Goal: Task Accomplishment & Management: Manage account settings

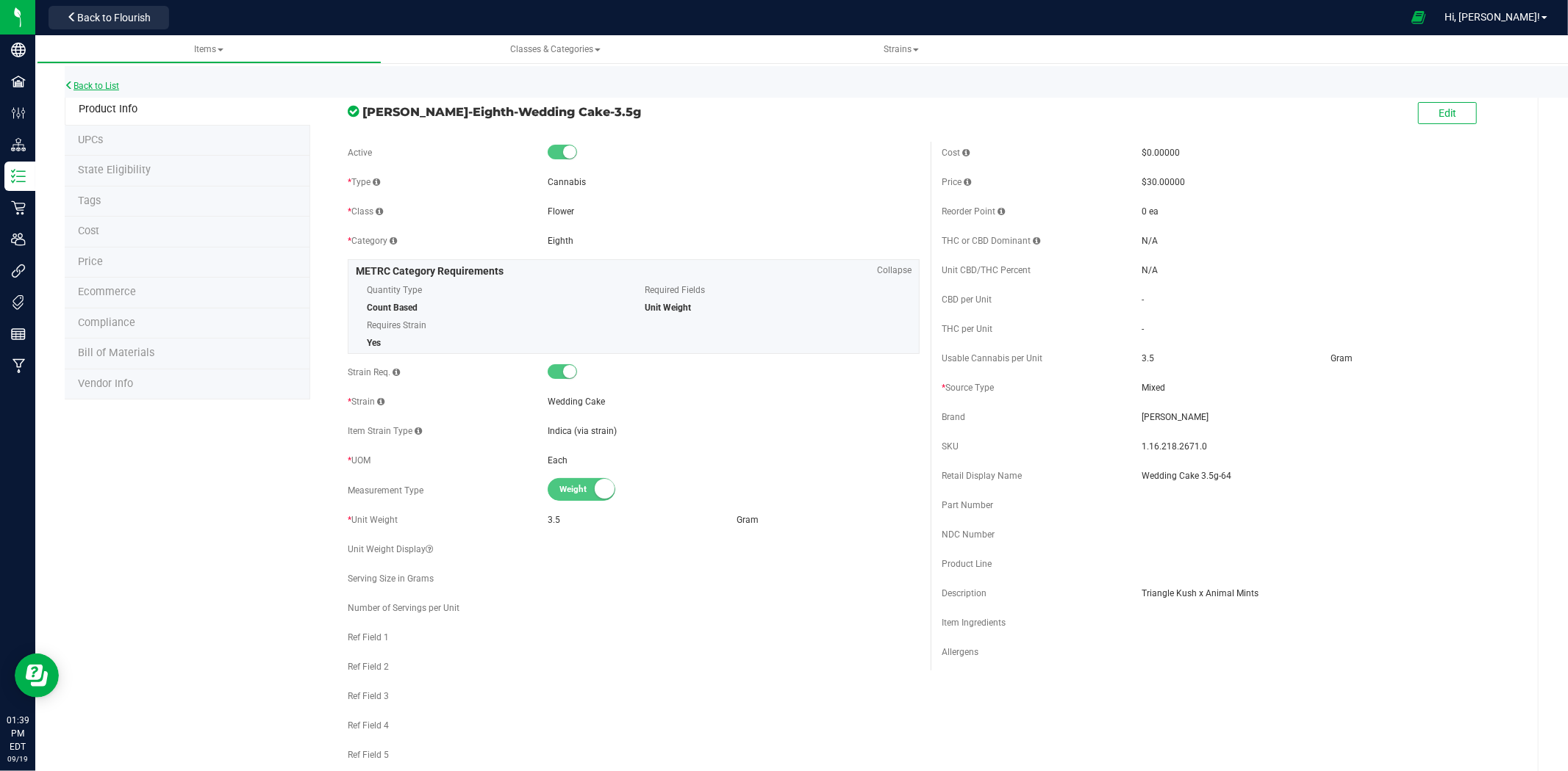
click at [97, 87] on link "Back to List" at bounding box center [91, 86] width 54 height 10
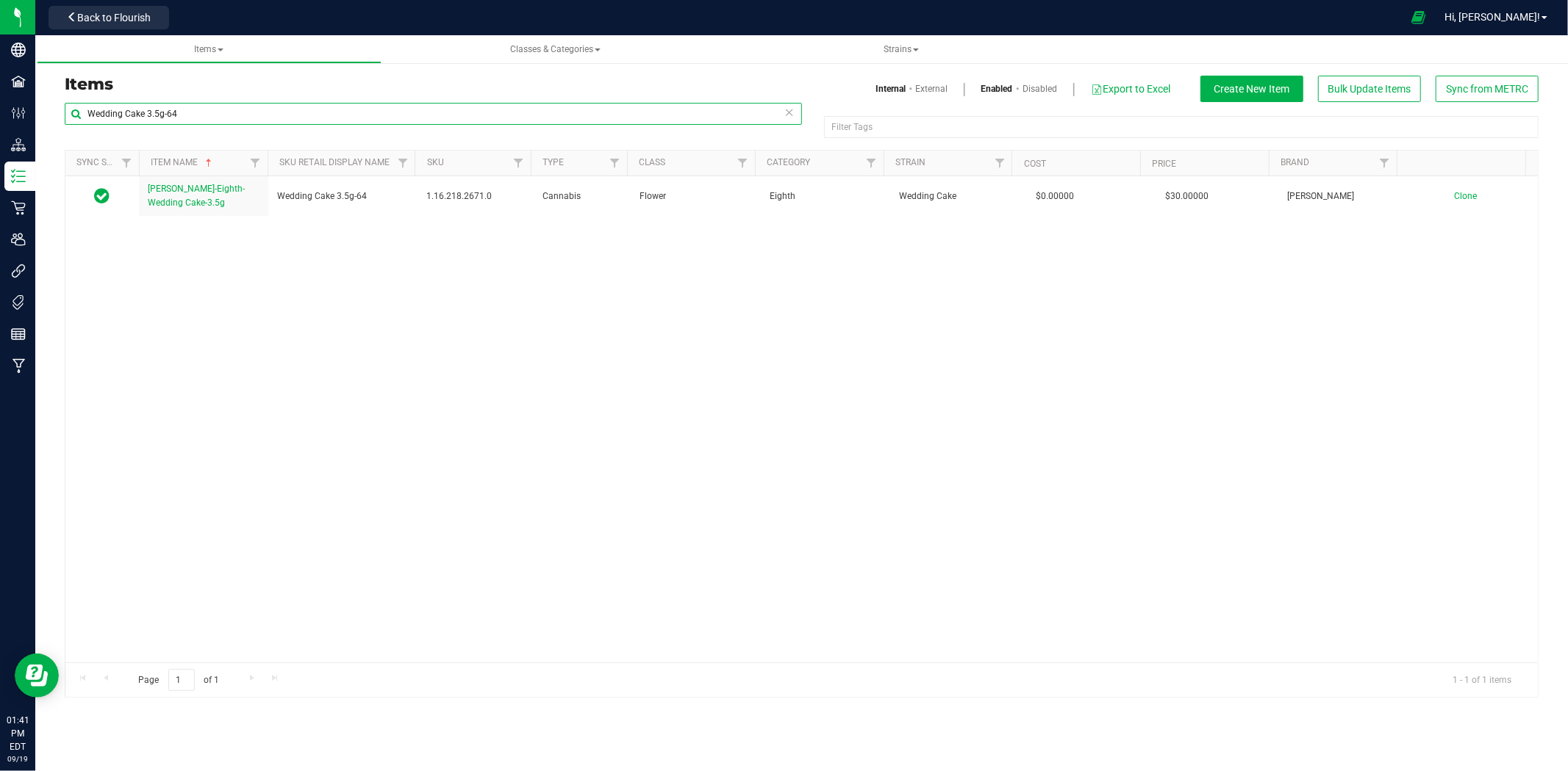
click at [295, 118] on input "Wedding Cake 3.5g-64" at bounding box center [433, 114] width 737 height 22
paste input "Gamma Z-7-pack 0.5g-160"
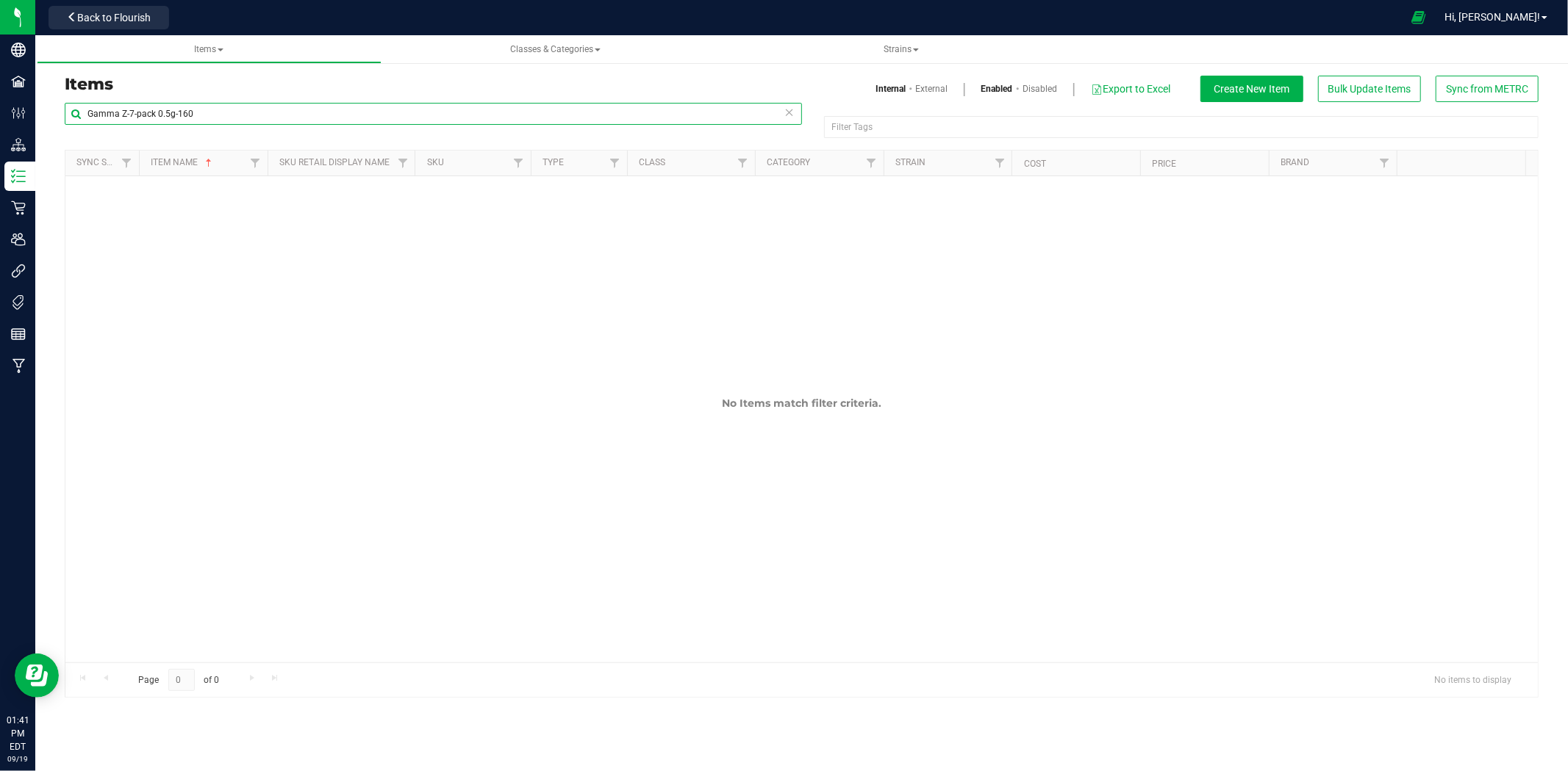
type input "Gamma Z-7-pack 0.5g-160"
click at [916, 90] on link "External" at bounding box center [932, 89] width 33 height 13
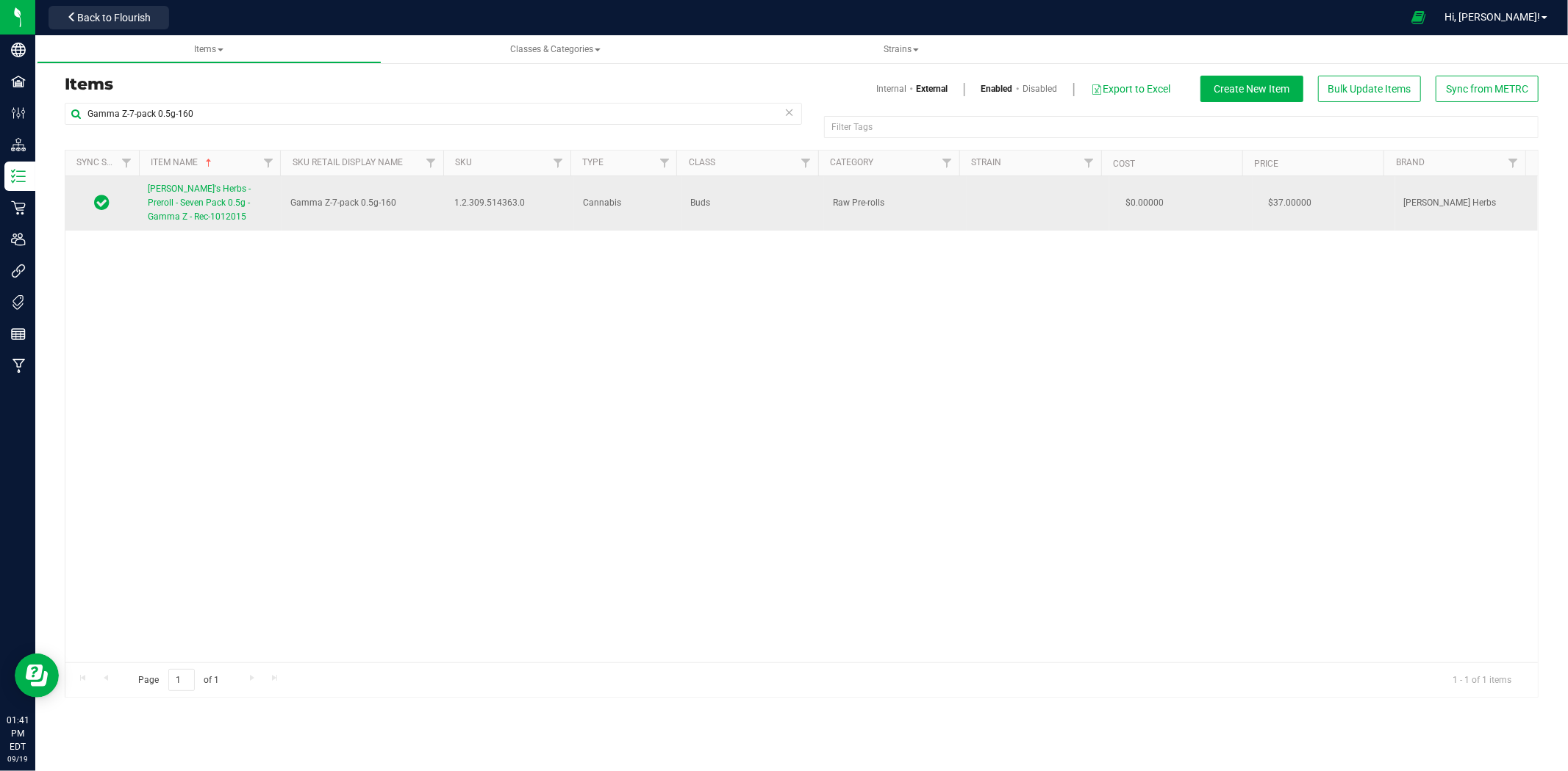
click at [229, 191] on span "Hank's Herbs - Preroll - Seven Pack 0.5g - Gamma Z - Rec-1012015" at bounding box center [199, 202] width 103 height 38
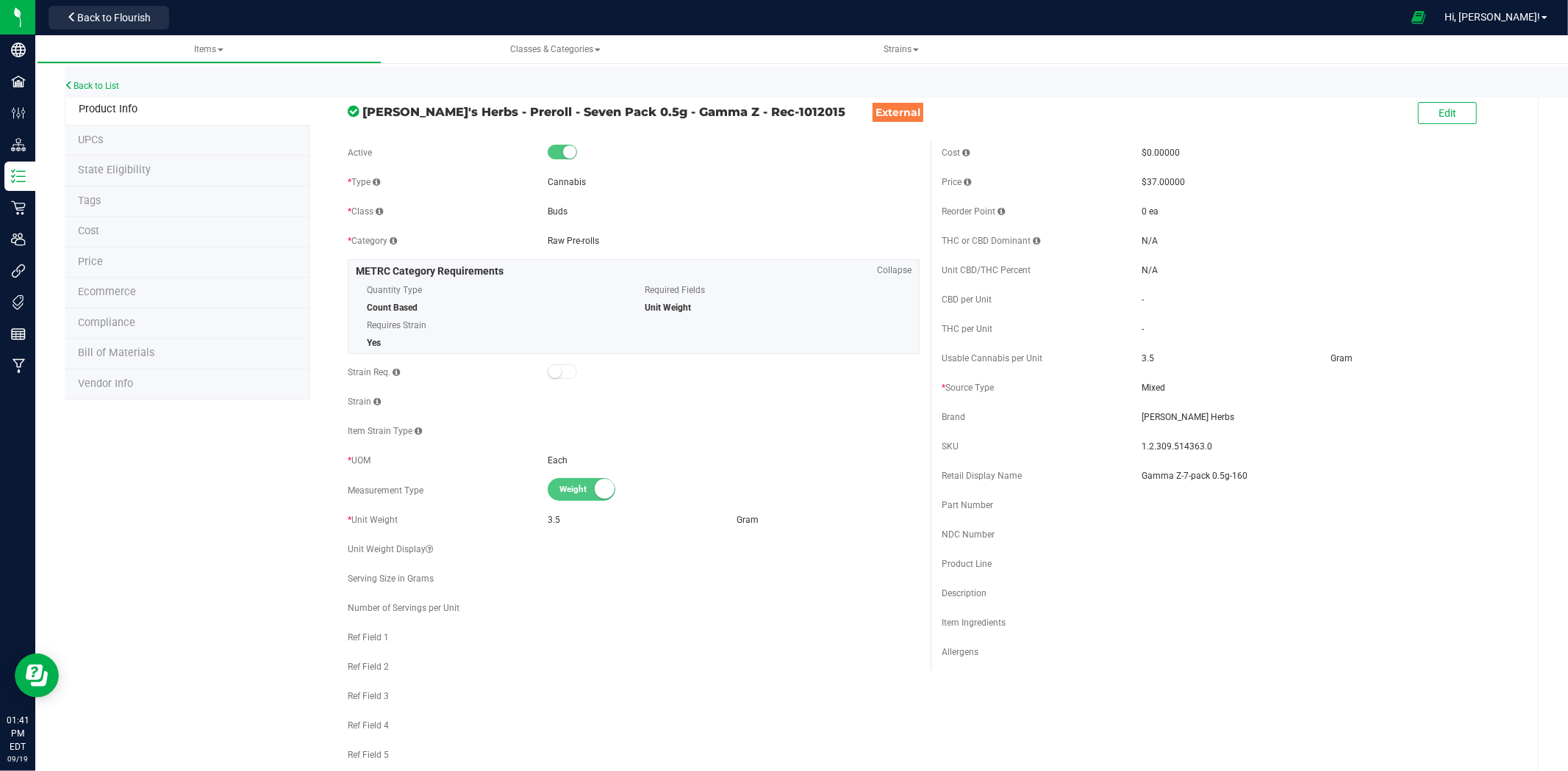
click at [1431, 99] on div "Edit" at bounding box center [1447, 114] width 59 height 30
click at [1428, 123] on button "Edit" at bounding box center [1447, 114] width 59 height 22
click at [1178, 477] on input "Gamma Z-7-pack 0.5g-160" at bounding box center [1327, 476] width 372 height 22
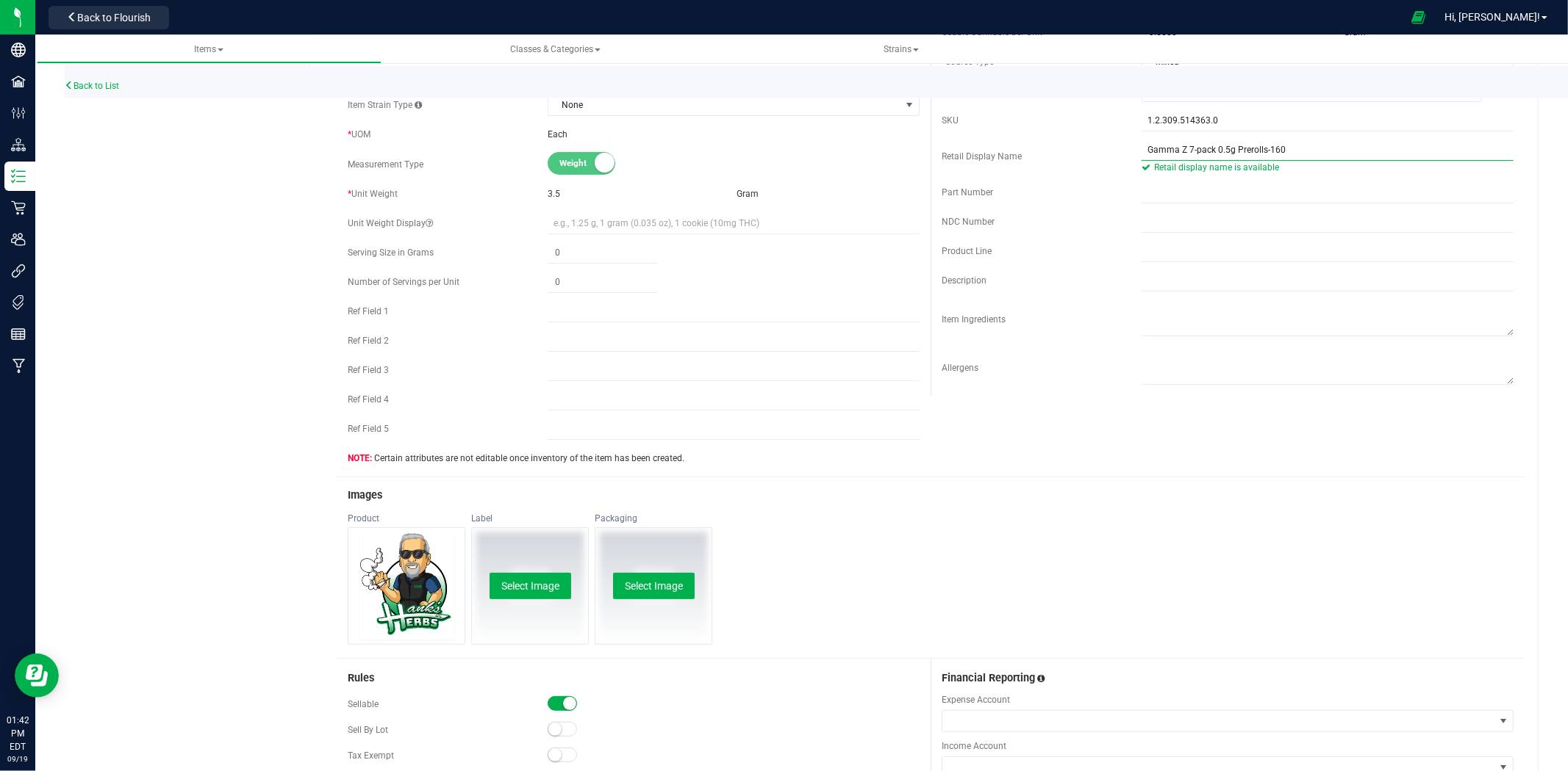
scroll to position [489, 0]
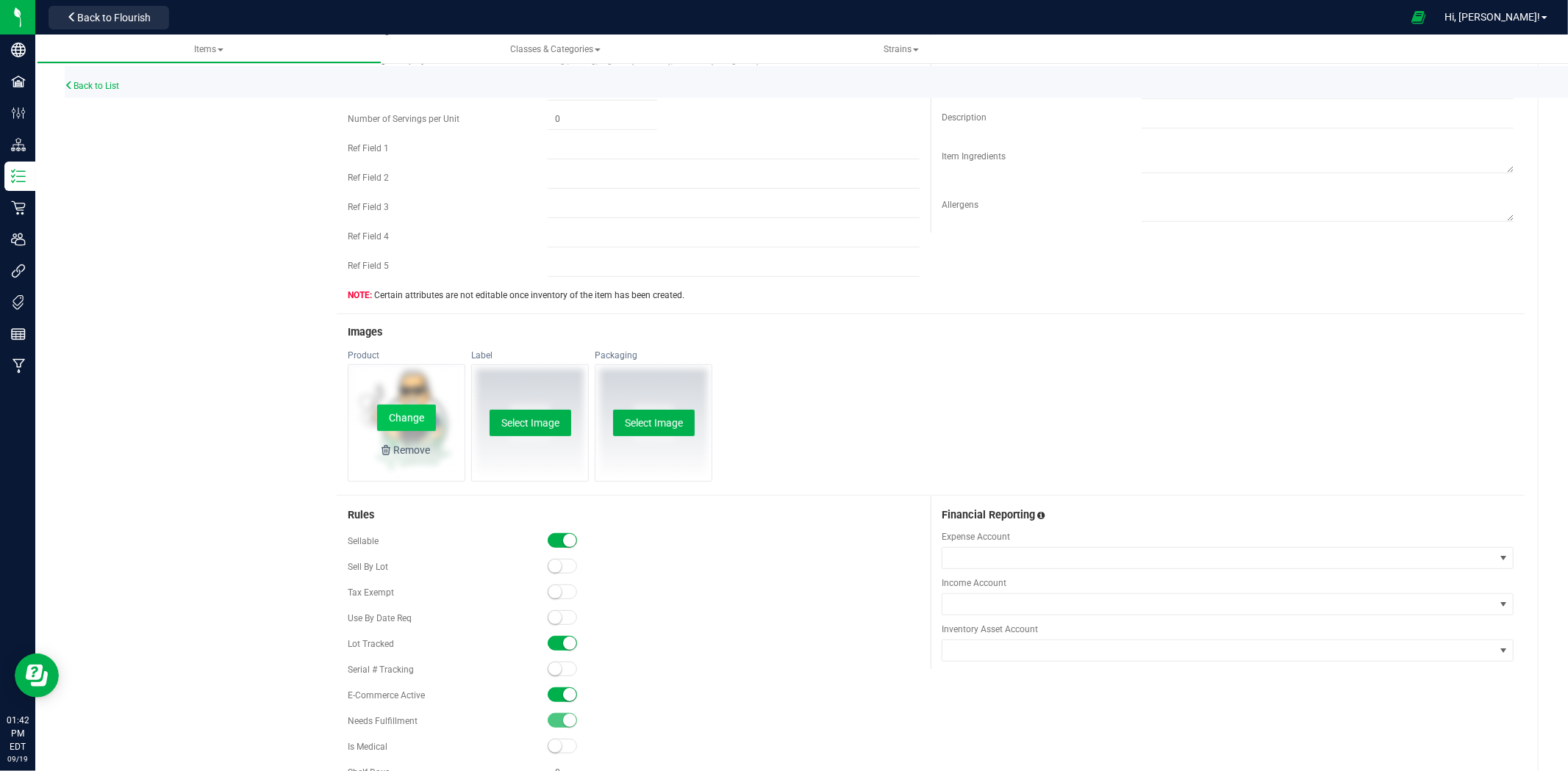
type input "Gamma Z 7-pack 0.5g Prerolls-160"
click at [414, 416] on button "Change" at bounding box center [407, 418] width 59 height 26
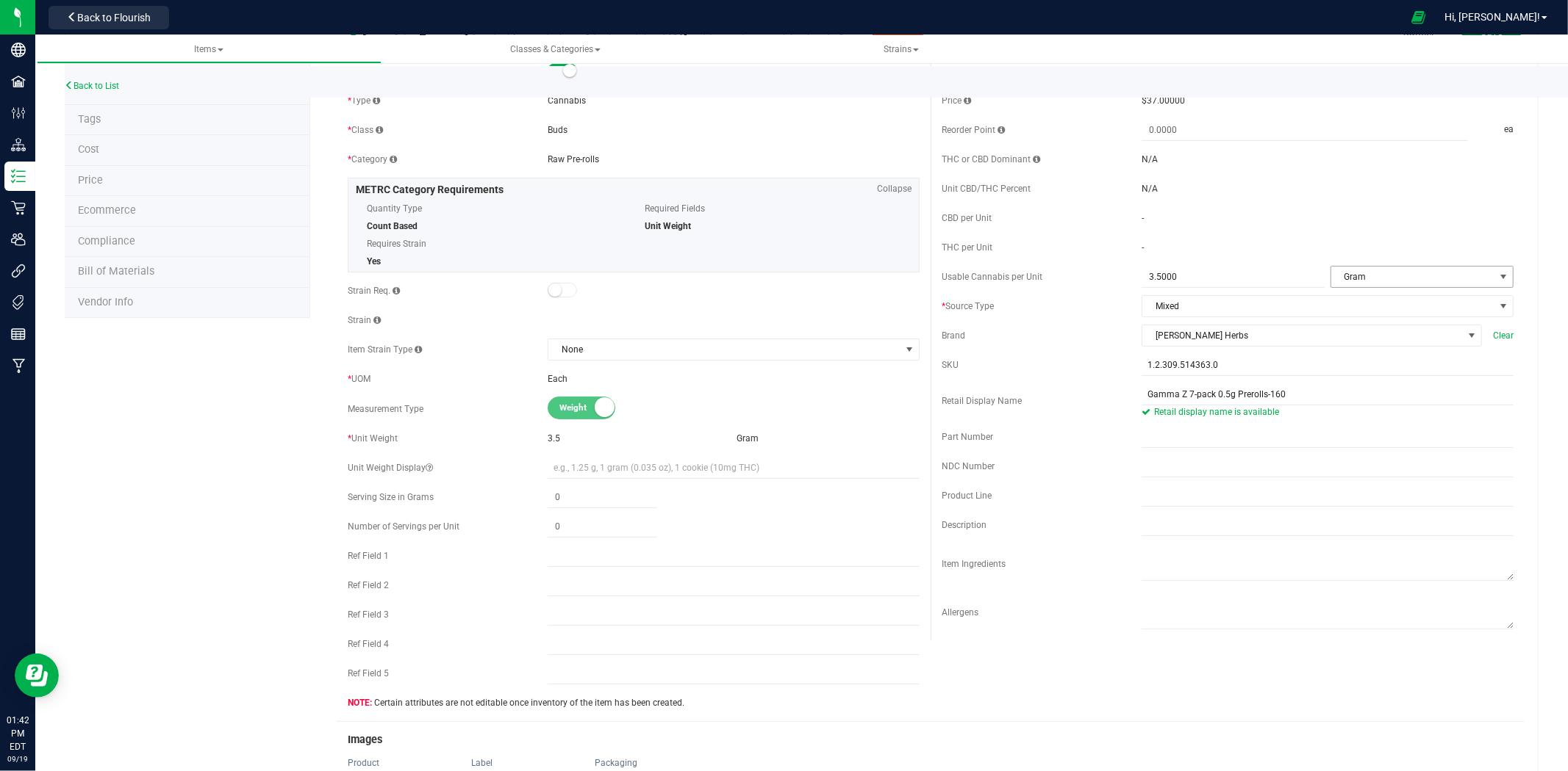
scroll to position [0, 0]
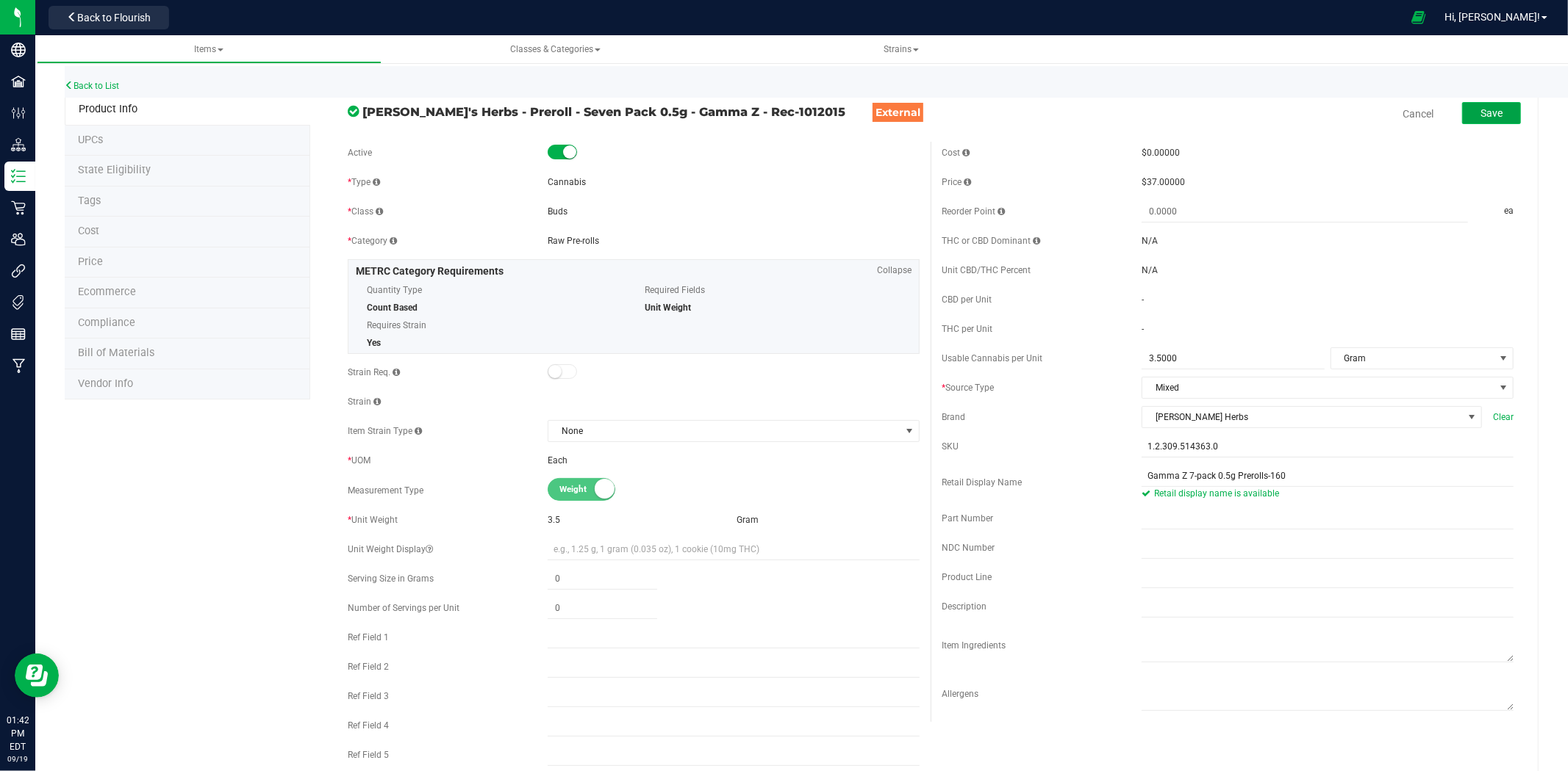
click at [1480, 118] on span "Save" at bounding box center [1491, 113] width 22 height 12
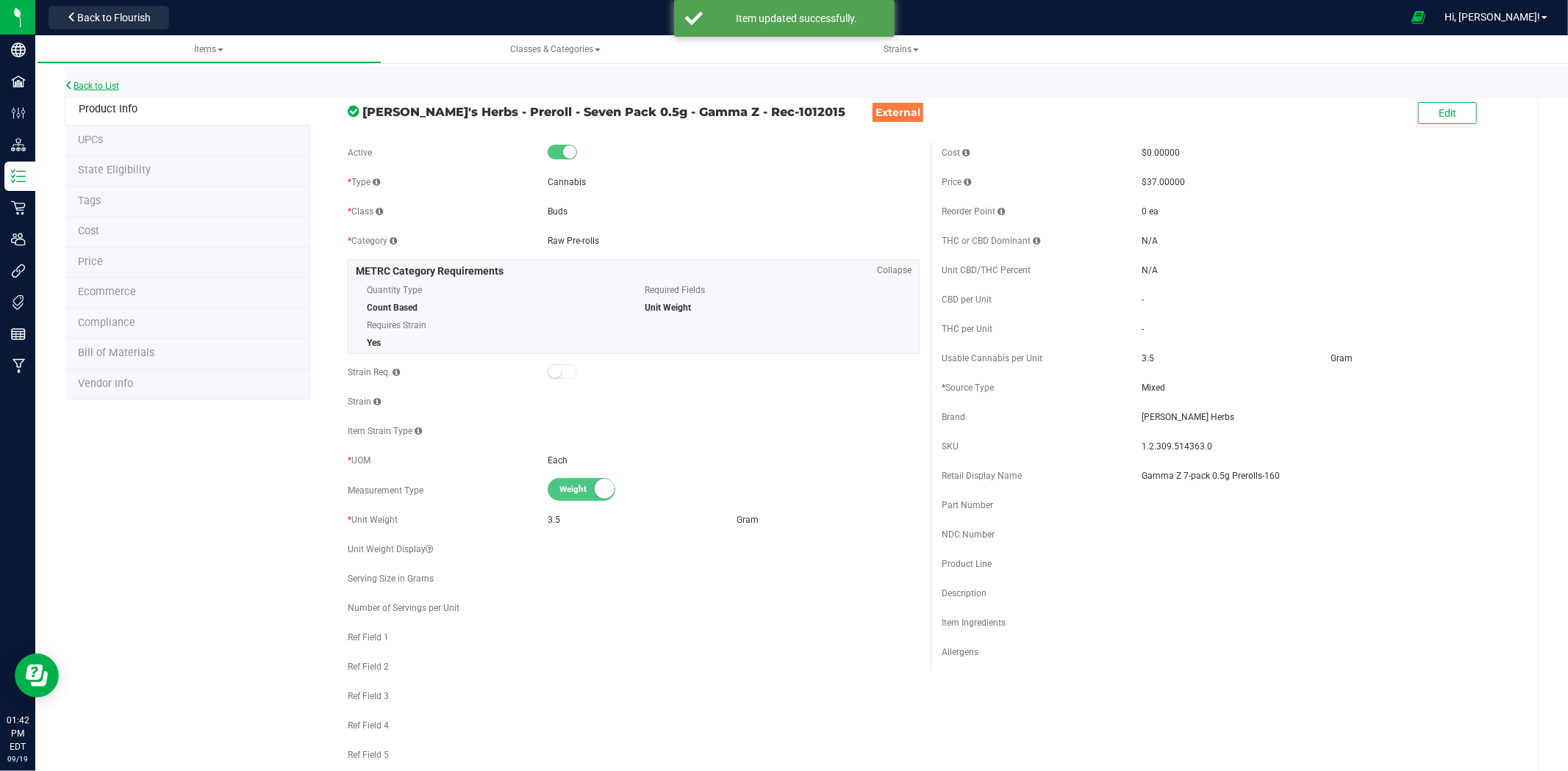
click at [119, 85] on link "Back to List" at bounding box center [91, 86] width 54 height 10
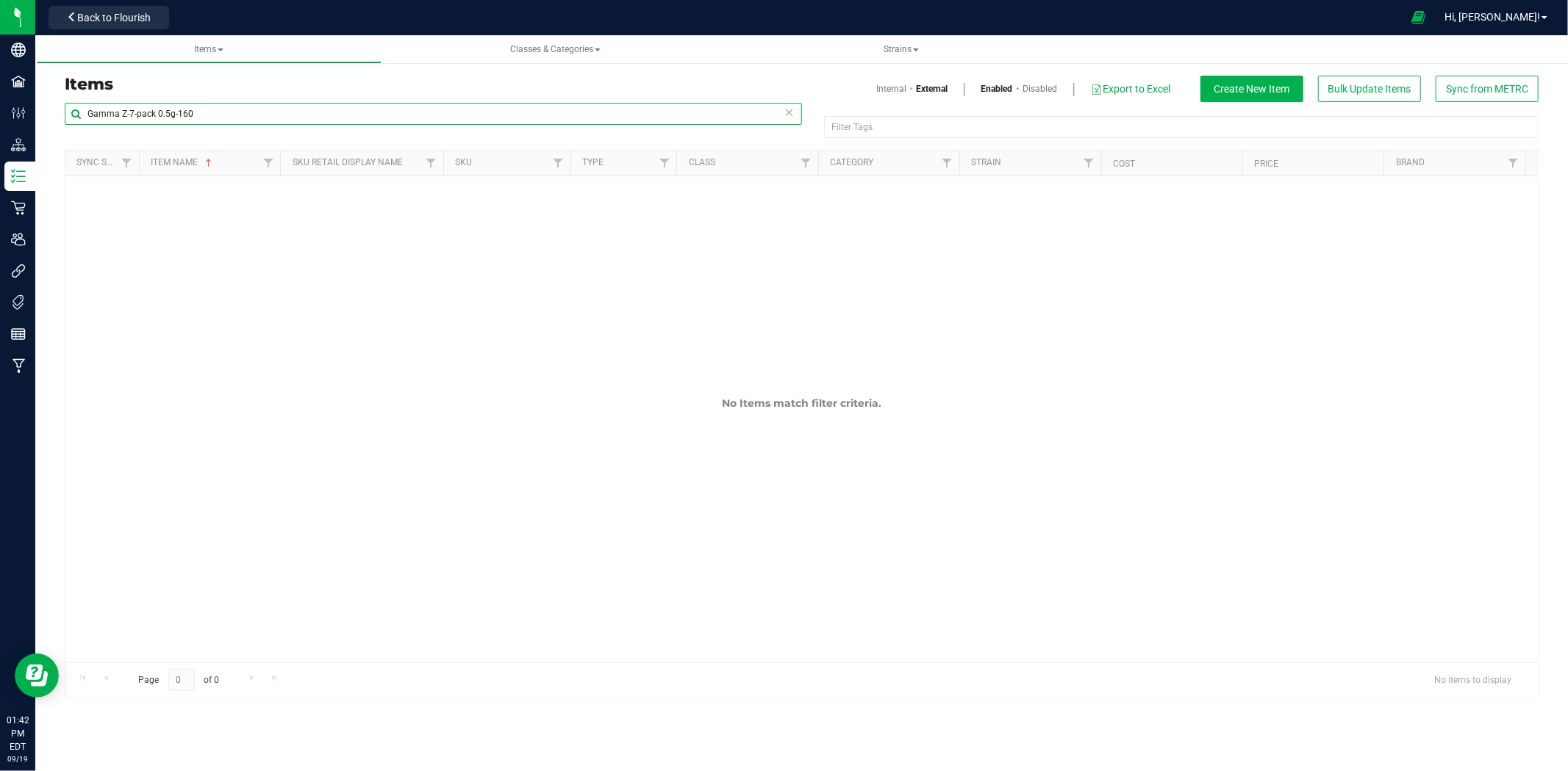
click at [398, 106] on input "Gamma Z-7-pack 0.5g-160" at bounding box center [433, 114] width 737 height 22
paste input "The Undercaker 5-pack 1g Prerolls-131"
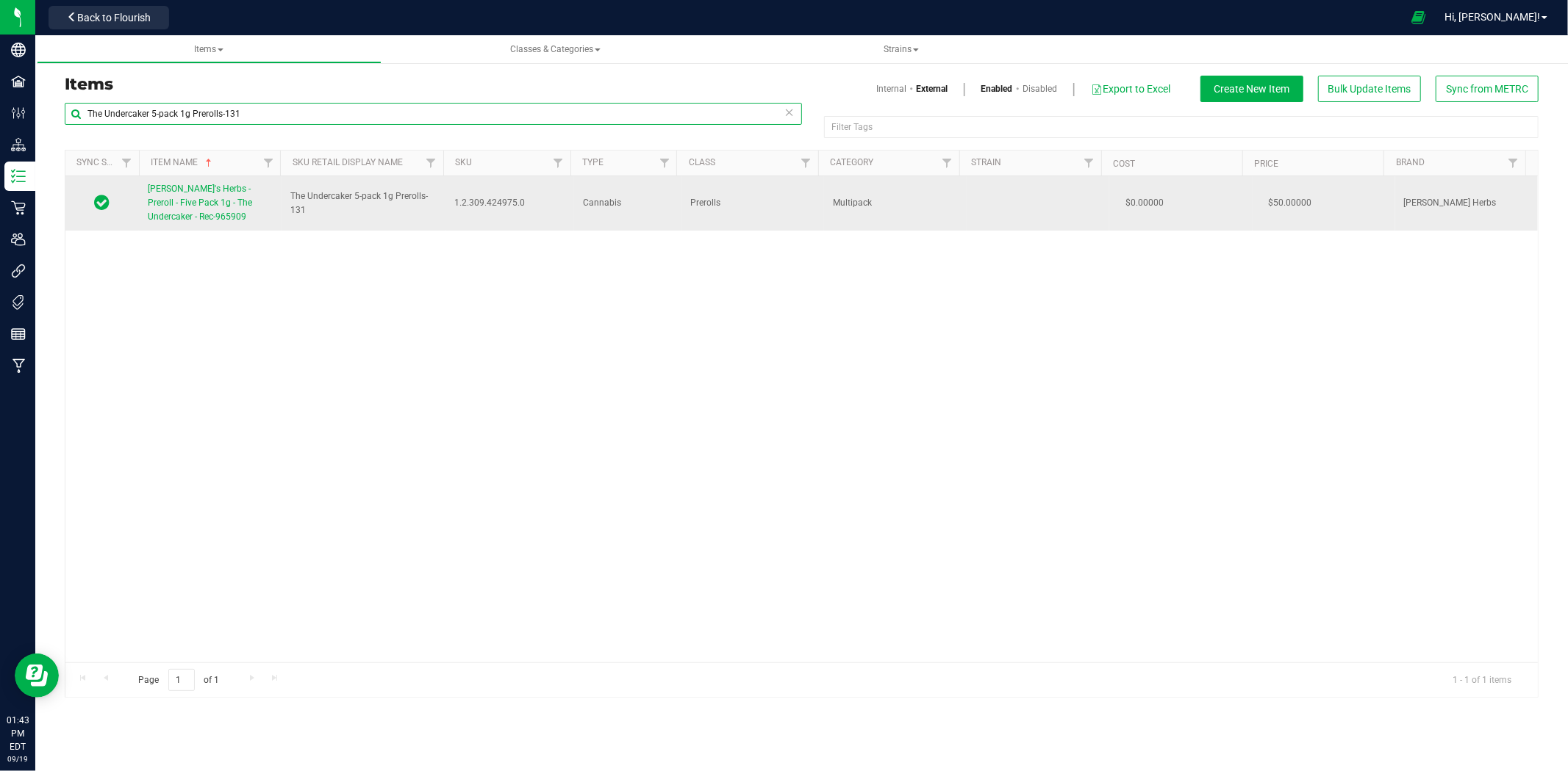
type input "The Undercaker 5-pack 1g Prerolls-131"
click at [221, 202] on span "Hank's Herbs - Preroll - Five Pack 1g - The Undercaker - Rec-965909" at bounding box center [199, 202] width 104 height 38
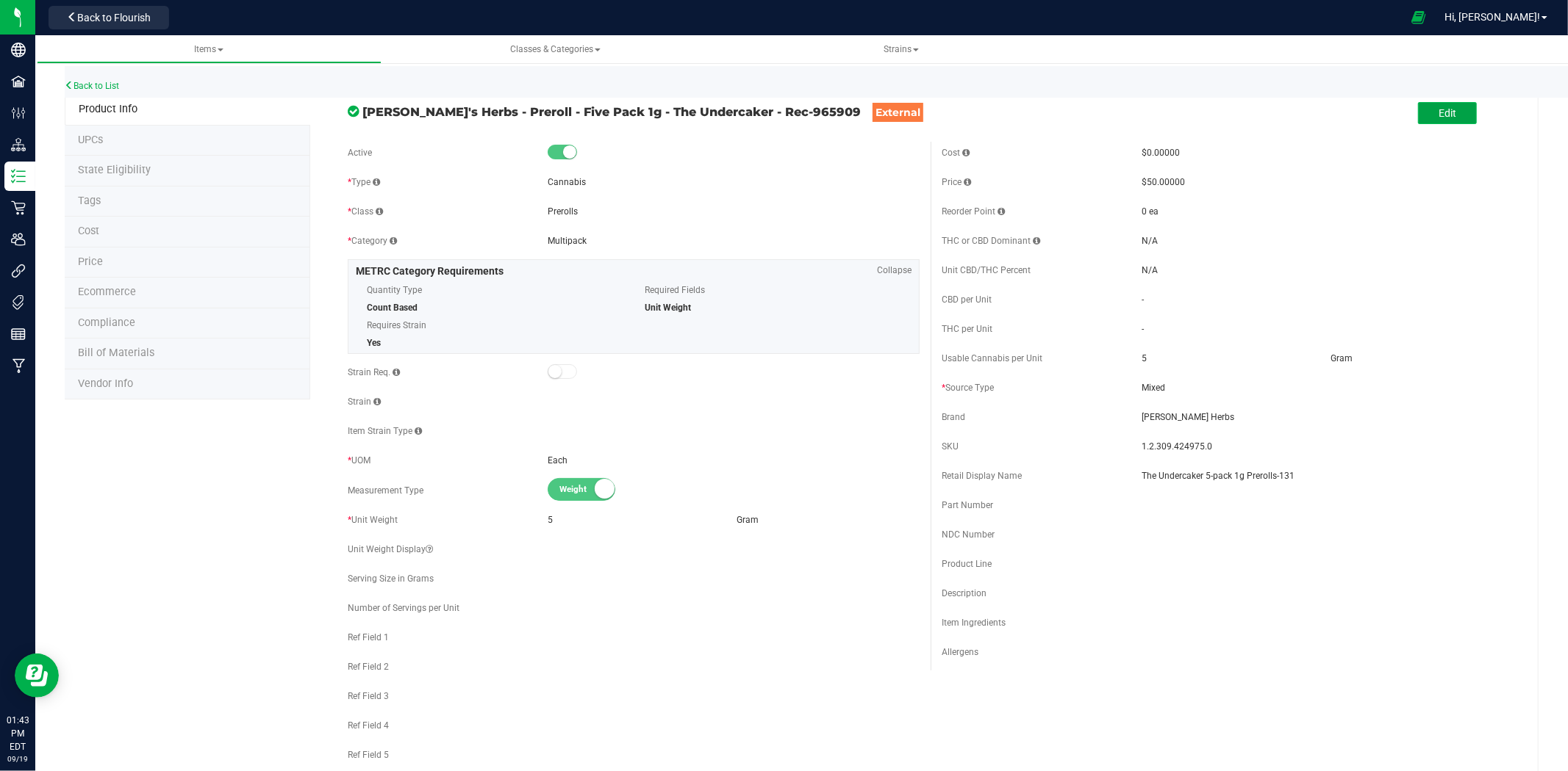
click at [1444, 118] on button "Edit" at bounding box center [1447, 114] width 59 height 22
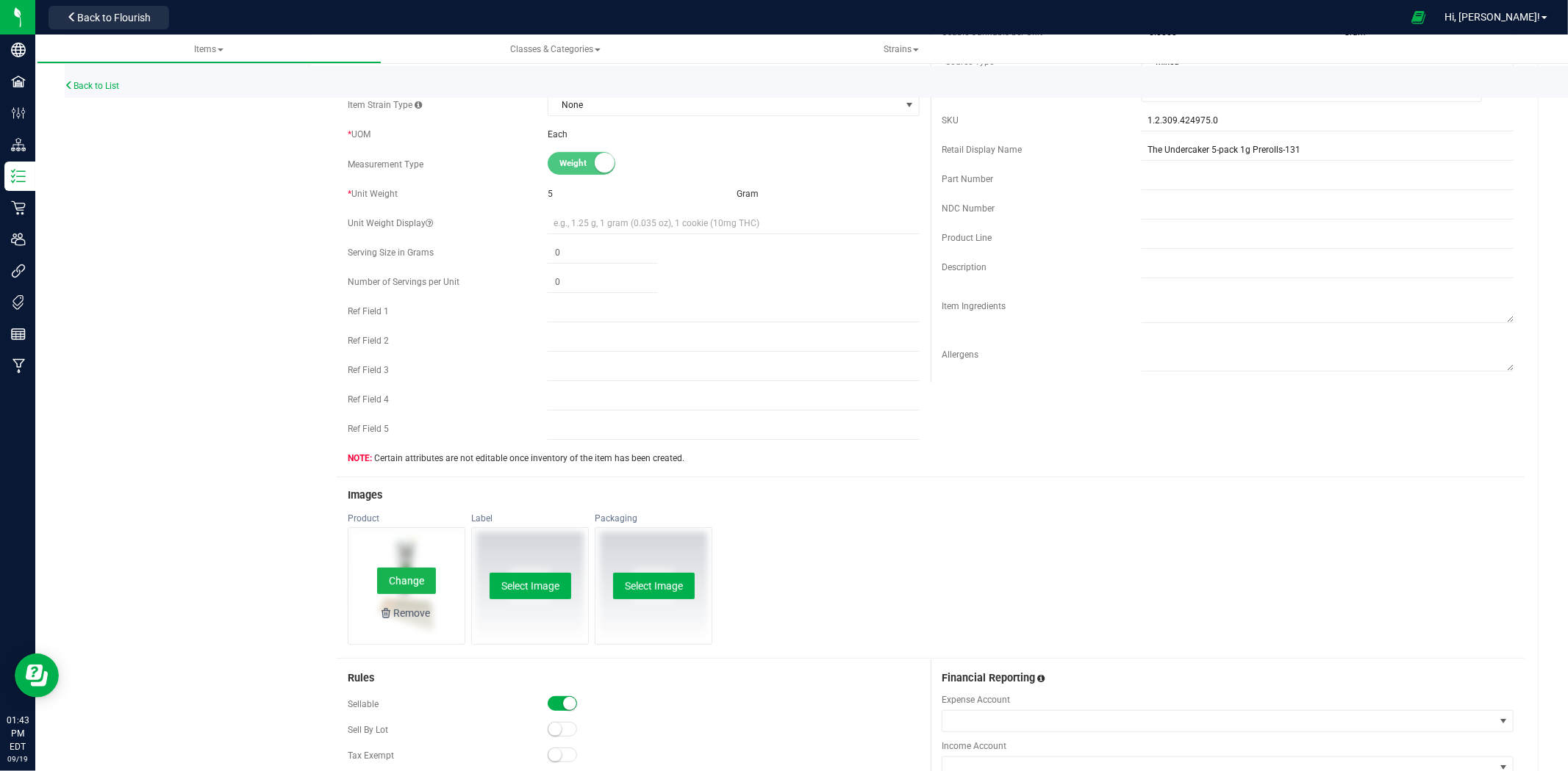
click at [419, 582] on button "Change" at bounding box center [407, 580] width 59 height 26
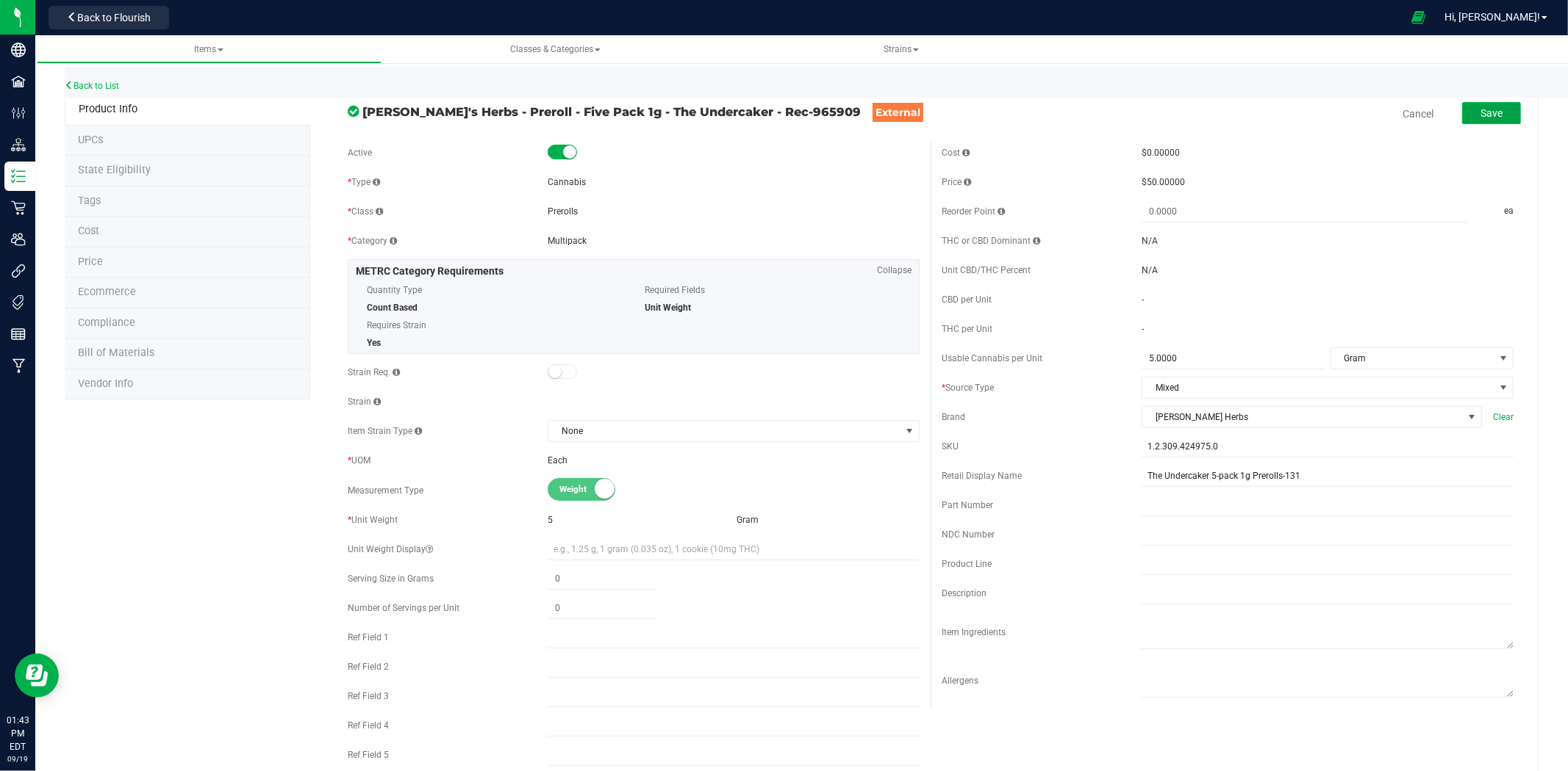
click at [1480, 107] on span "Save" at bounding box center [1491, 113] width 22 height 12
click at [113, 90] on link "Back to List" at bounding box center [91, 86] width 54 height 10
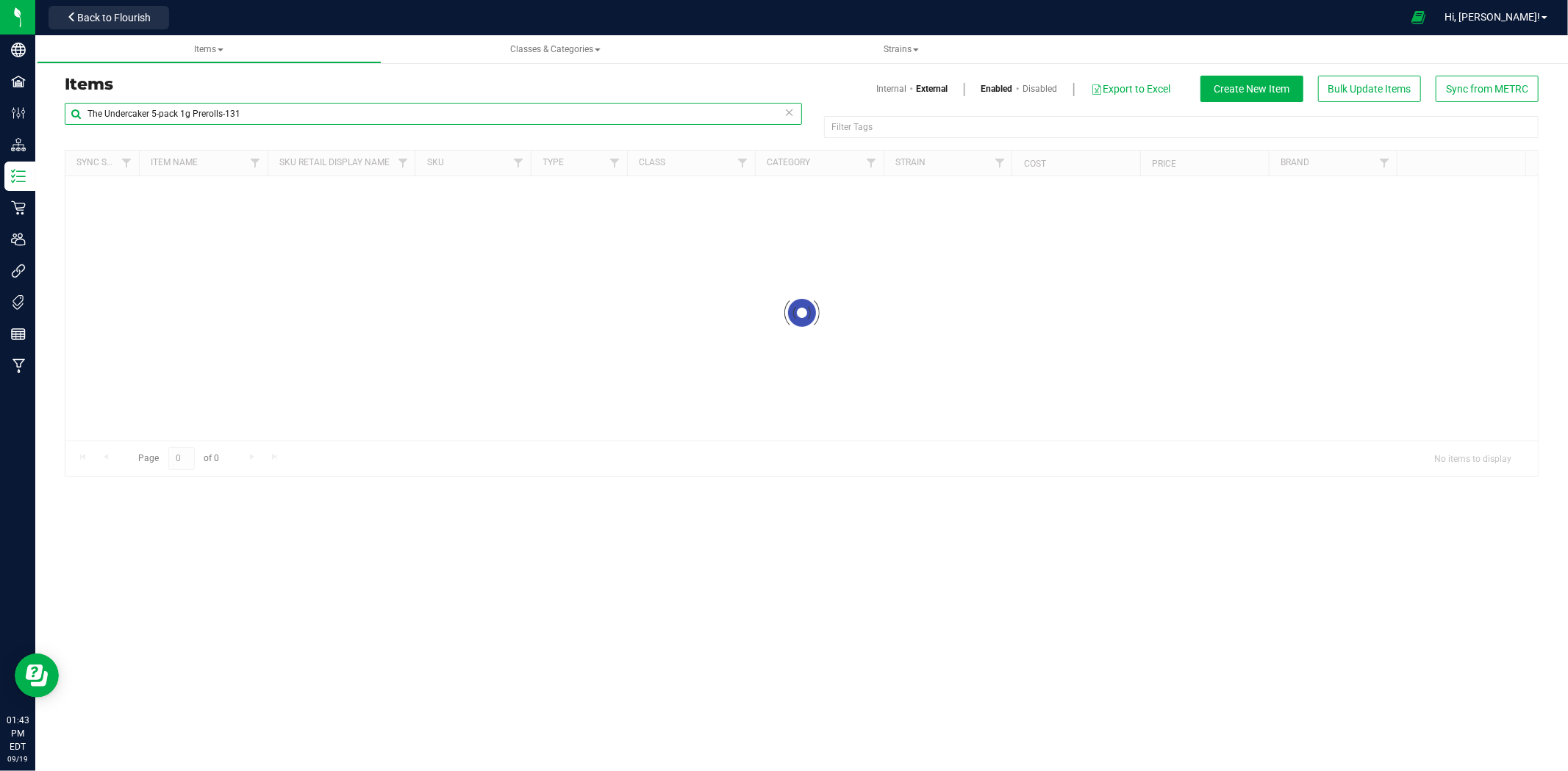
click at [186, 103] on input "The Undercaker 5-pack 1g Prerolls-131" at bounding box center [433, 114] width 737 height 22
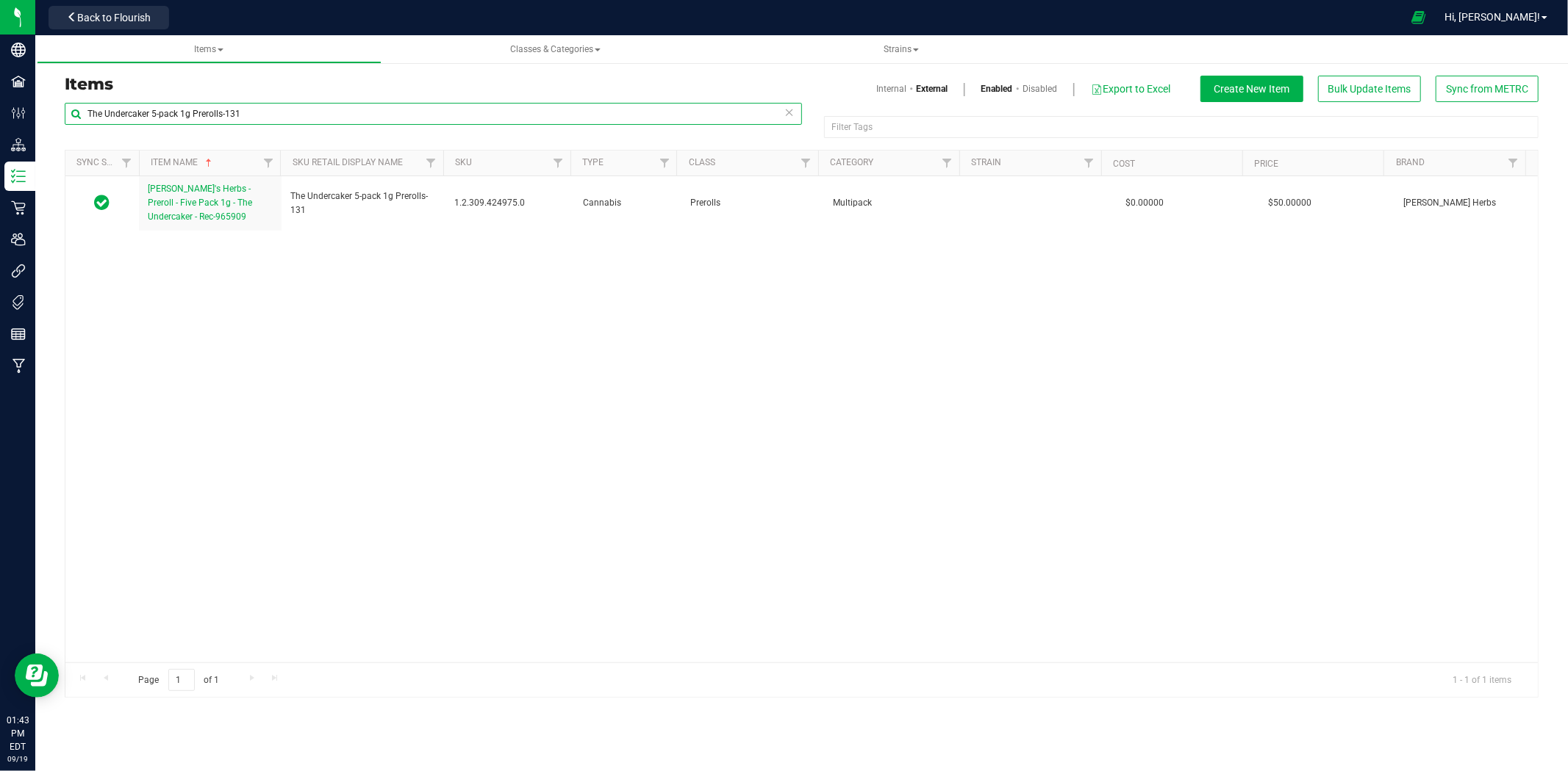
paste input "Gary Payton Diamond Infused Vape 0.5g-209"
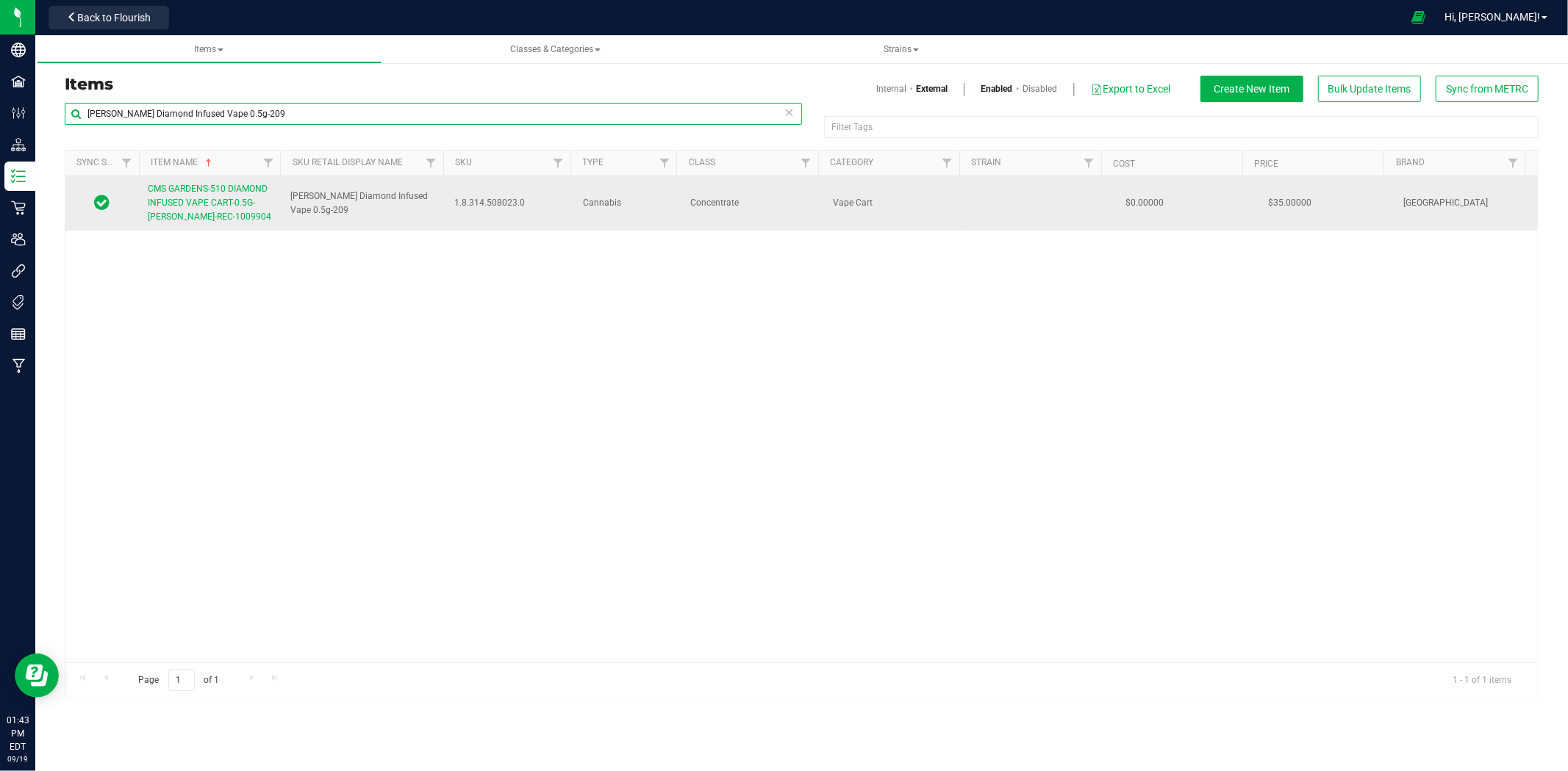
type input "Gary Payton Diamond Infused Vape 0.5g-209"
click at [215, 196] on link "CMS GARDENS-510 DIAMOND INFUSED VAPE CART-0.5G-GARY PAYTON-REC-1009904" at bounding box center [210, 203] width 125 height 43
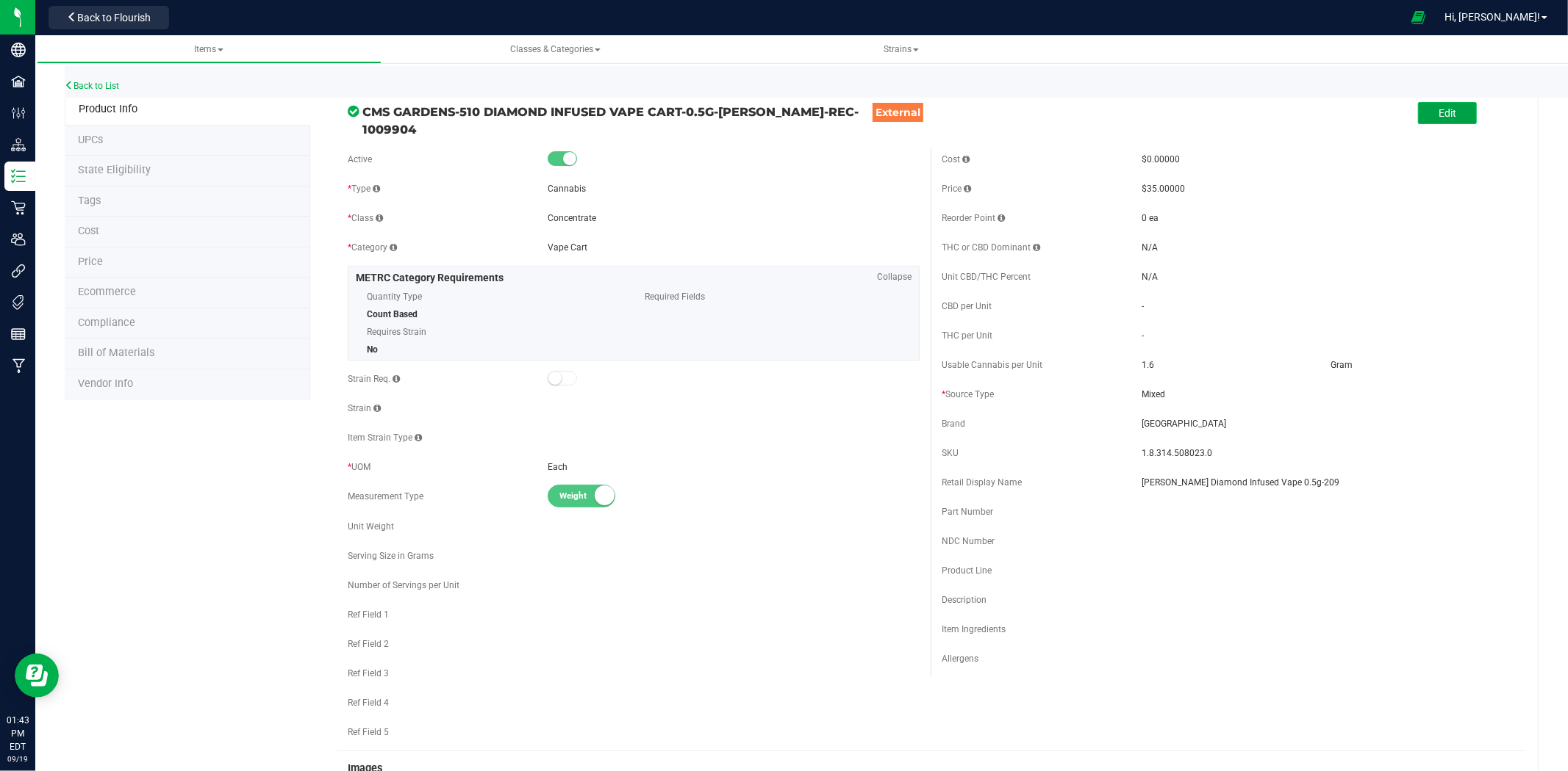
click at [1457, 114] on button "Edit" at bounding box center [1447, 114] width 59 height 22
click at [1273, 480] on input "Gary Payton Diamond Infused Vape 0.5g-209" at bounding box center [1327, 483] width 372 height 22
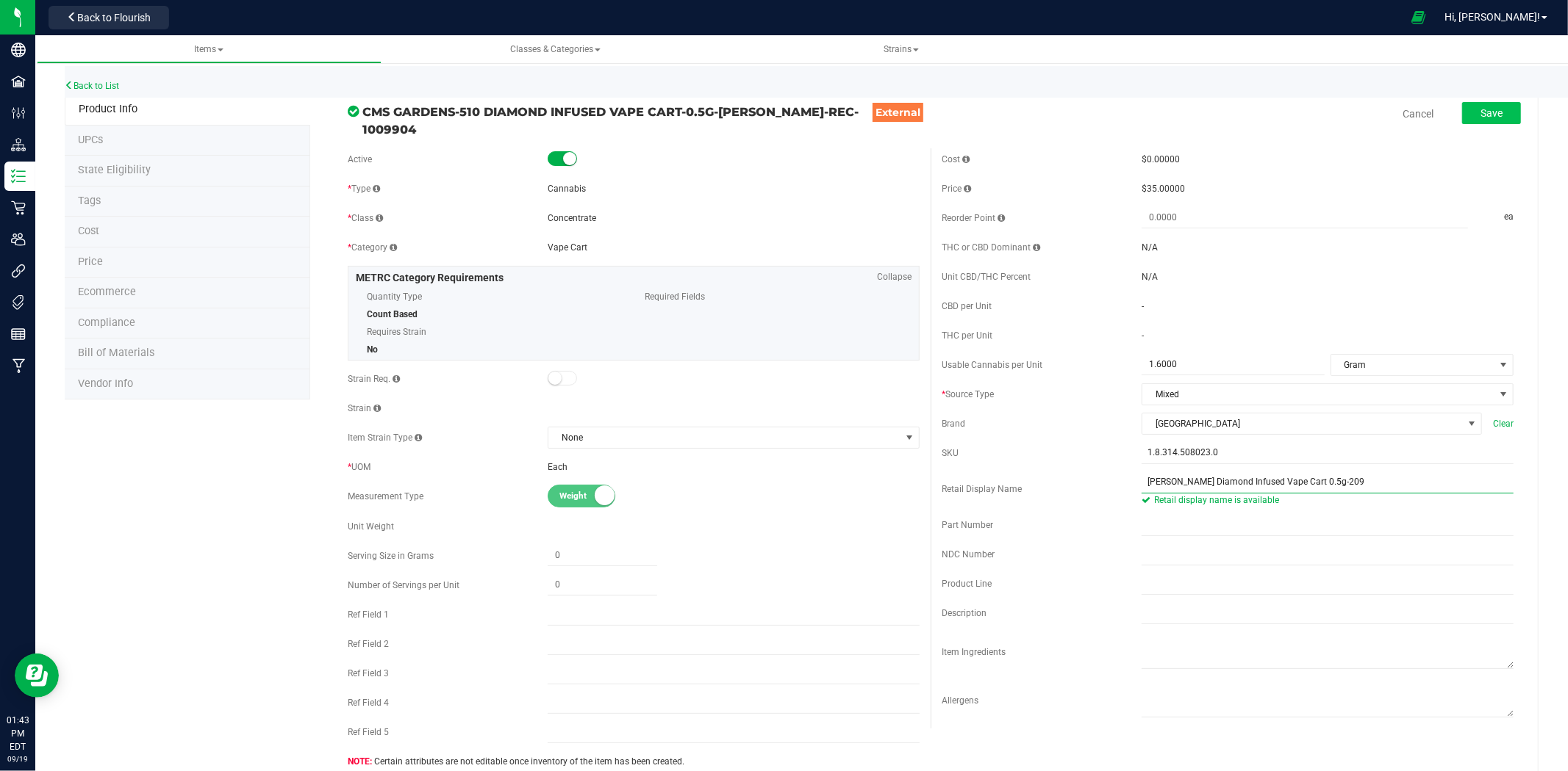
type input "Gary Payton Diamond Infused Vape Cart 0.5g-209"
click at [1480, 112] on span "Save" at bounding box center [1491, 113] width 22 height 12
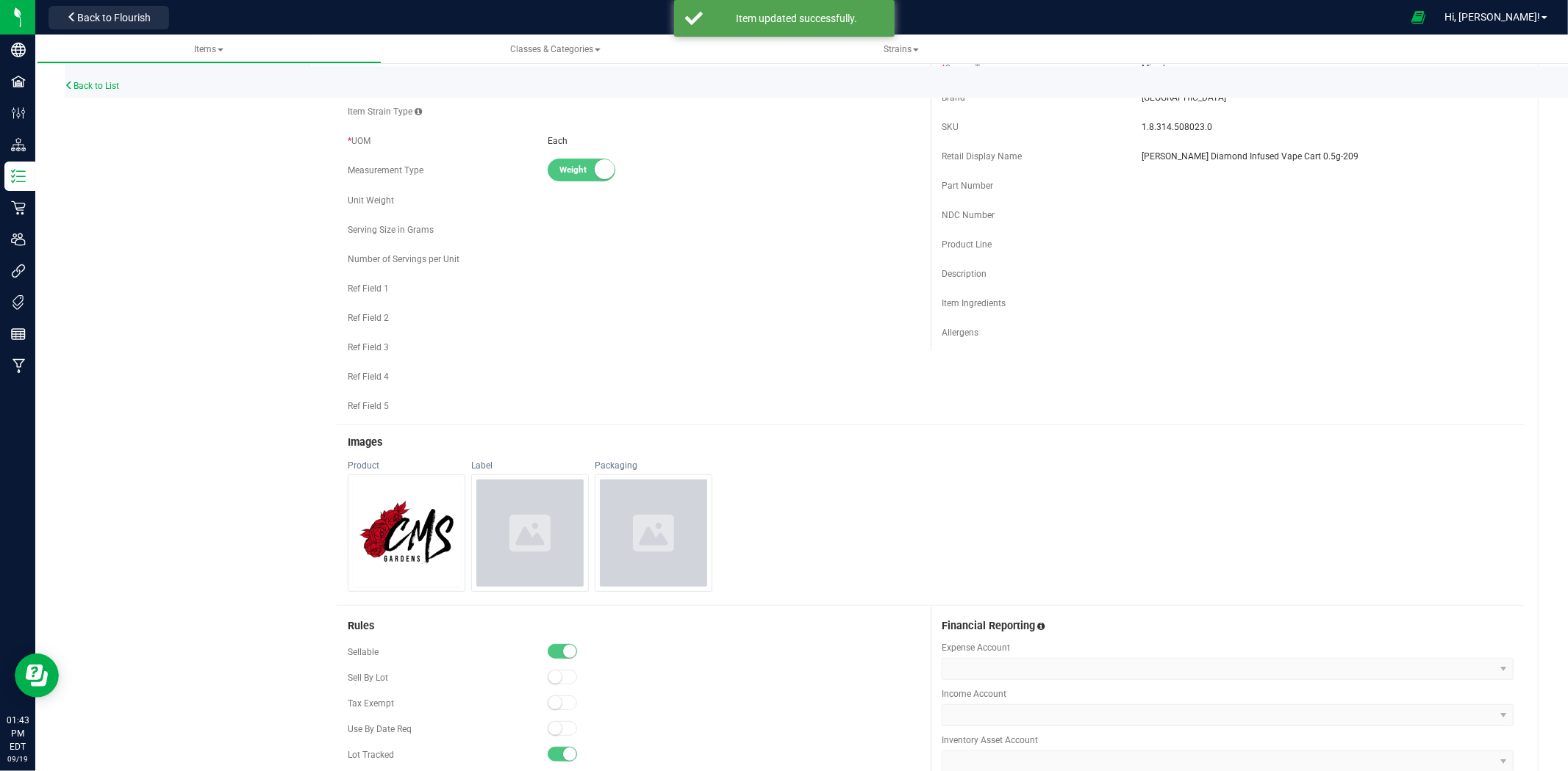
scroll to position [653, 0]
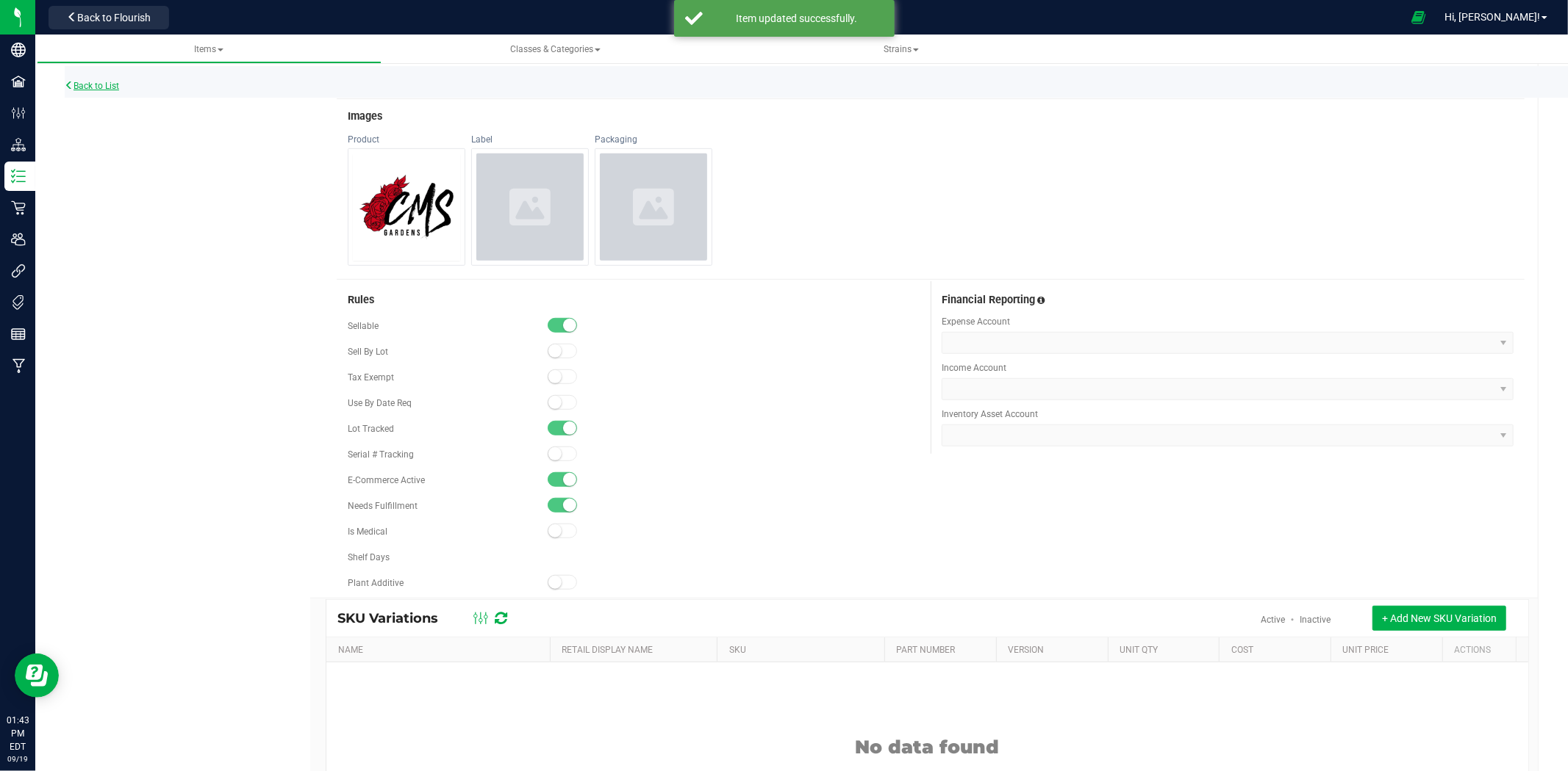
click at [103, 85] on link "Back to List" at bounding box center [91, 86] width 54 height 10
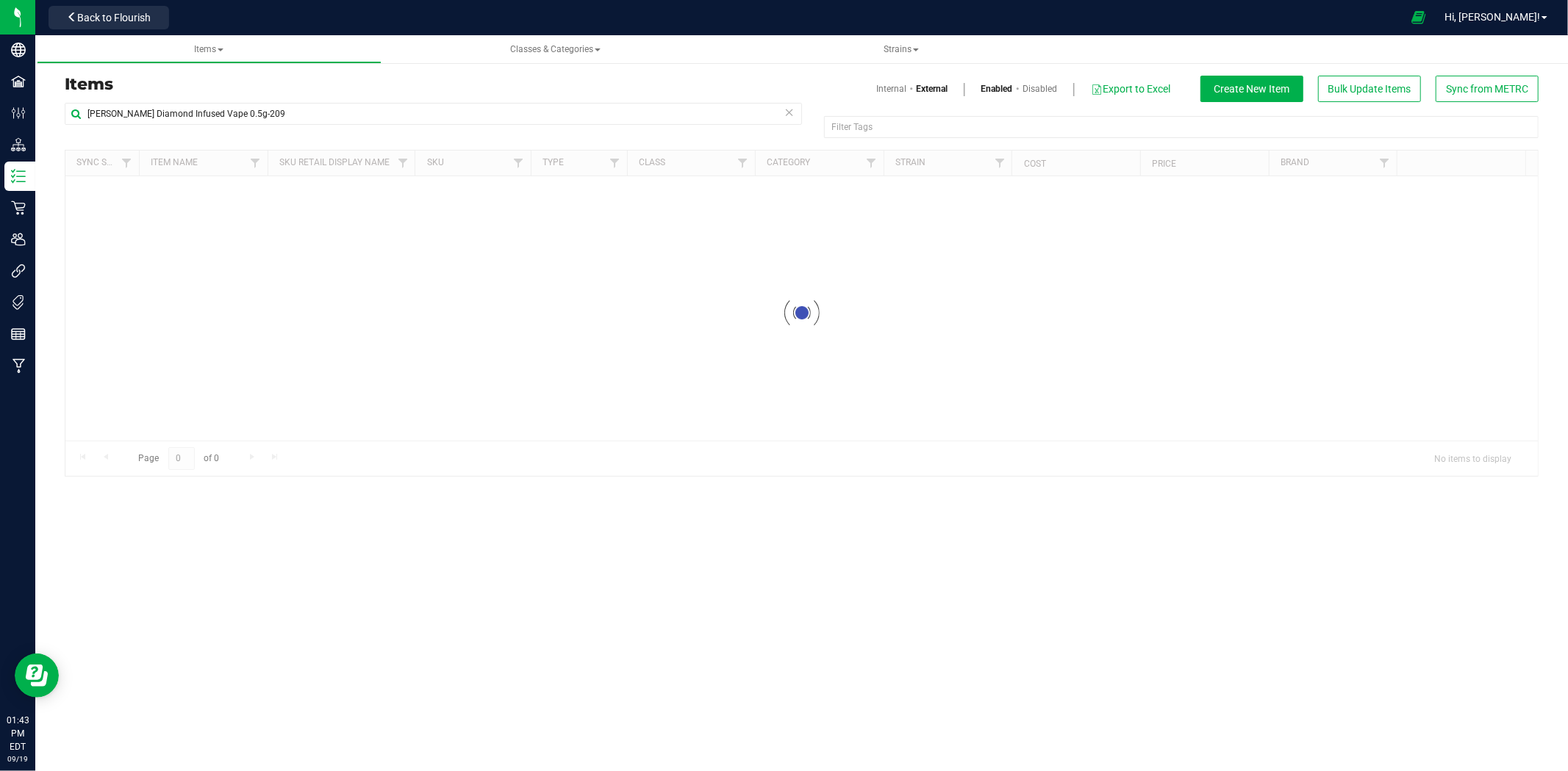
click at [290, 99] on div "Items Internal External Enabled Disabled Export to Excel Create New Item Bulk U…" at bounding box center [801, 88] width 1496 height 26
click at [287, 114] on input "Gary Payton Diamond Infused Vape 0.5g-209" at bounding box center [433, 114] width 737 height 22
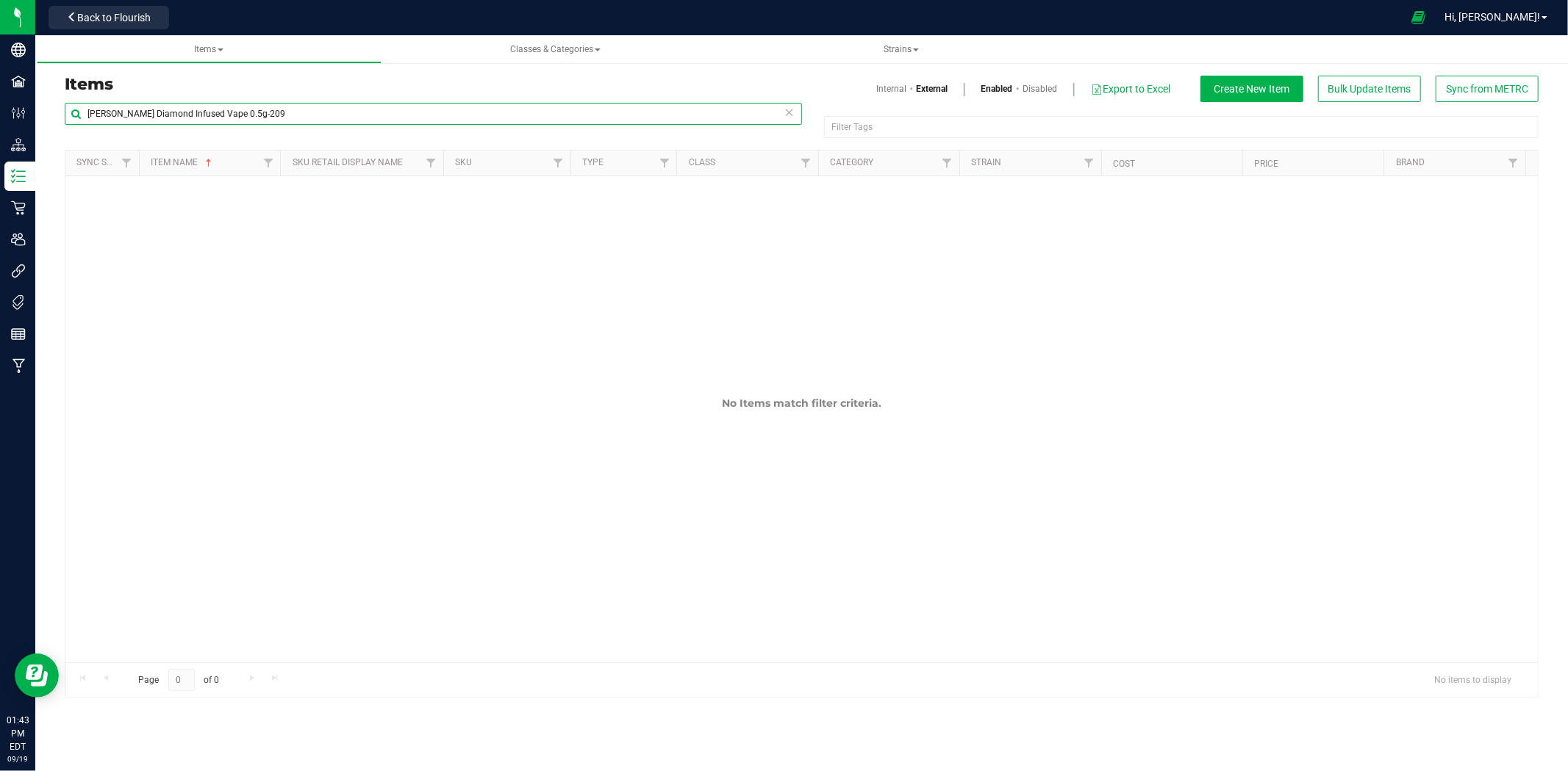
click at [287, 114] on input "Gary Payton Diamond Infused Vape 0.5g-209" at bounding box center [433, 114] width 737 height 22
paste input "Liquid Diamond Vape Cart 0.5g-242"
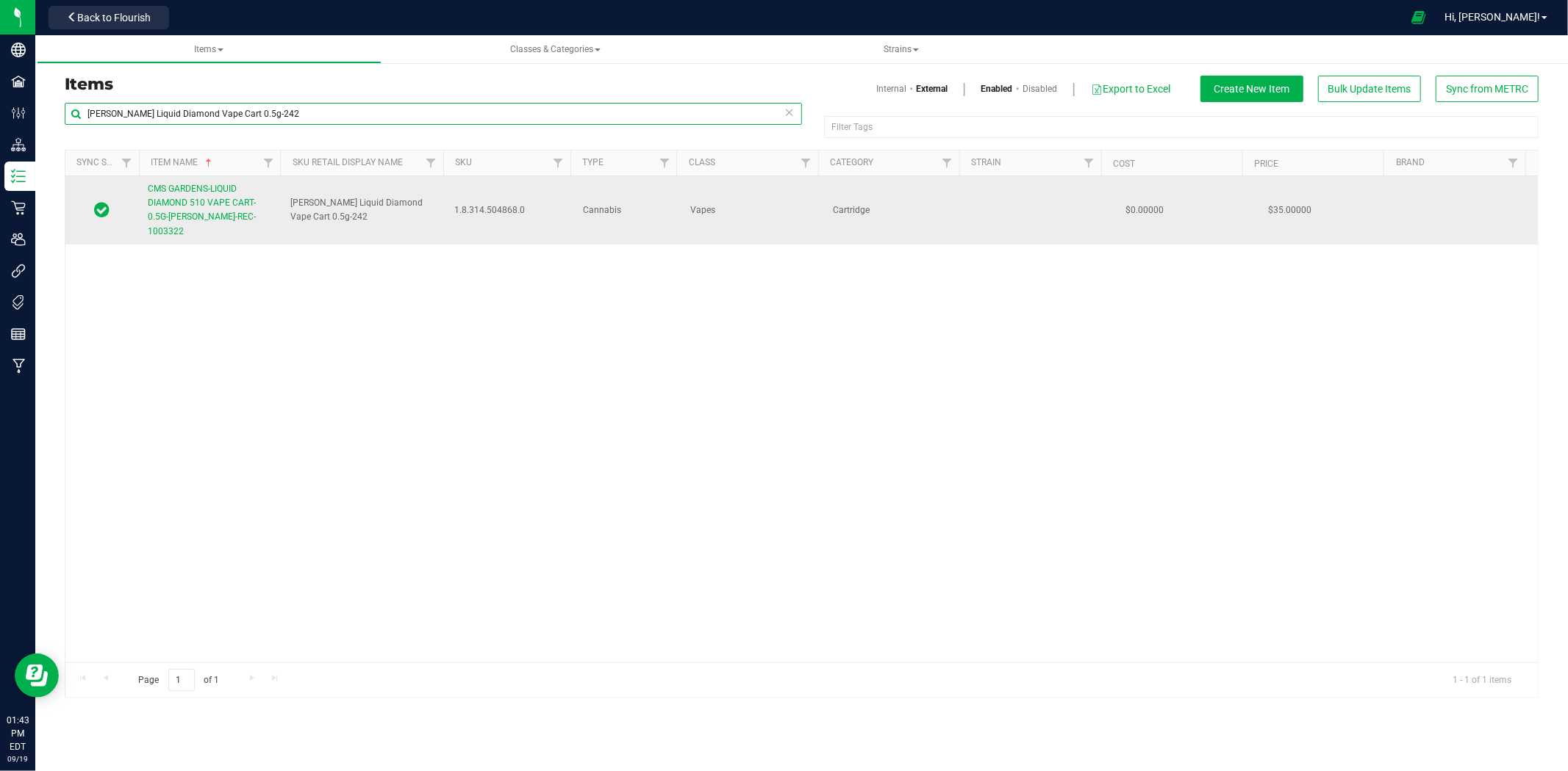
type input "Gary Payton Liquid Diamond Vape Cart 0.5g-242"
click at [213, 222] on link "CMS GARDENS-LIQUID DIAMOND 510 VAPE CART-0.5G-GARY PAYTON-REC-1003322" at bounding box center [210, 210] width 125 height 56
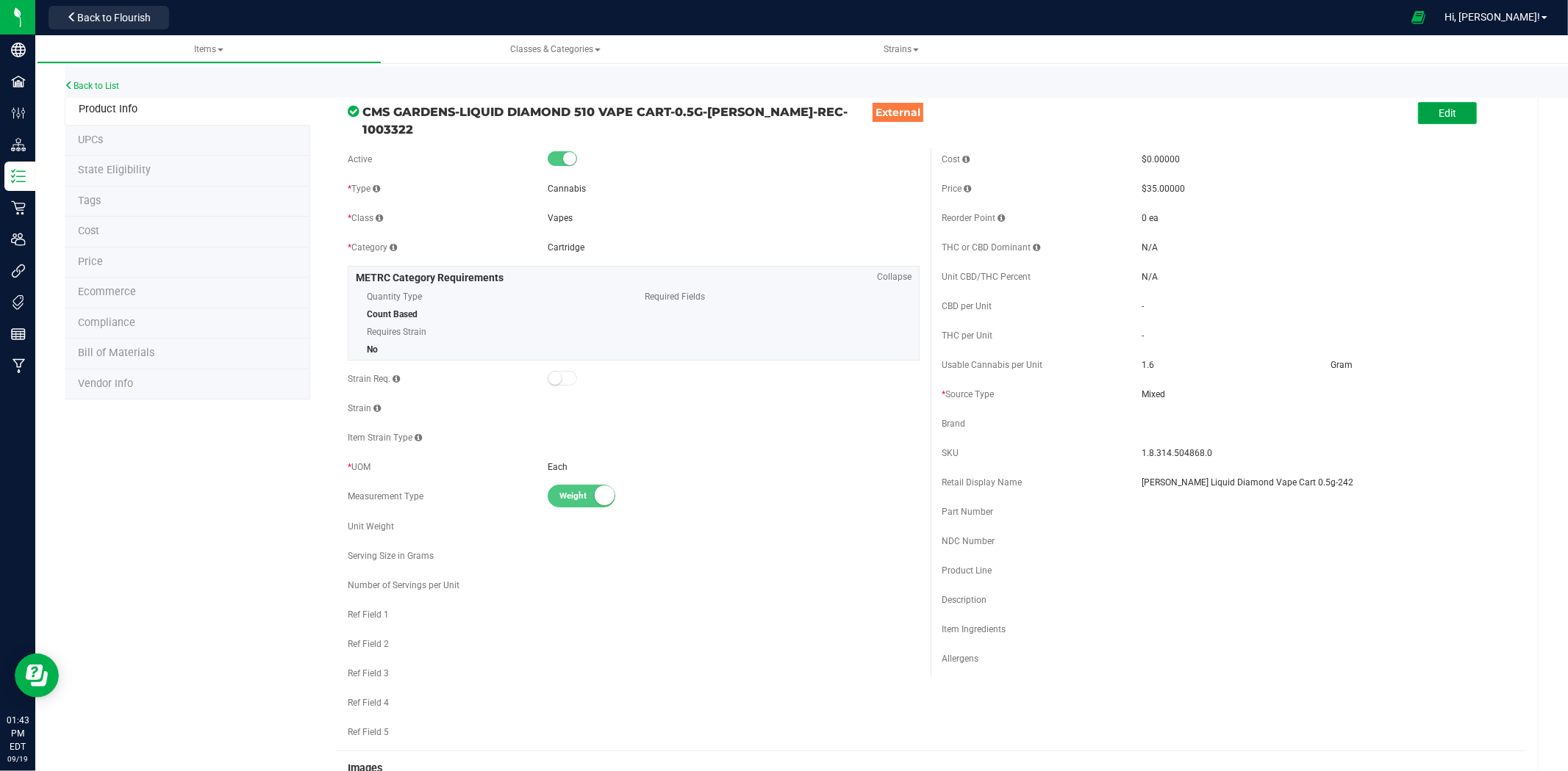
click at [1454, 121] on button "Edit" at bounding box center [1447, 114] width 59 height 22
drag, startPoint x: 1253, startPoint y: 475, endPoint x: 1262, endPoint y: 475, distance: 9.0
click at [1253, 475] on input "Gary Payton Liquid Diamond Vape Cart 0.5g-242" at bounding box center [1327, 483] width 372 height 22
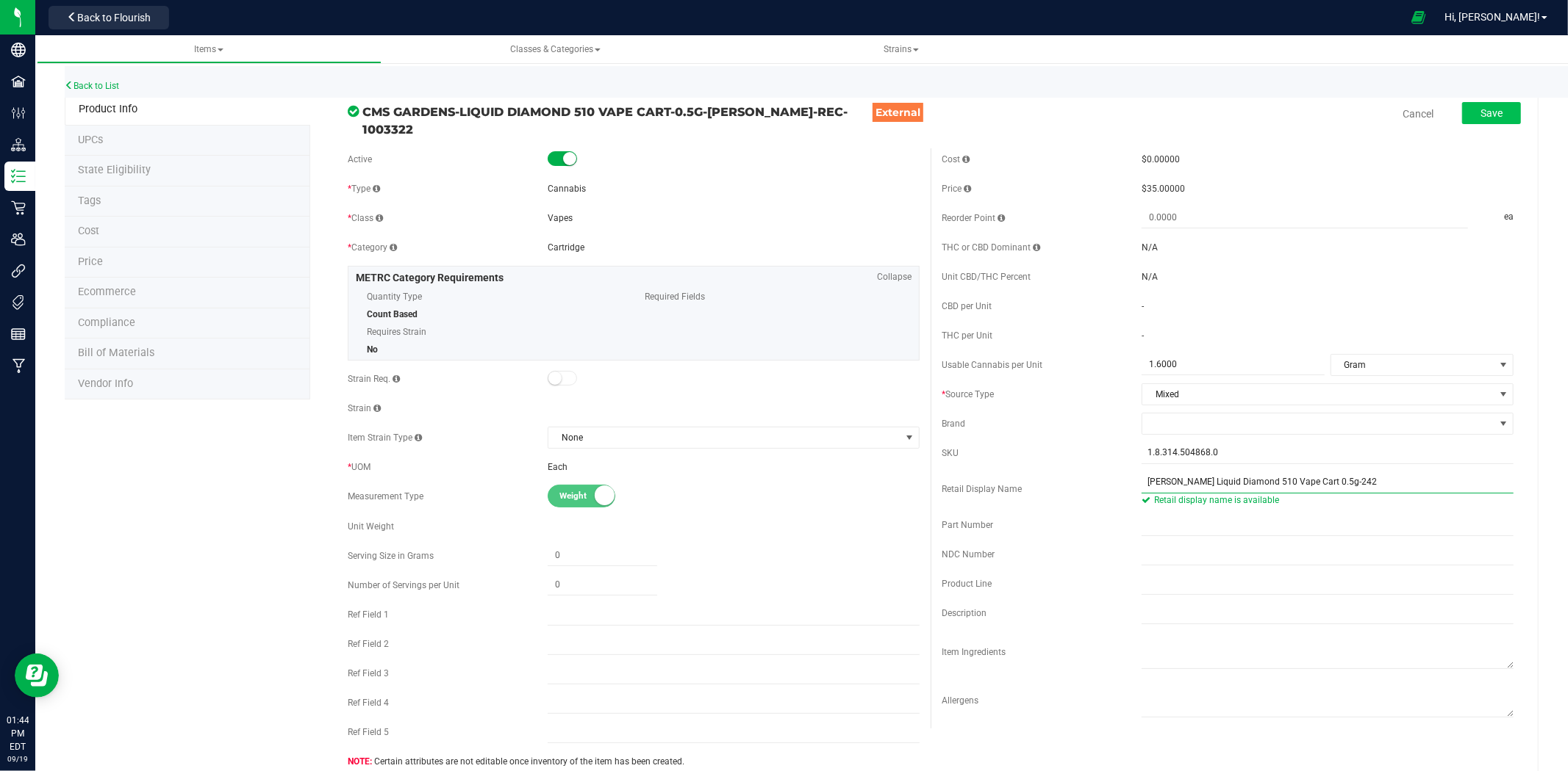
type input "Gary Payton Liquid Diamond 510 Vape Cart 0.5g-242"
click at [1497, 120] on button "Save" at bounding box center [1491, 114] width 59 height 22
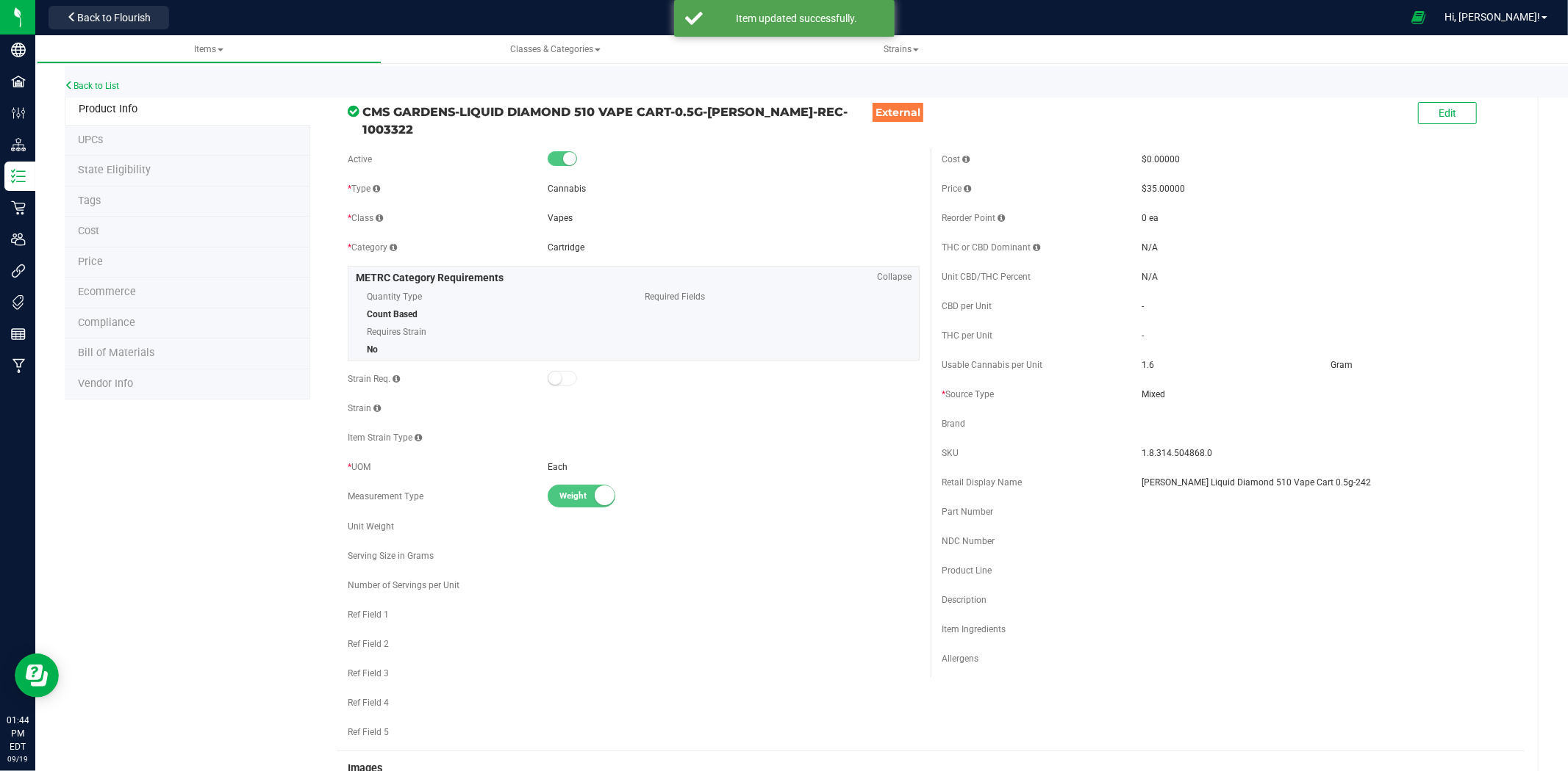
click at [88, 78] on div "Back to List" at bounding box center [848, 82] width 1568 height 32
click at [119, 83] on link "Back to List" at bounding box center [91, 86] width 54 height 10
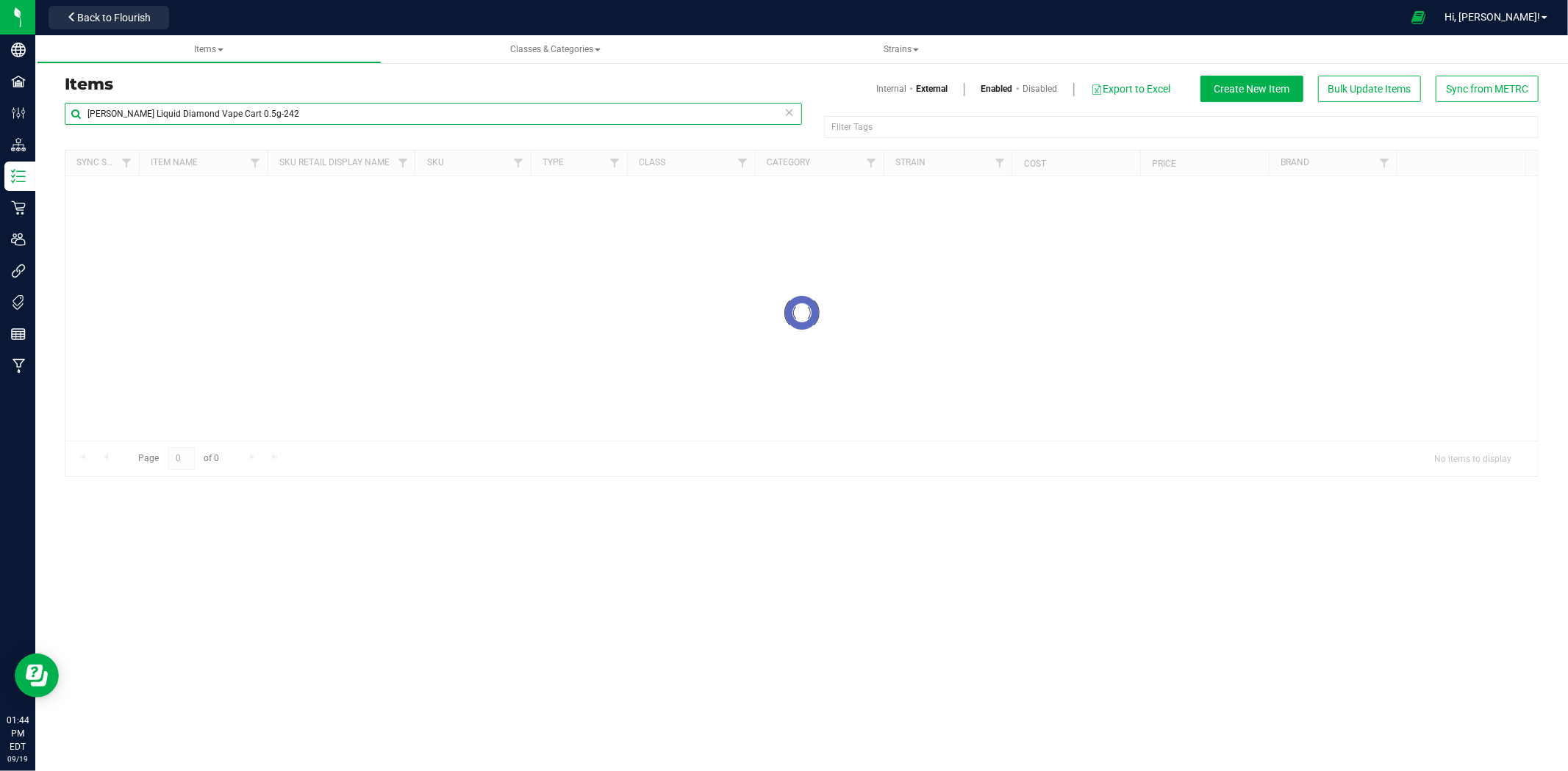
click at [185, 113] on input "Gary Payton Liquid Diamond Vape Cart 0.5g-242" at bounding box center [433, 114] width 737 height 22
paste input "Irish Punch Cured Resin Vape Cart-233"
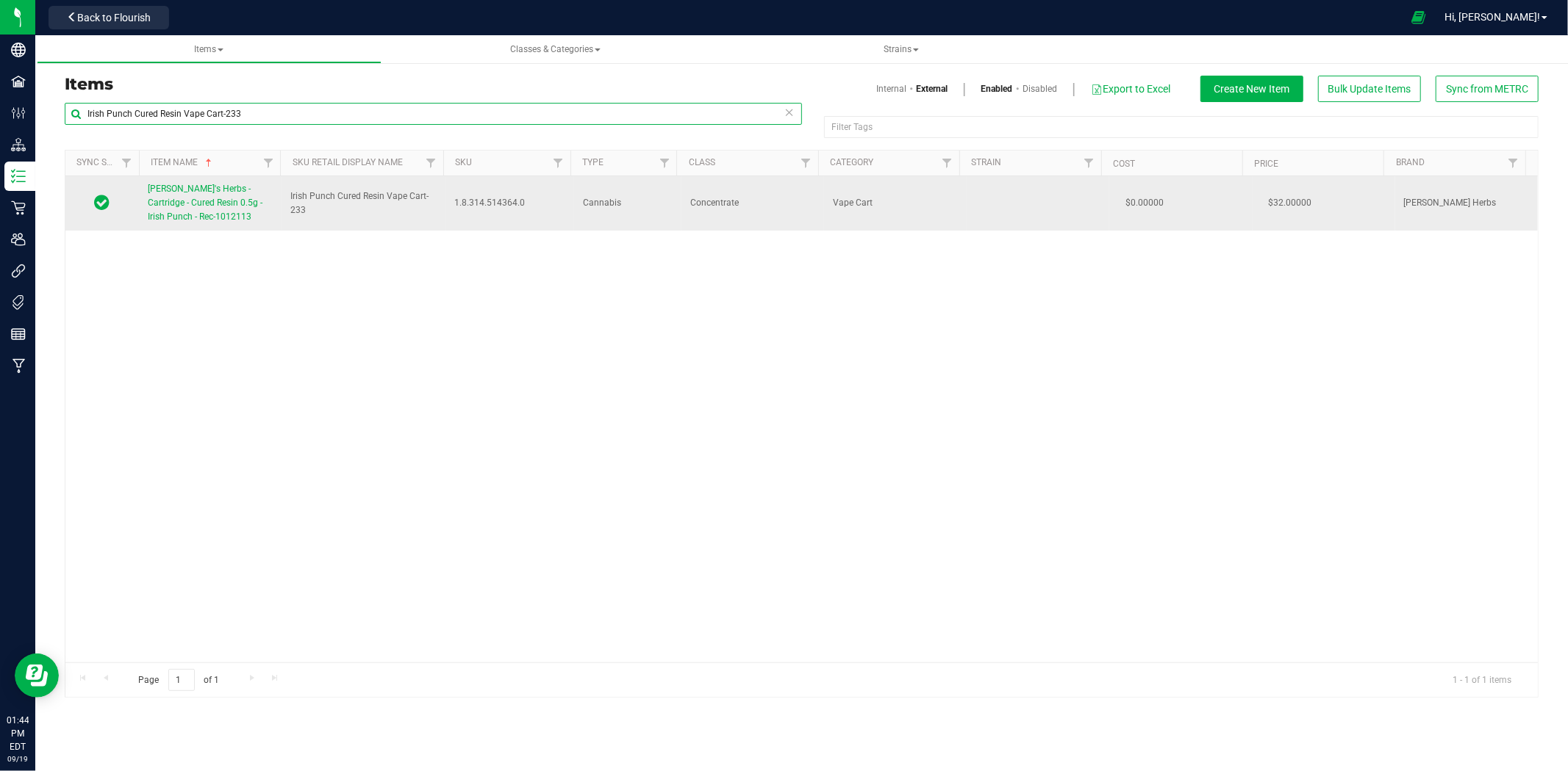
type input "Irish Punch Cured Resin Vape Cart-233"
click at [223, 222] on link "Hank's Herbs - Cartridge - Cured Resin 0.5g - Irish Punch - Rec-1012113" at bounding box center [210, 203] width 125 height 43
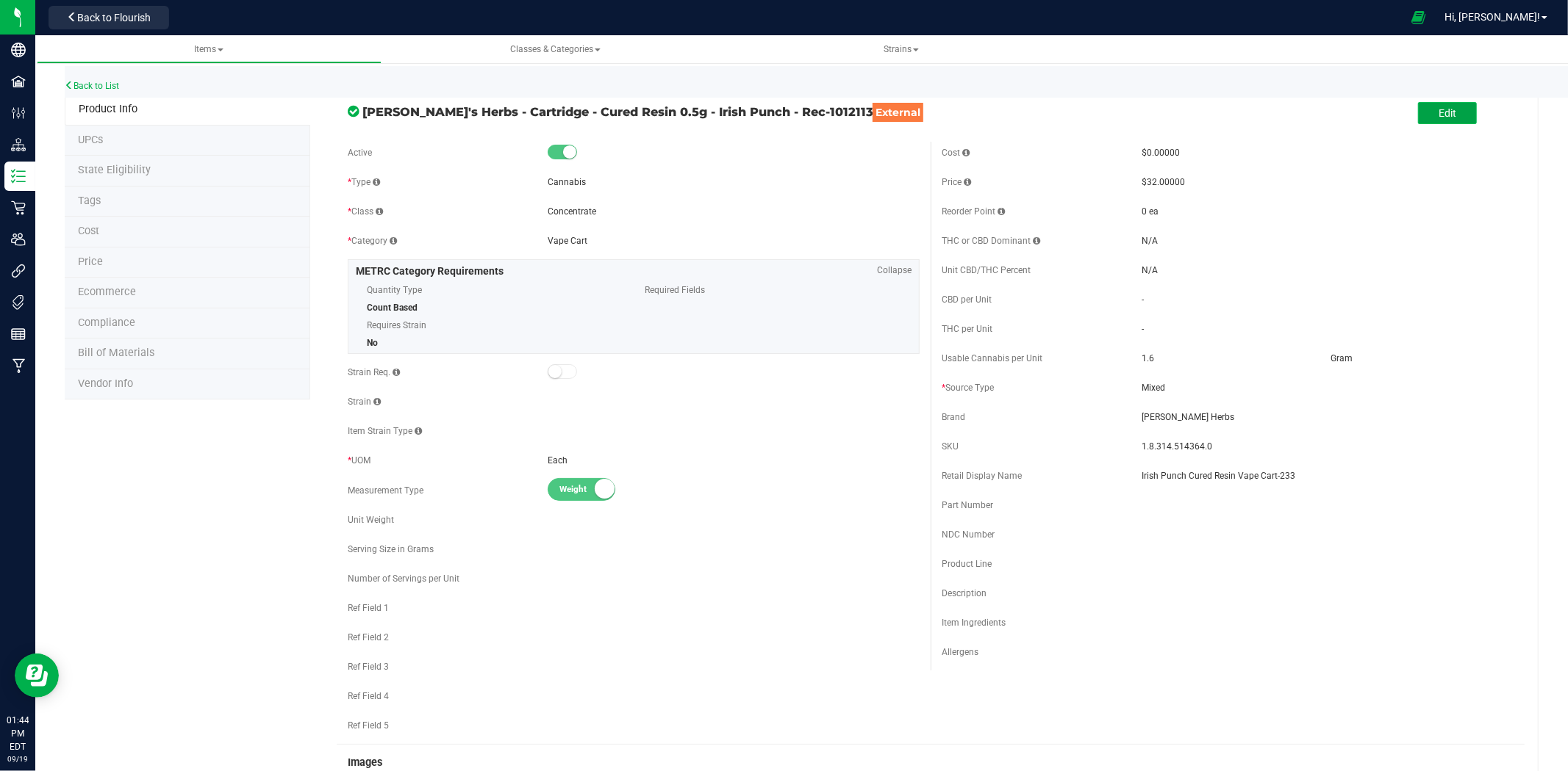
click at [1451, 112] on button "Edit" at bounding box center [1447, 114] width 59 height 22
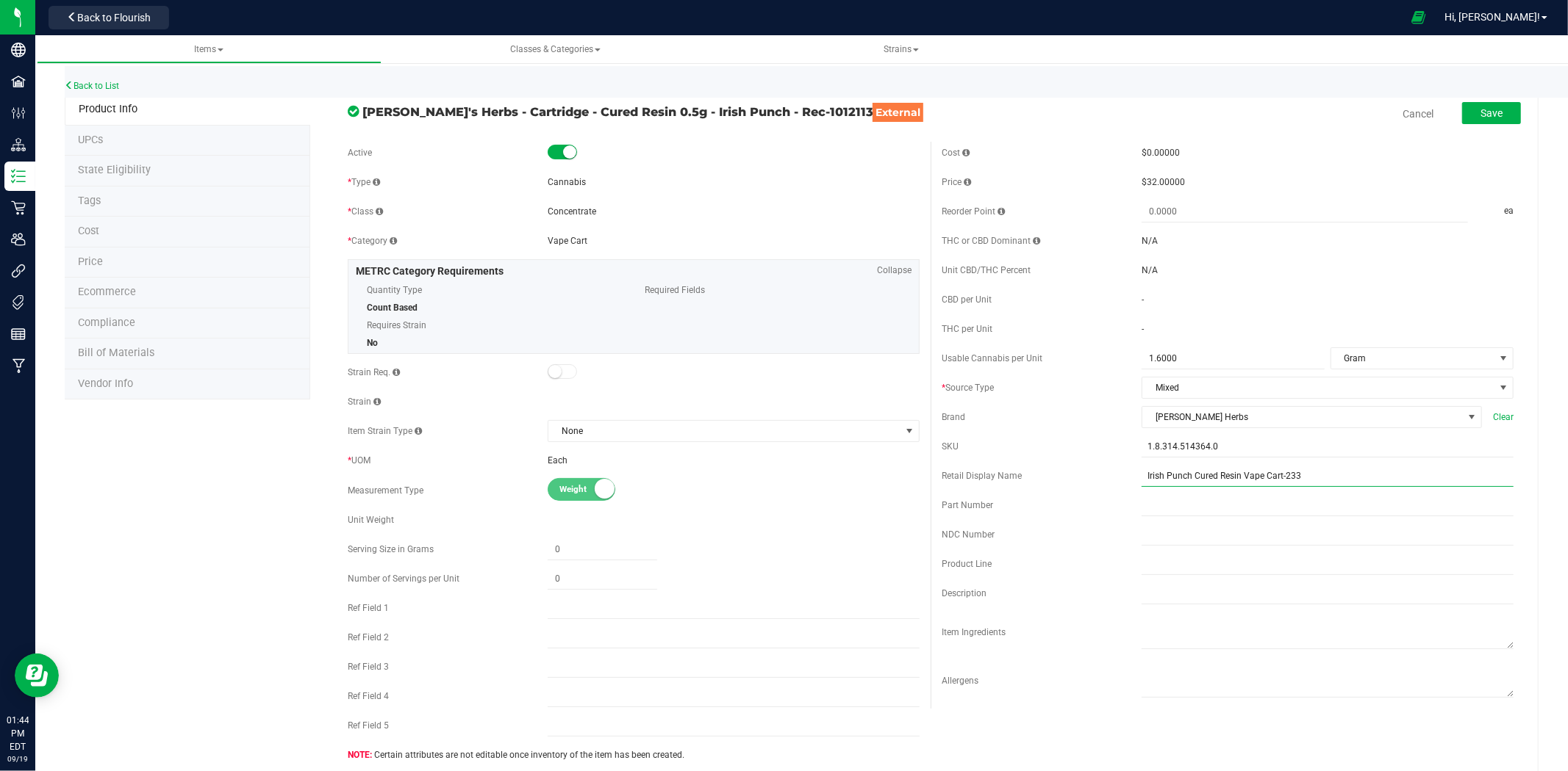
drag, startPoint x: 1273, startPoint y: 476, endPoint x: 1488, endPoint y: 461, distance: 215.5
click at [1273, 476] on input "Irish Punch Cured Resin Vape Cart-233" at bounding box center [1327, 476] width 372 height 22
type input "Irish Punch Cured Resin Vape Cart 0.5g-233"
click at [1490, 116] on button "Save" at bounding box center [1491, 114] width 59 height 22
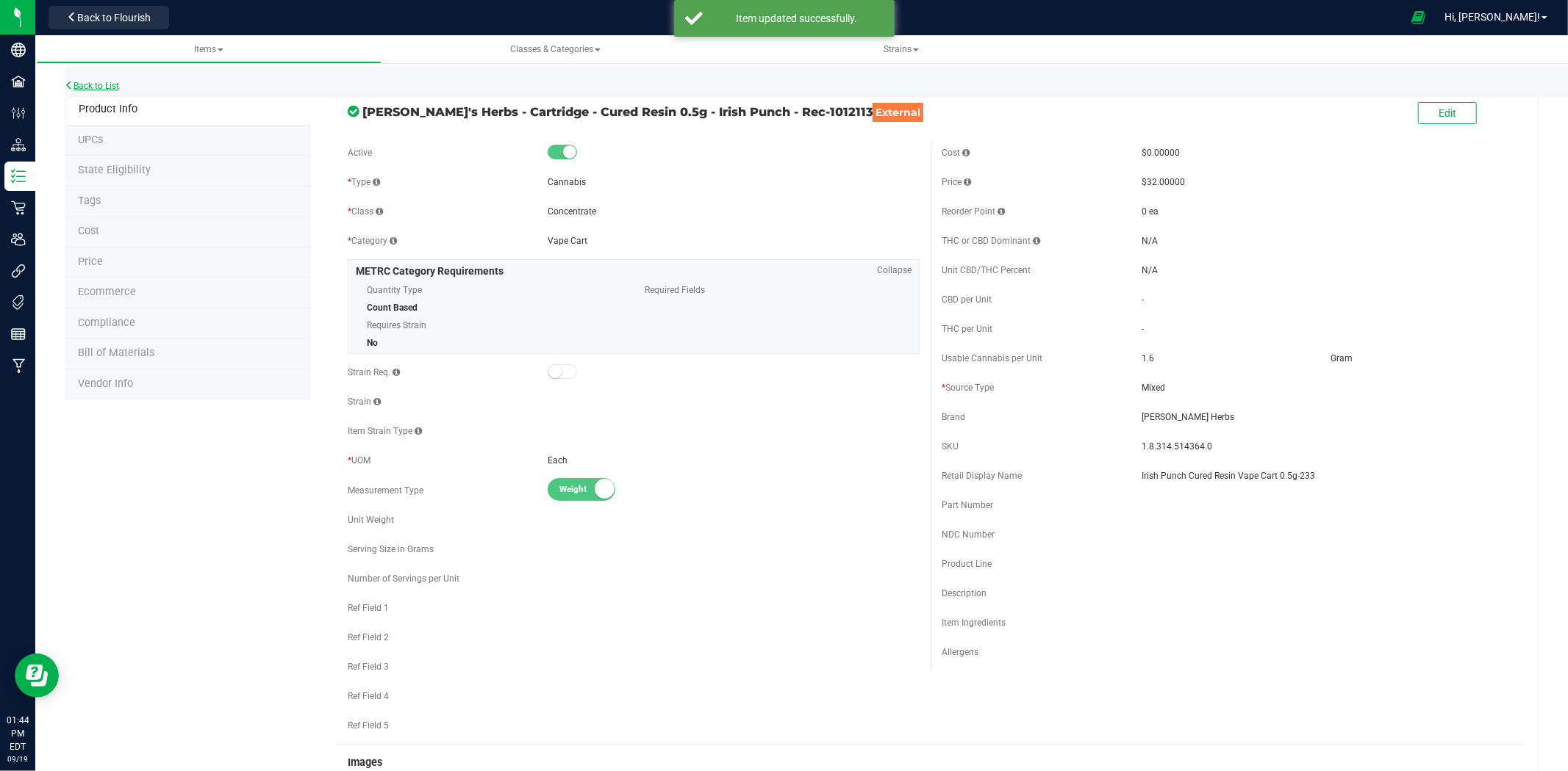
click at [93, 83] on link "Back to List" at bounding box center [91, 86] width 54 height 10
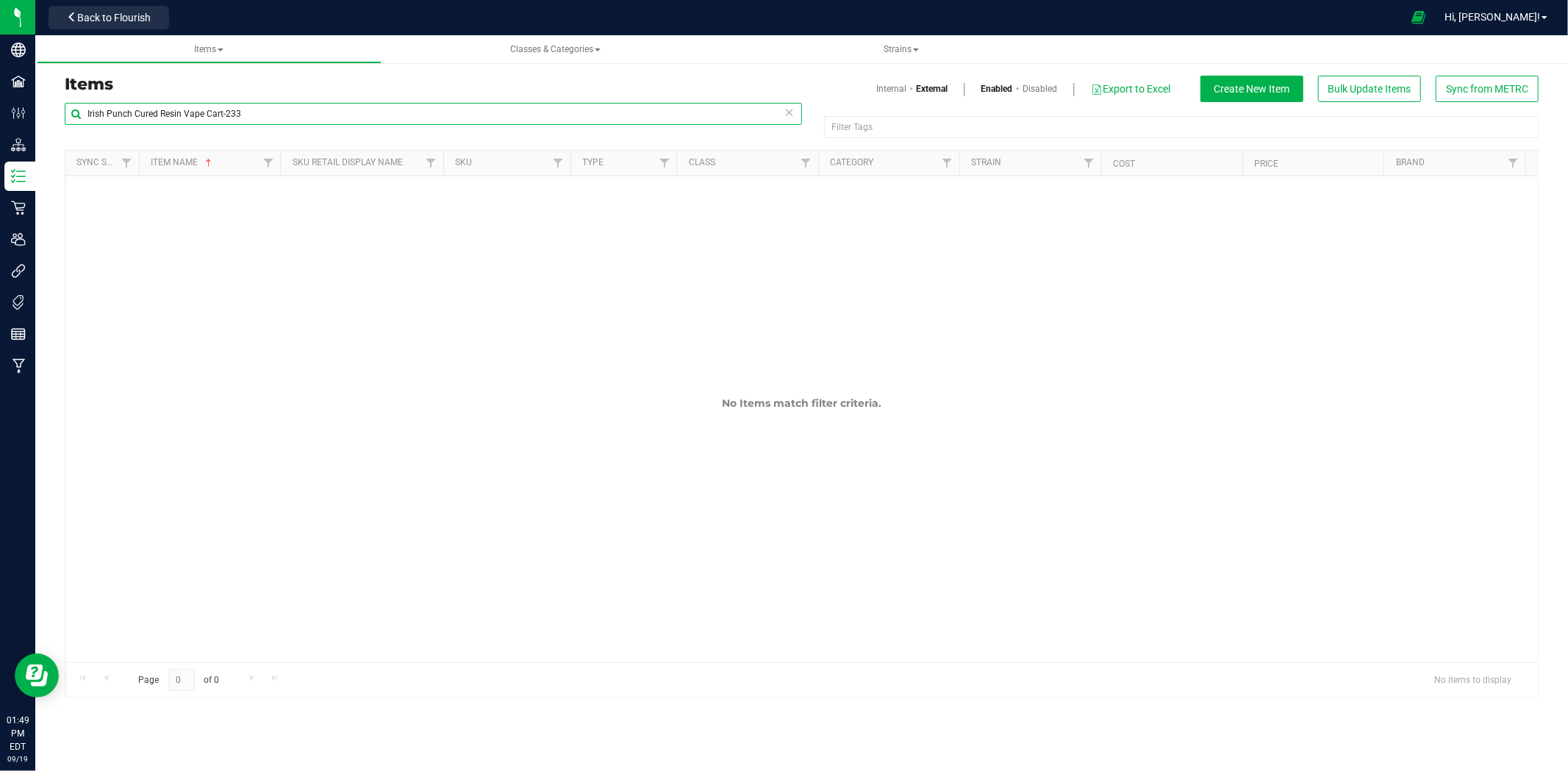
click at [232, 118] on input "Irish Punch Cured Resin Vape Cart-233" at bounding box center [433, 114] width 737 height 22
paste input "Assorted Classic Drops 10mg 5-pack-318"
type input "Assorted Classic Drops 10mg 5-pack-318"
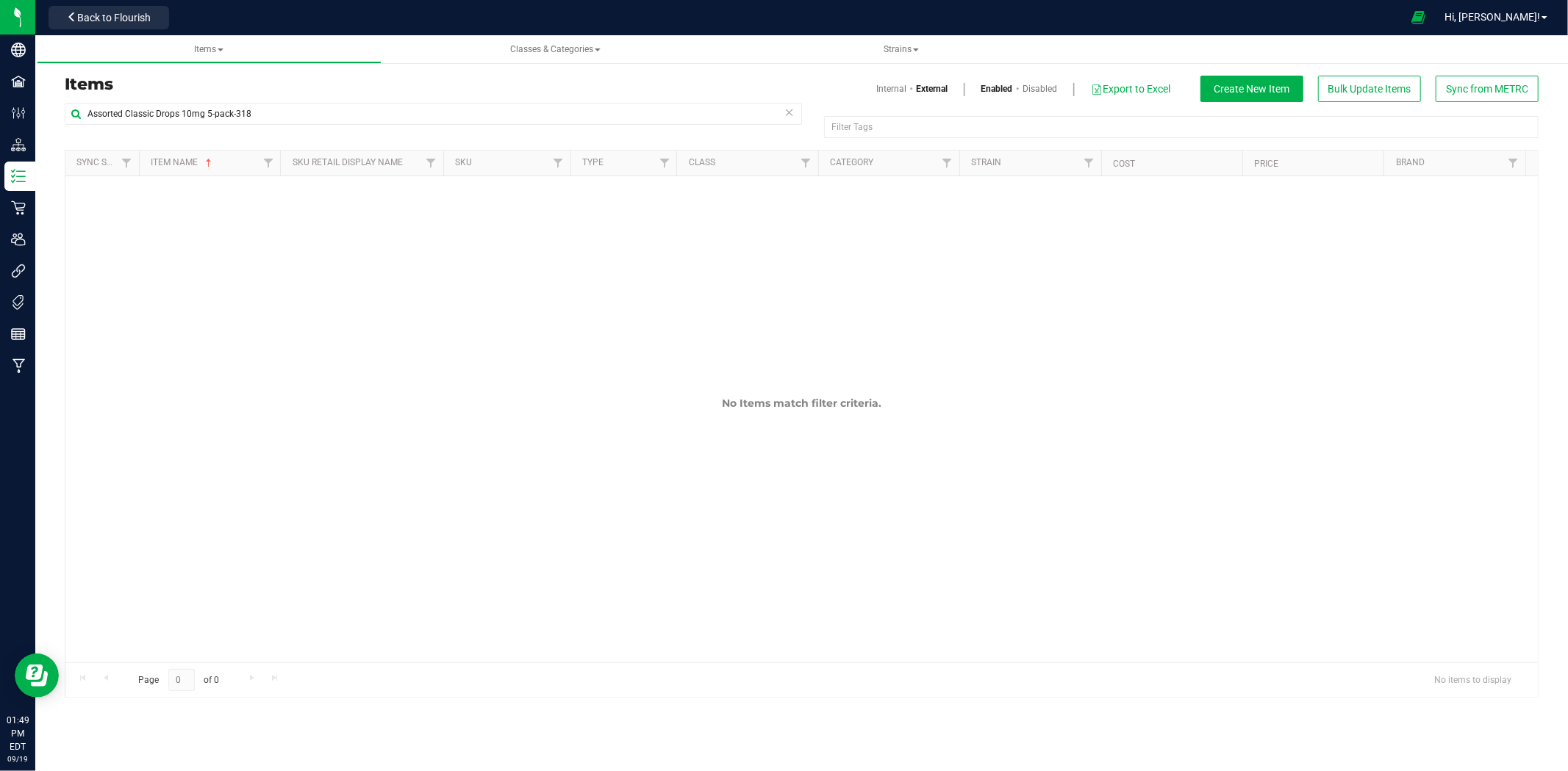
click at [876, 90] on link "Internal" at bounding box center [891, 89] width 30 height 13
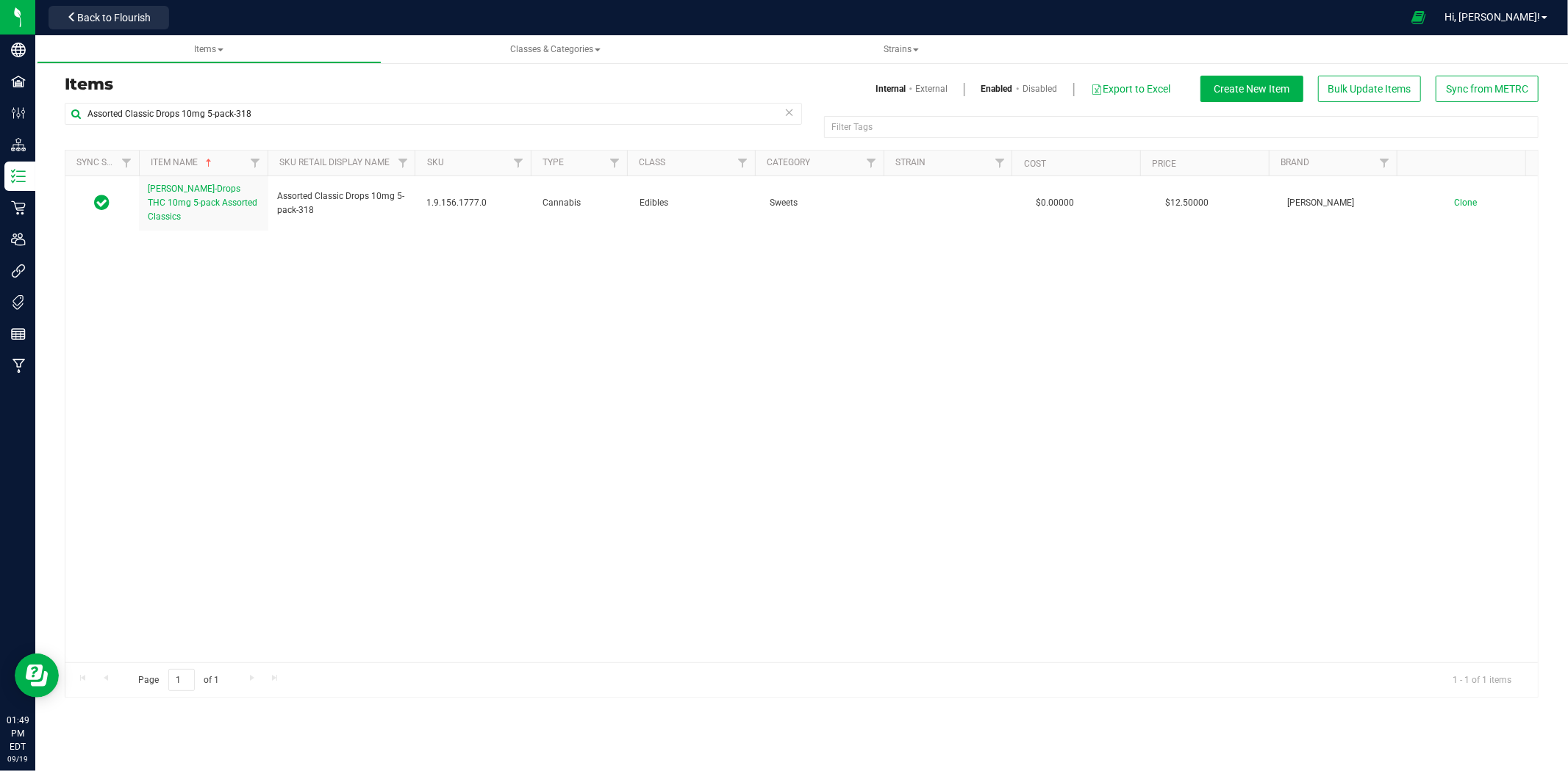
click at [185, 217] on div "Slater-Drops THC 10mg 5-pack Assorted Classics Assorted Classic Drops 10mg 5-pa…" at bounding box center [801, 419] width 1472 height 487
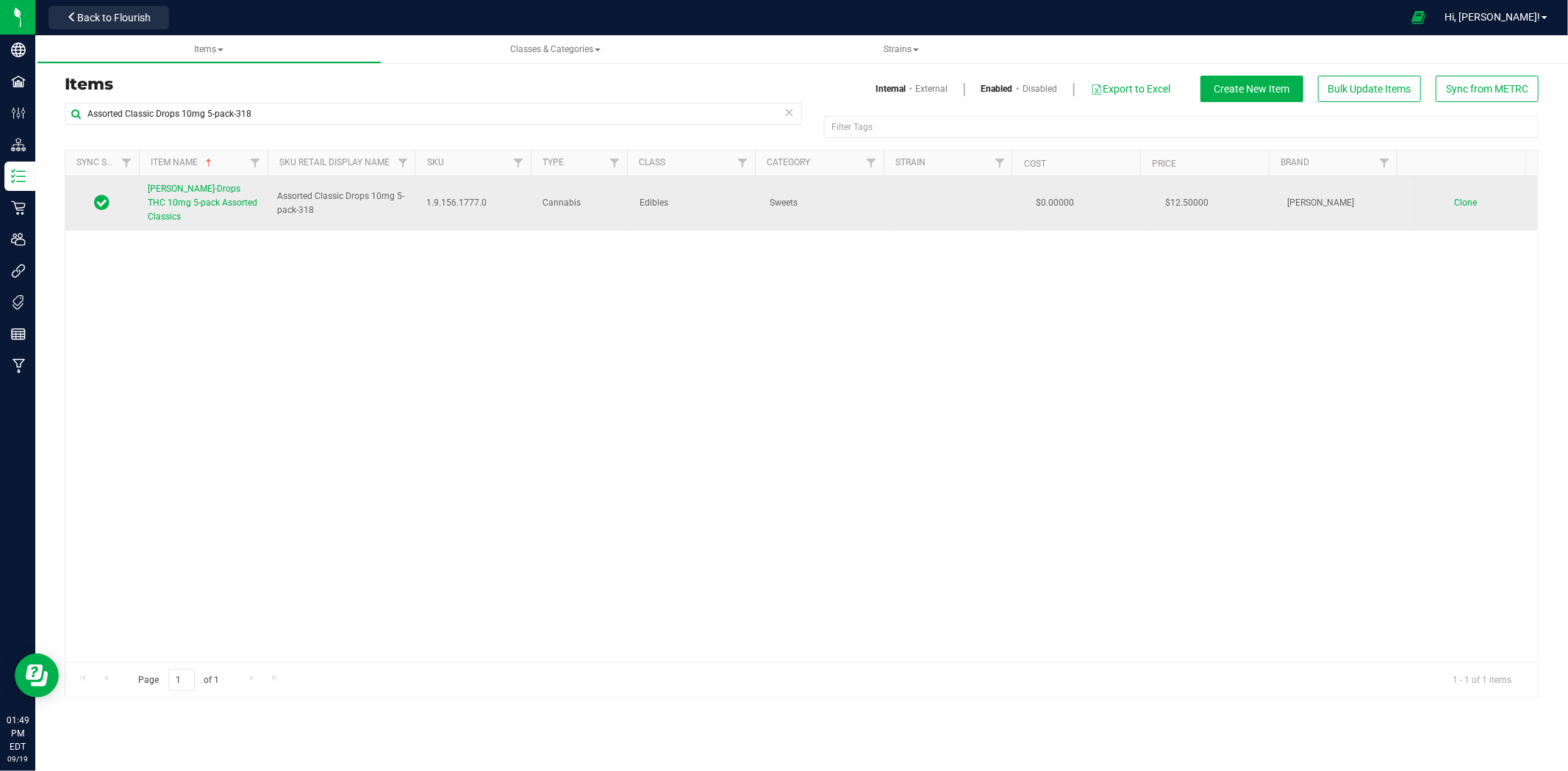
click at [195, 204] on span "Slater-Drops THC 10mg 5-pack Assorted Classics" at bounding box center [203, 202] width 110 height 38
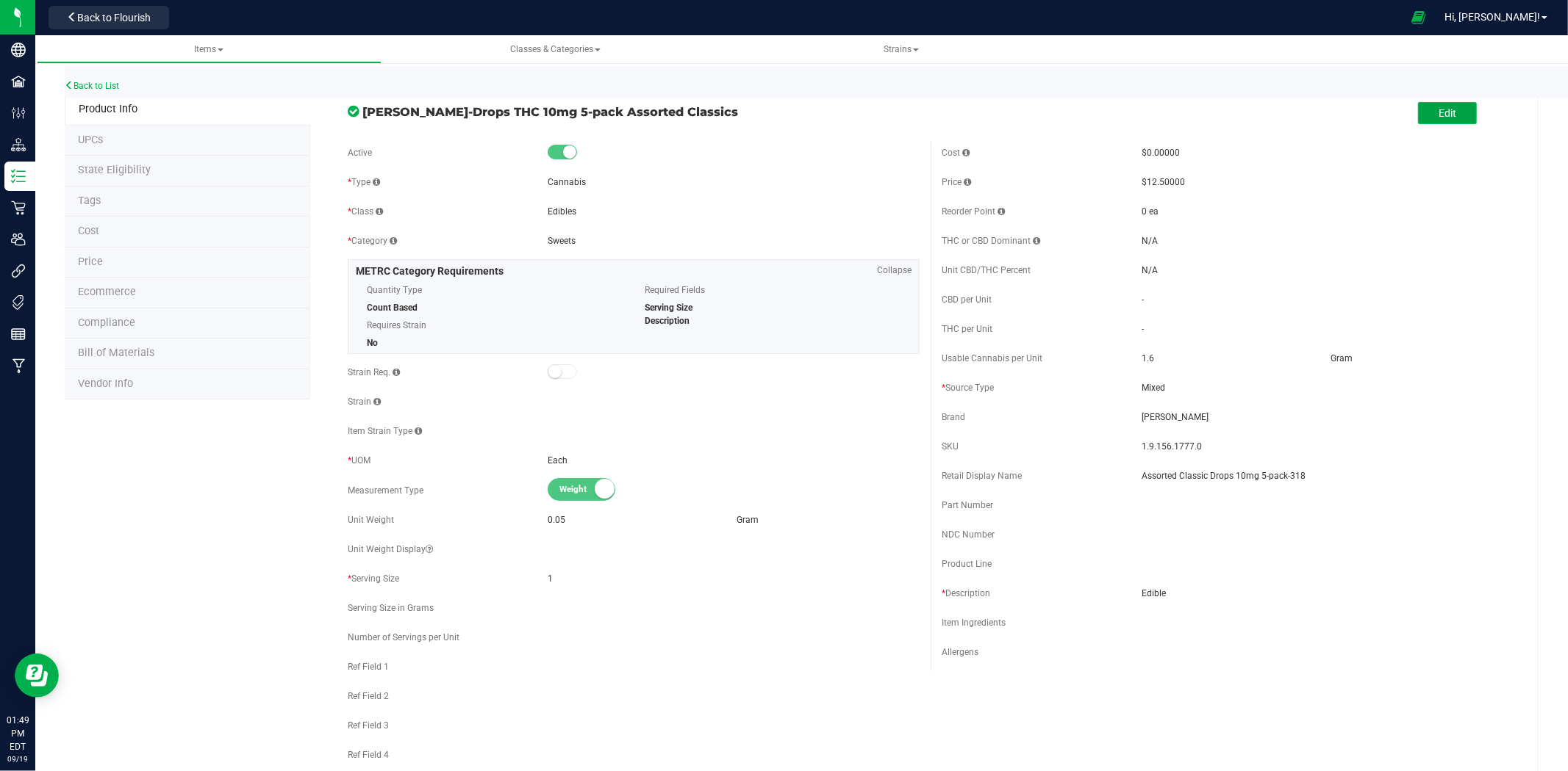
click at [1443, 114] on span "Edit" at bounding box center [1447, 113] width 17 height 12
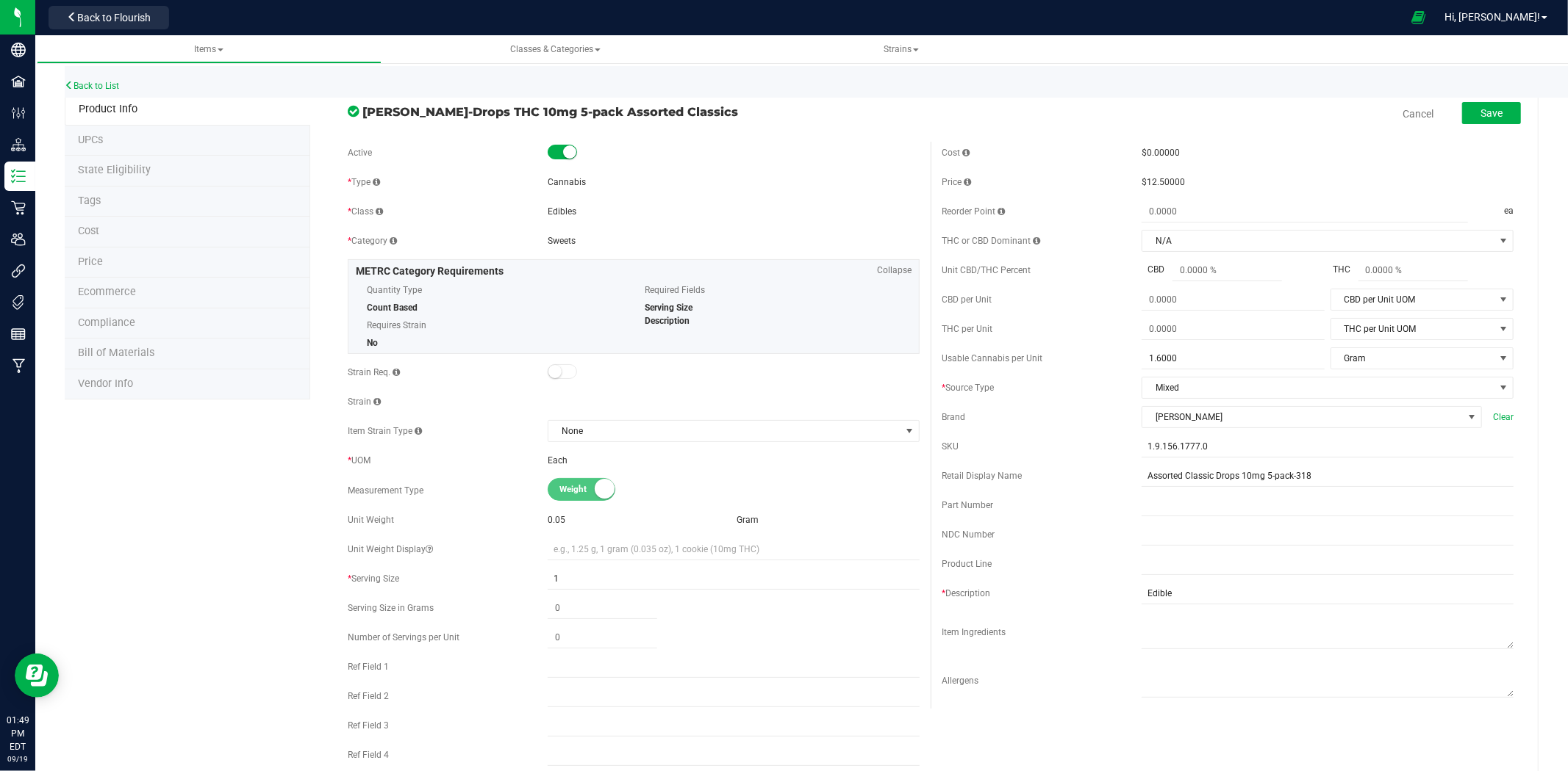
scroll to position [489, 0]
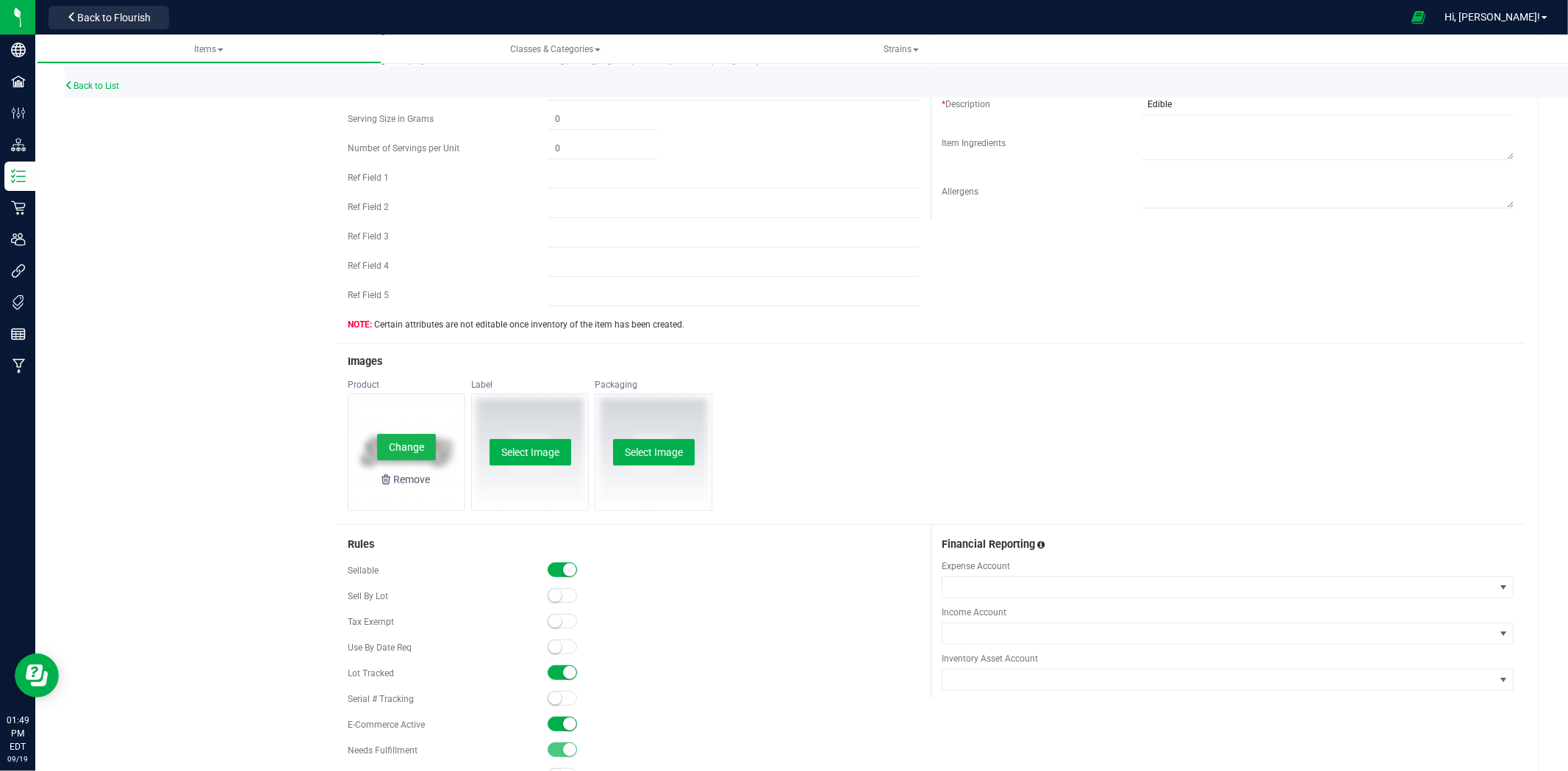
click at [428, 438] on button "Change" at bounding box center [407, 447] width 59 height 26
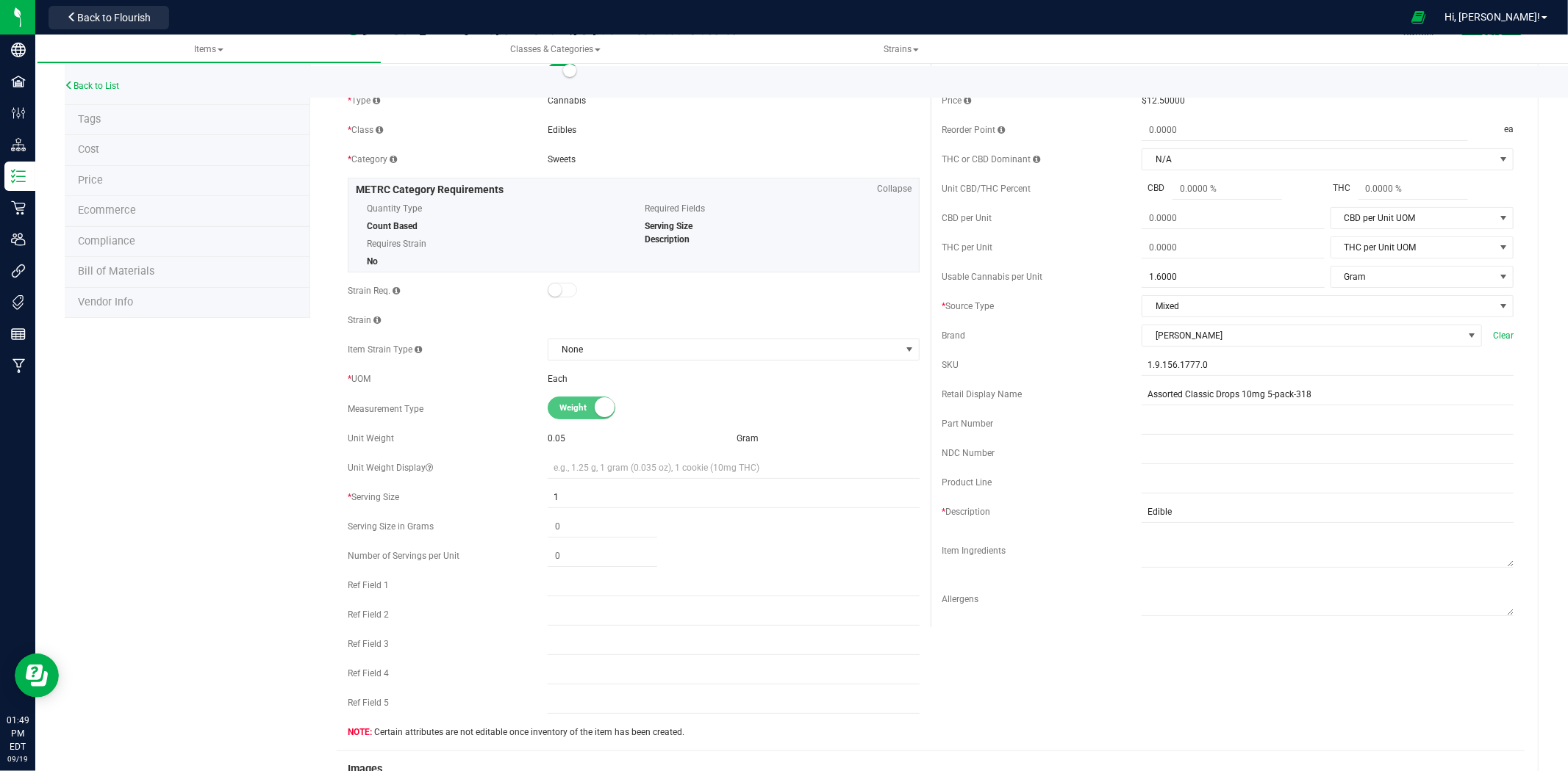
scroll to position [0, 0]
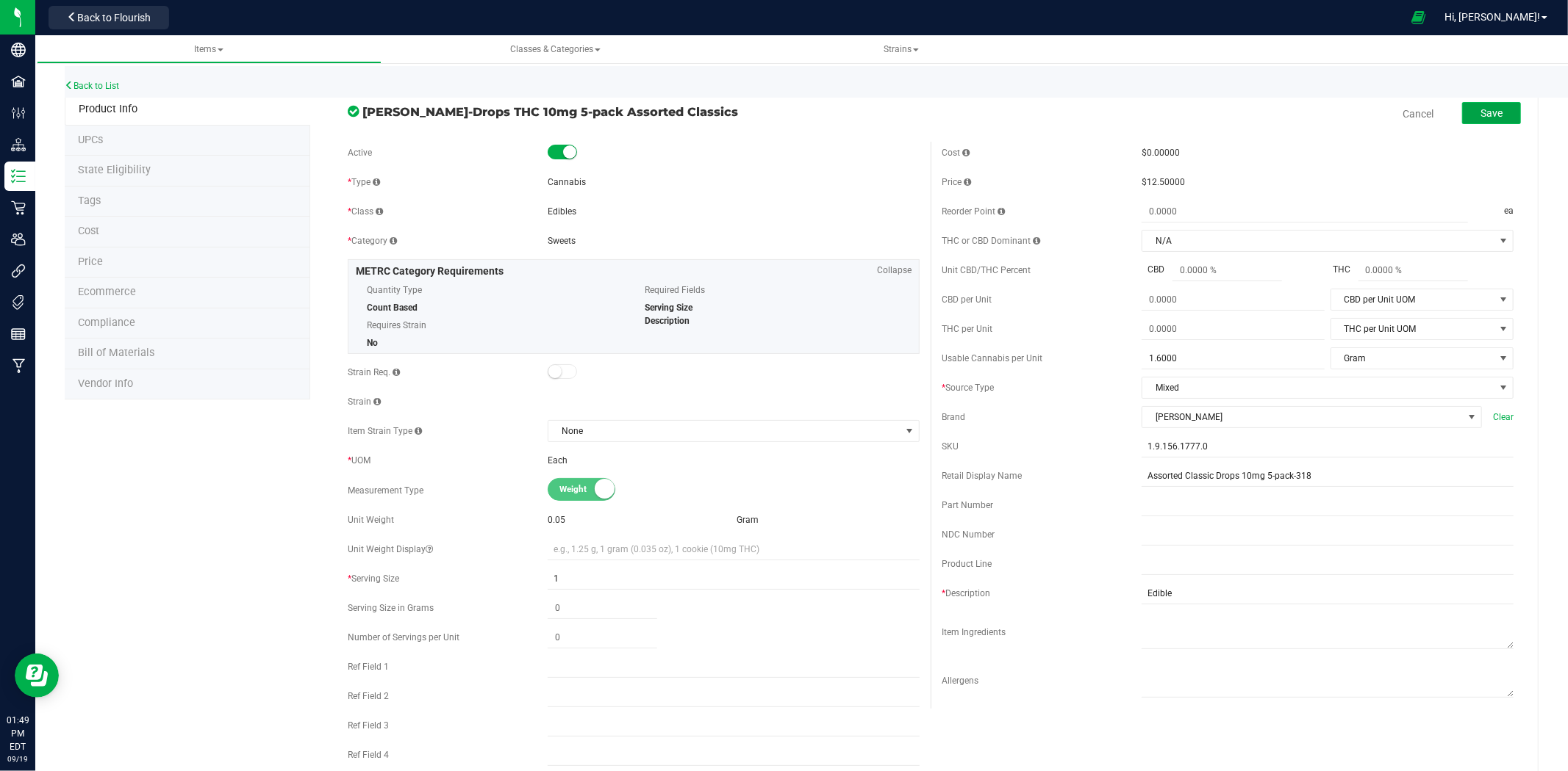
click at [1494, 120] on button "Save" at bounding box center [1491, 114] width 59 height 22
click at [108, 84] on link "Back to List" at bounding box center [91, 86] width 54 height 10
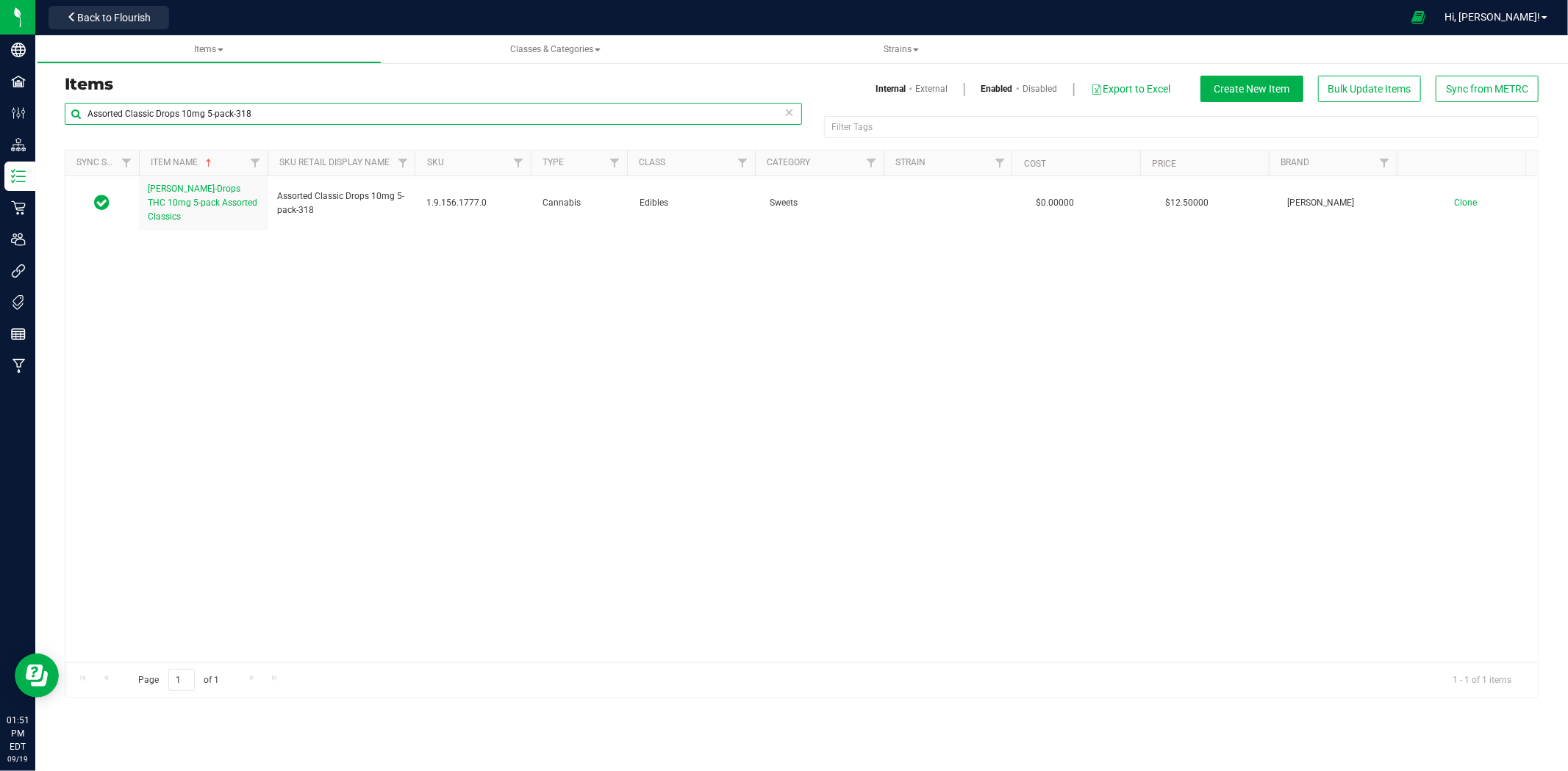
click at [245, 118] on input "Assorted Classic Drops 10mg 5-pack-318" at bounding box center [433, 114] width 737 height 22
paste input "Freeze Pops 10mg 2-pack"
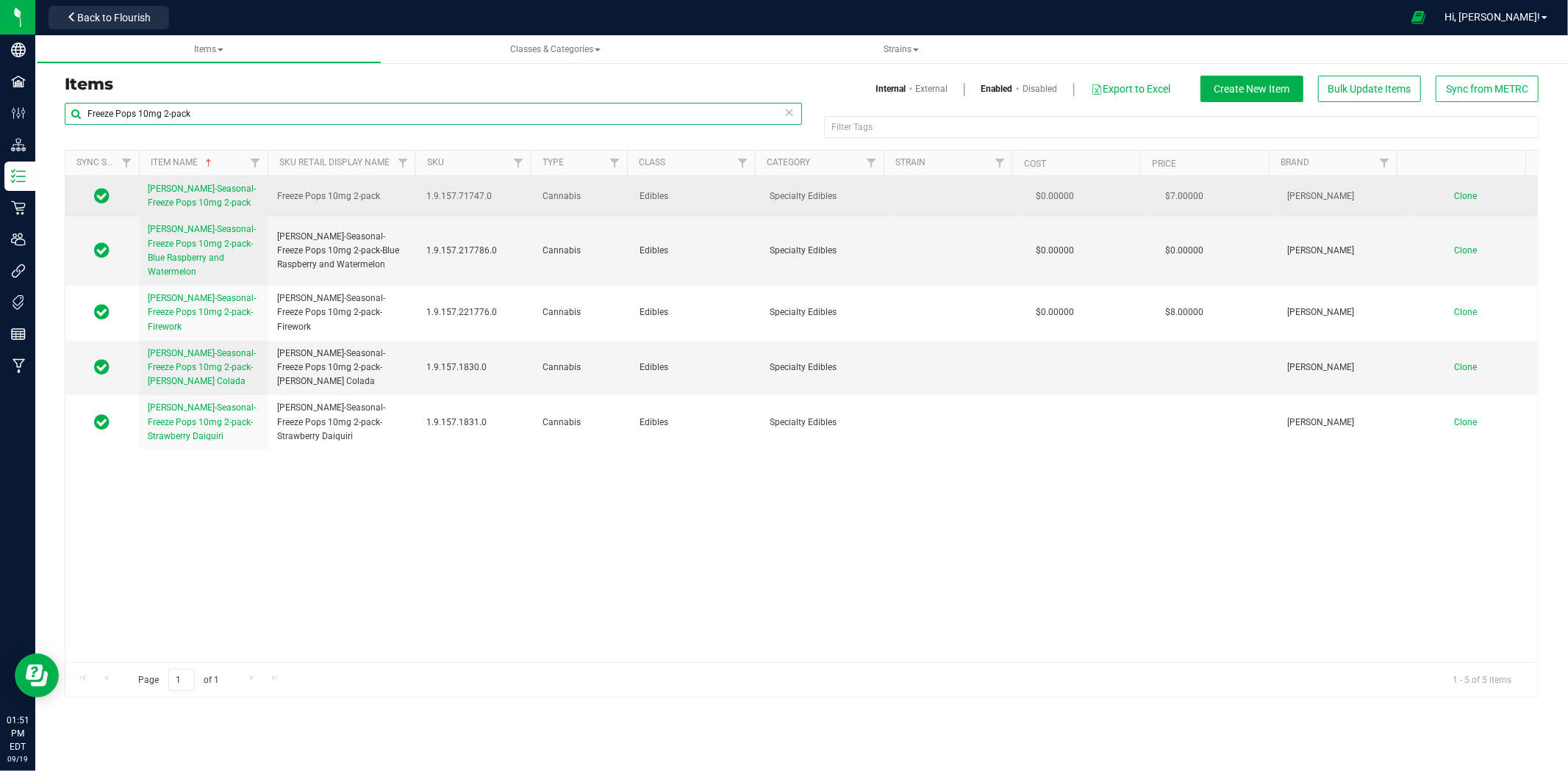
type input "Freeze Pops 10mg 2-pack"
click at [199, 206] on span "Slater-Seasonal-Freeze Pops 10mg 2-pack" at bounding box center [202, 195] width 108 height 25
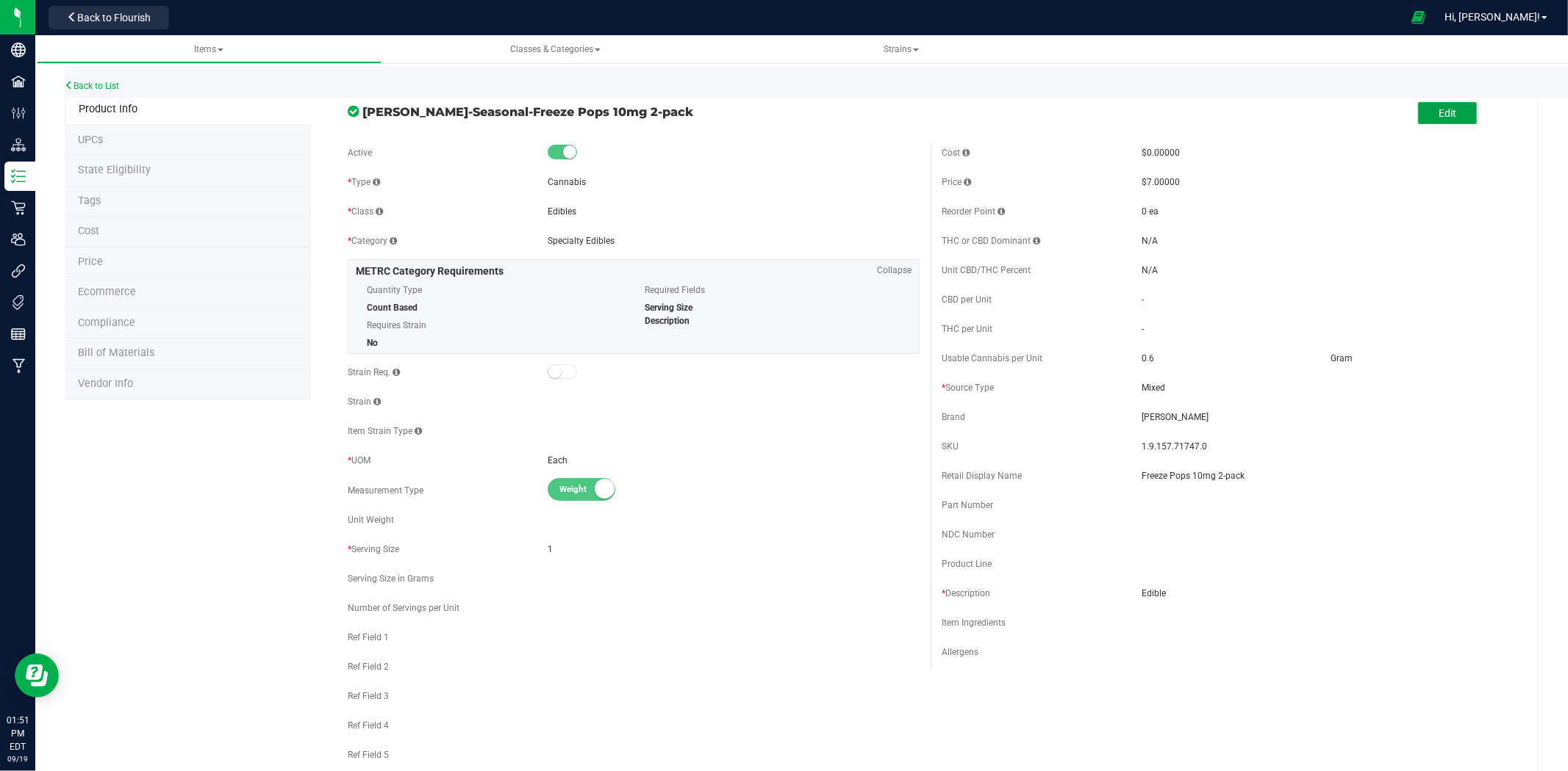
click at [1419, 114] on button "Edit" at bounding box center [1447, 114] width 59 height 22
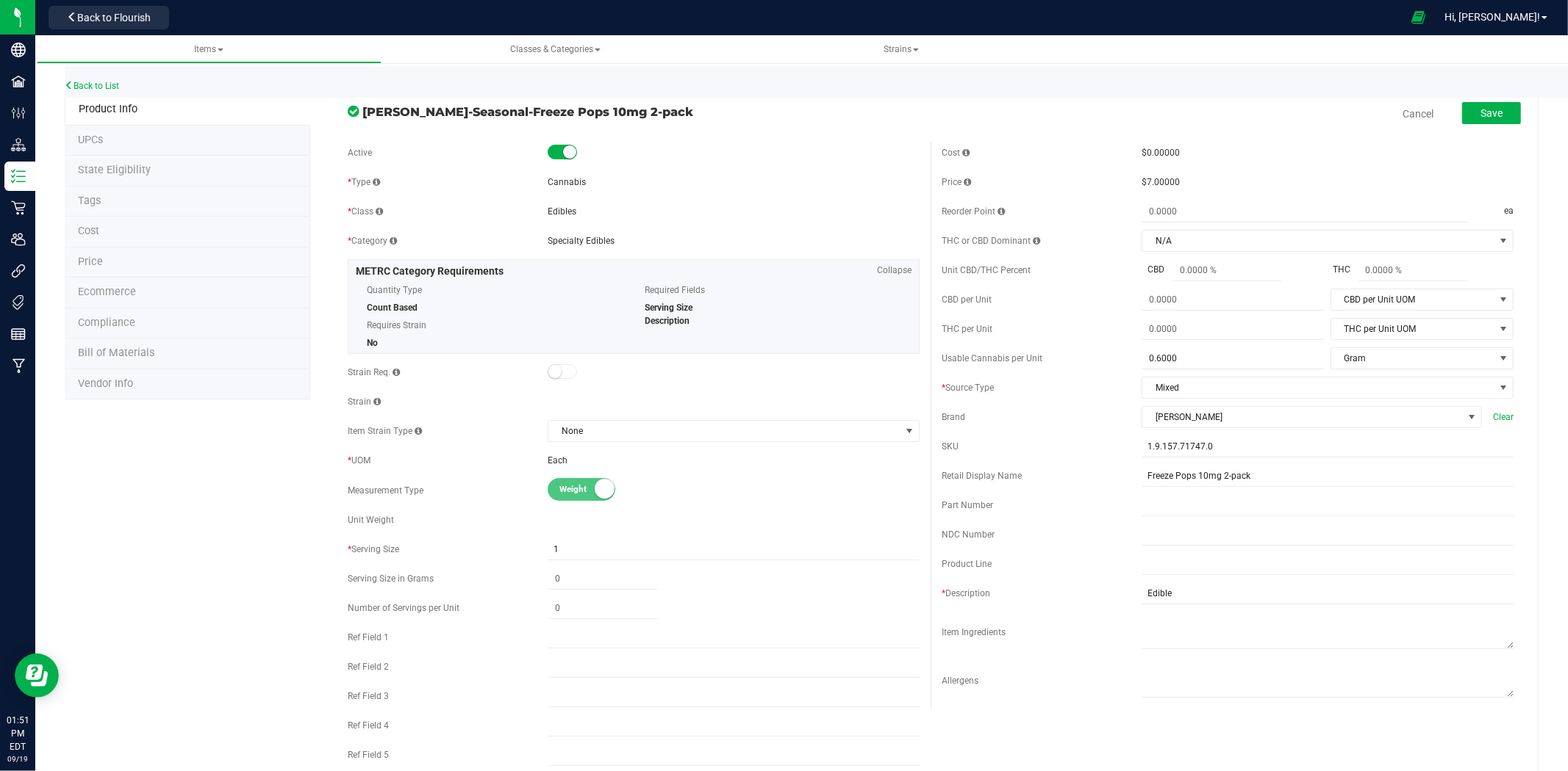
scroll to position [326, 0]
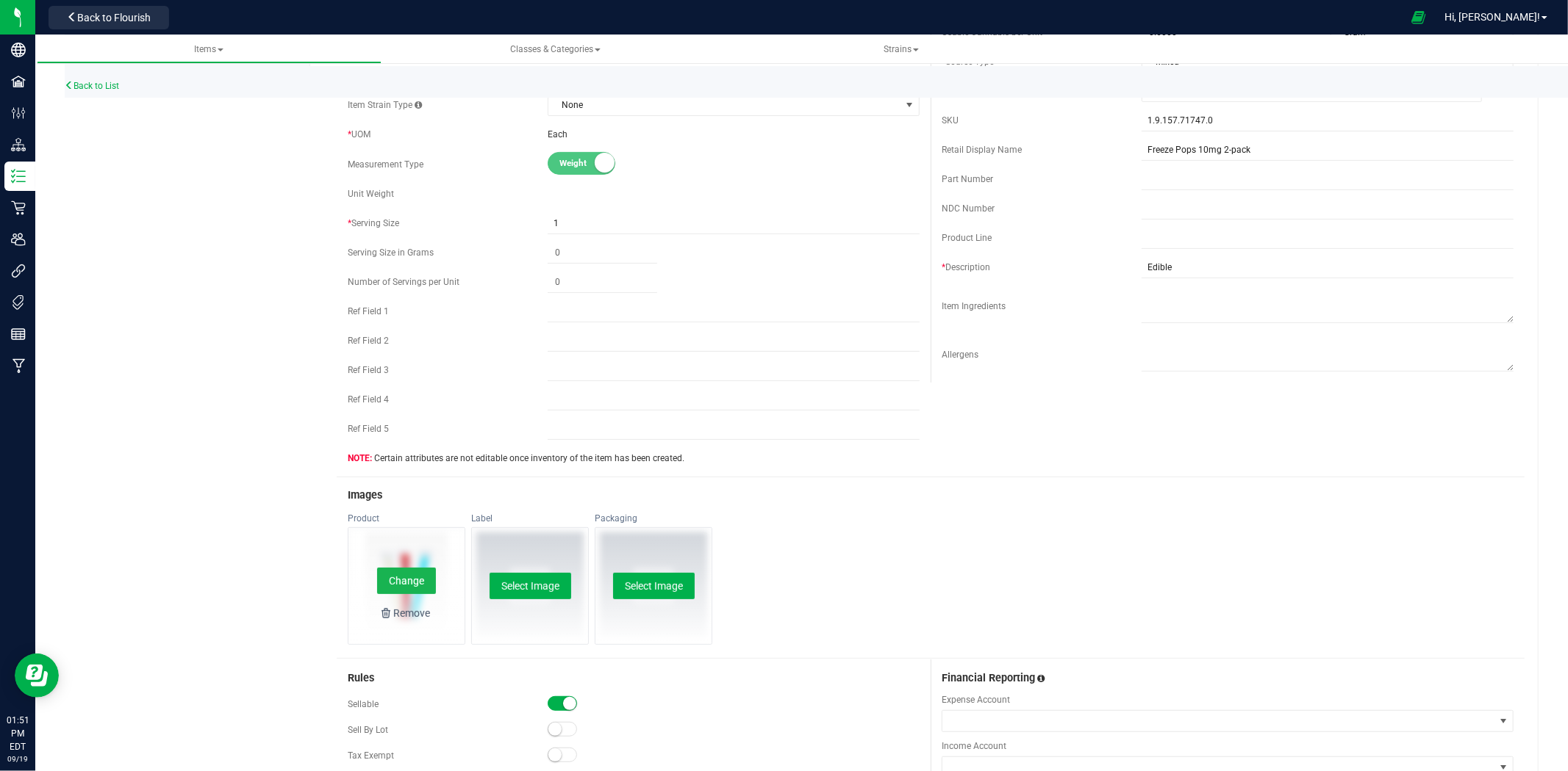
click at [404, 573] on button "Change" at bounding box center [407, 580] width 59 height 26
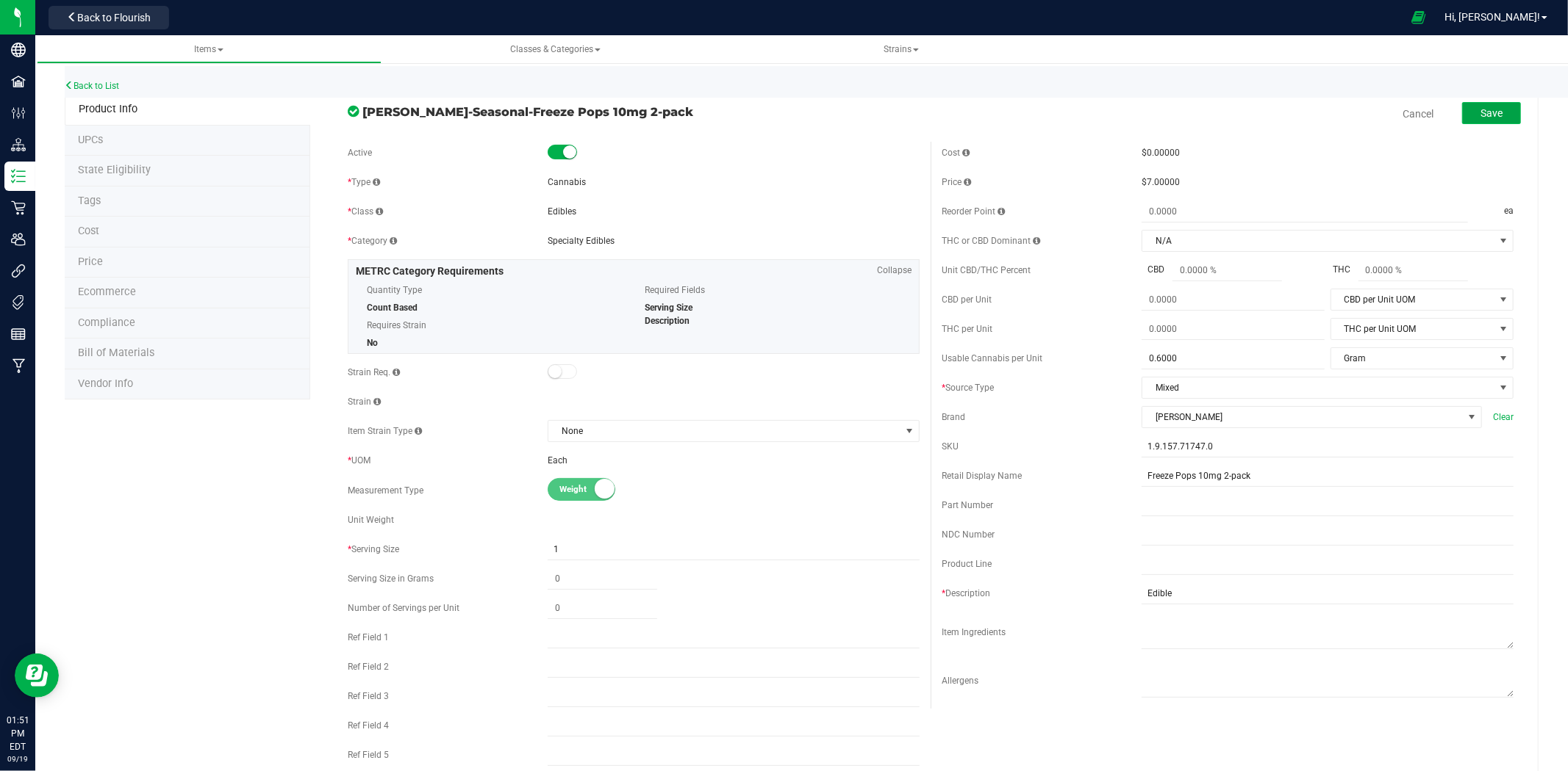
click at [1480, 105] on button "Save" at bounding box center [1491, 114] width 59 height 22
click at [109, 83] on link "Back to List" at bounding box center [91, 86] width 54 height 10
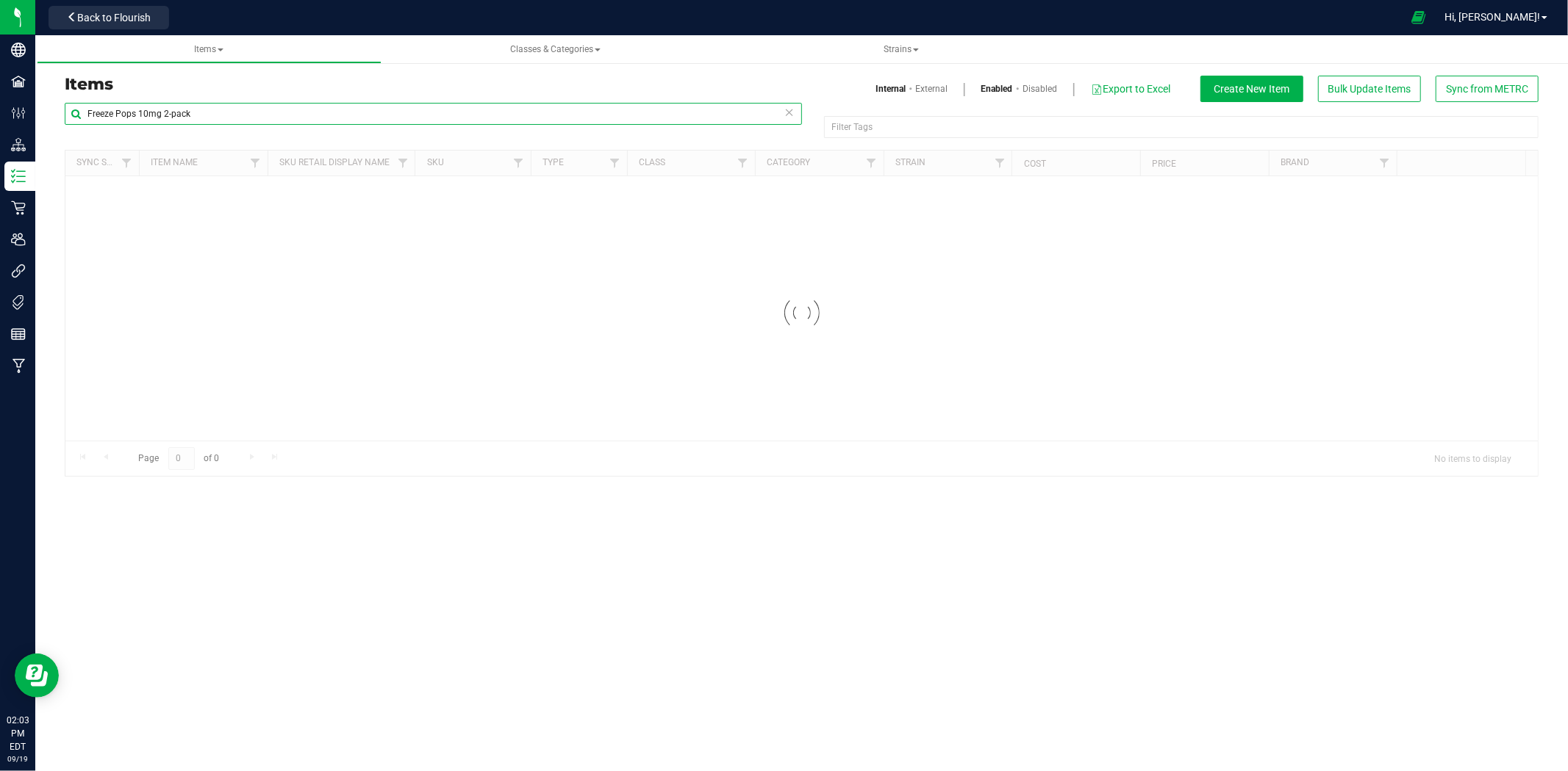
click at [319, 109] on input "Freeze Pops 10mg 2-pack" at bounding box center [433, 114] width 737 height 22
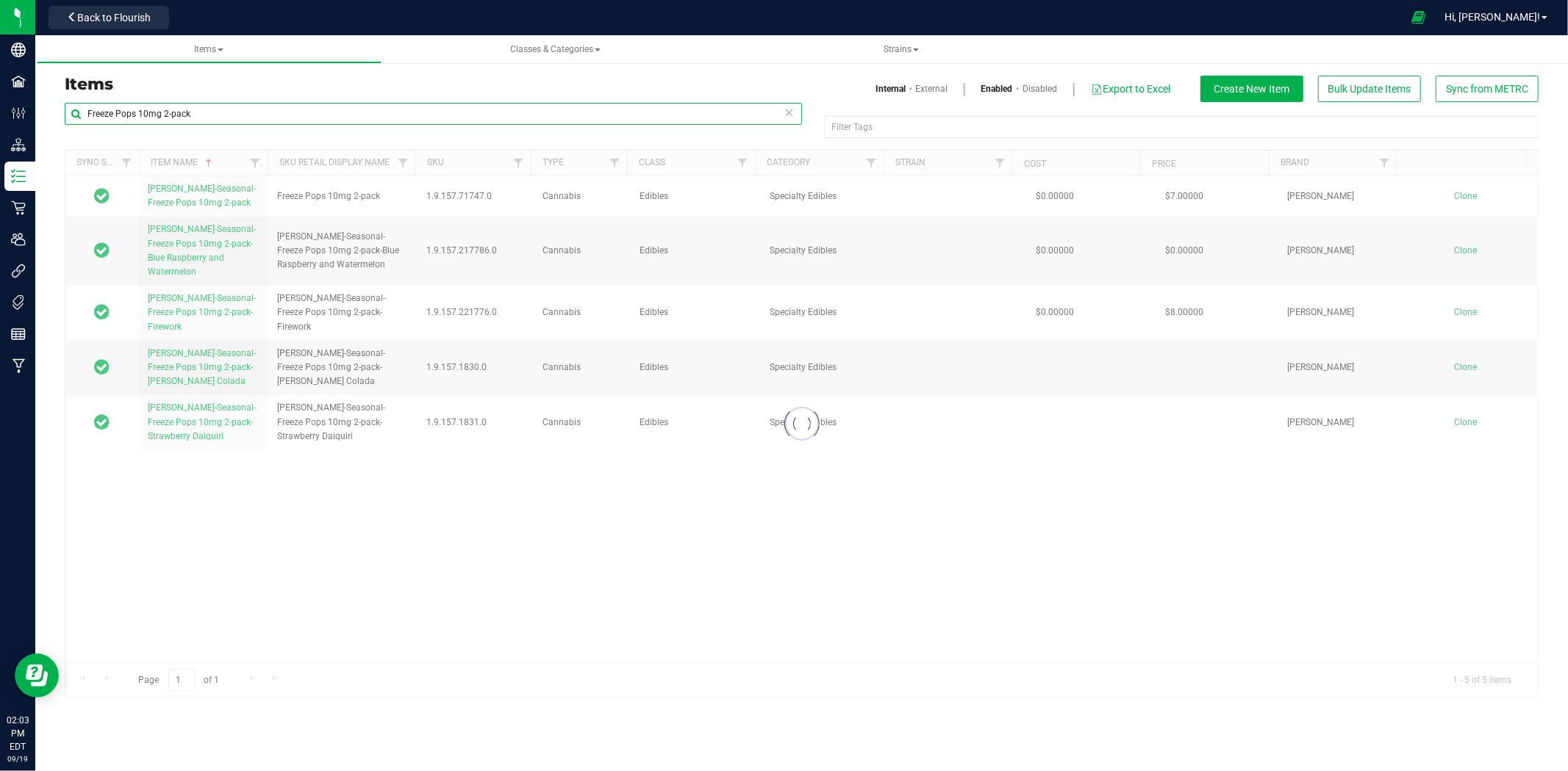
click at [319, 109] on input "Freeze Pops 10mg 2-pack" at bounding box center [433, 114] width 737 height 22
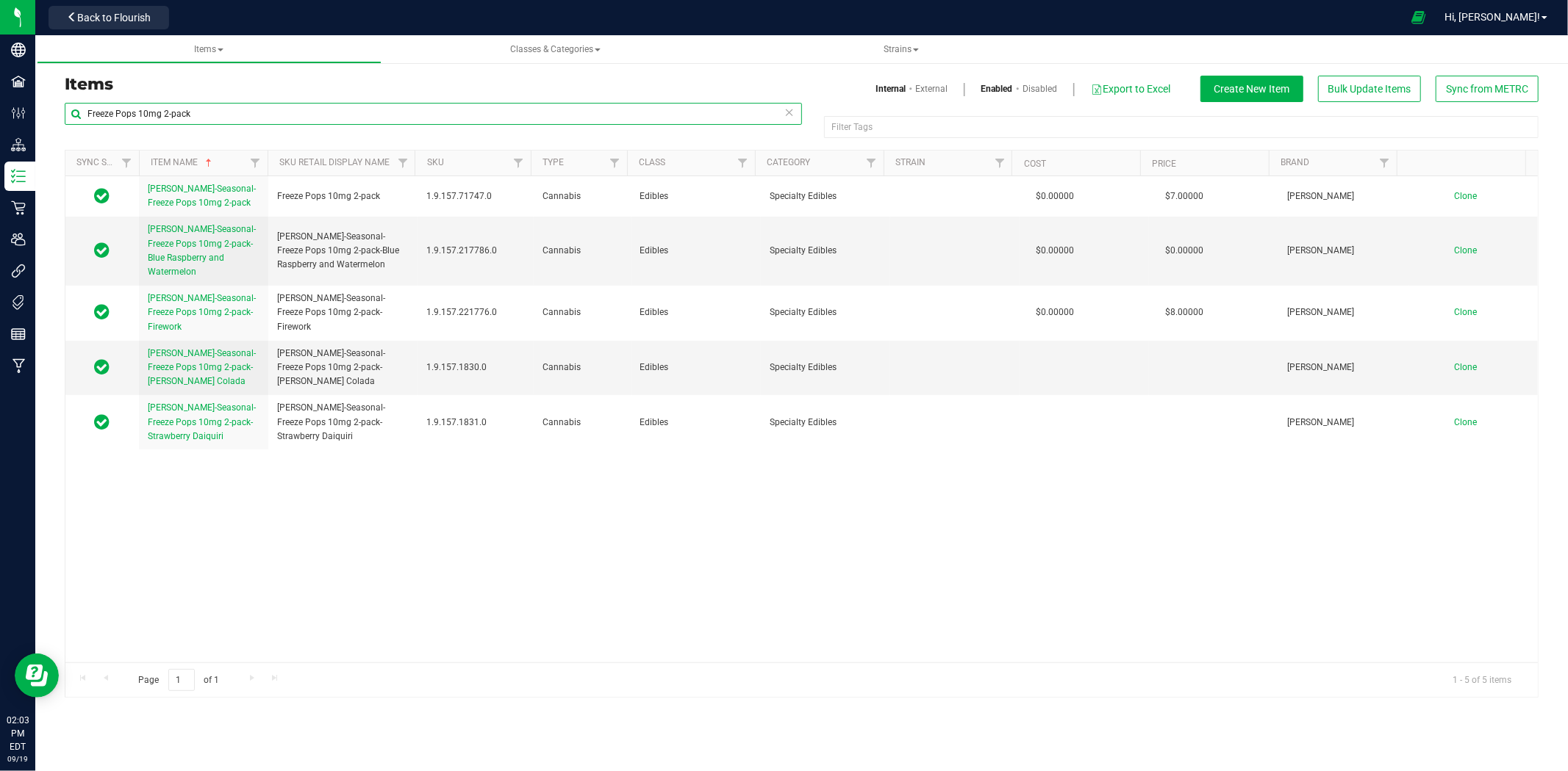
drag, startPoint x: 319, startPoint y: 109, endPoint x: 307, endPoint y: 109, distance: 12.0
click at [307, 109] on input "Freeze Pops 10mg 2-pack" at bounding box center [433, 114] width 737 height 22
paste input "1.22.161.3717.0"
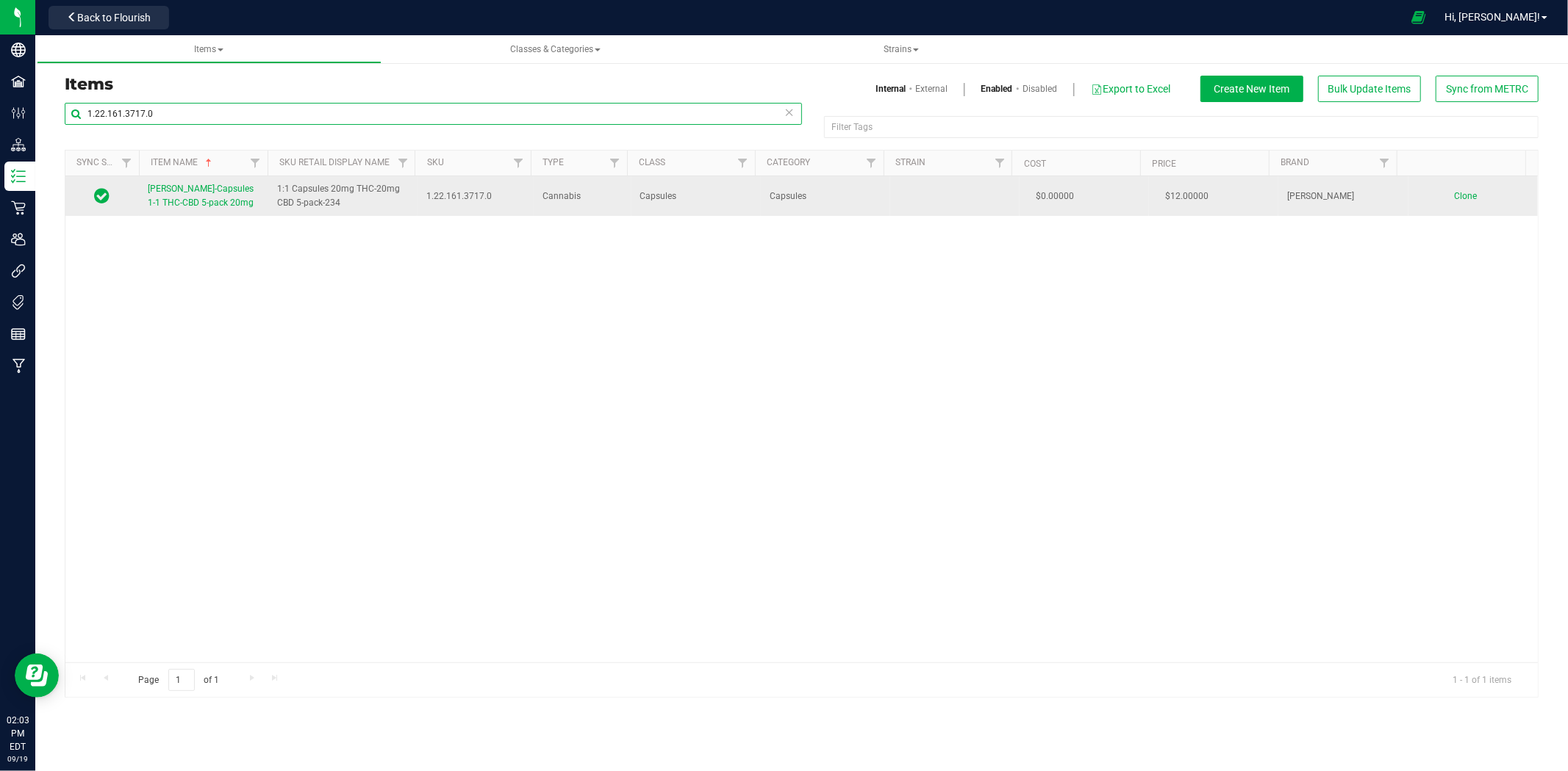
type input "1.22.161.3717.0"
click at [180, 190] on span "[PERSON_NAME]-Capsules 1-1 THC-CBD 5-pack 20mg" at bounding box center [200, 195] width 106 height 25
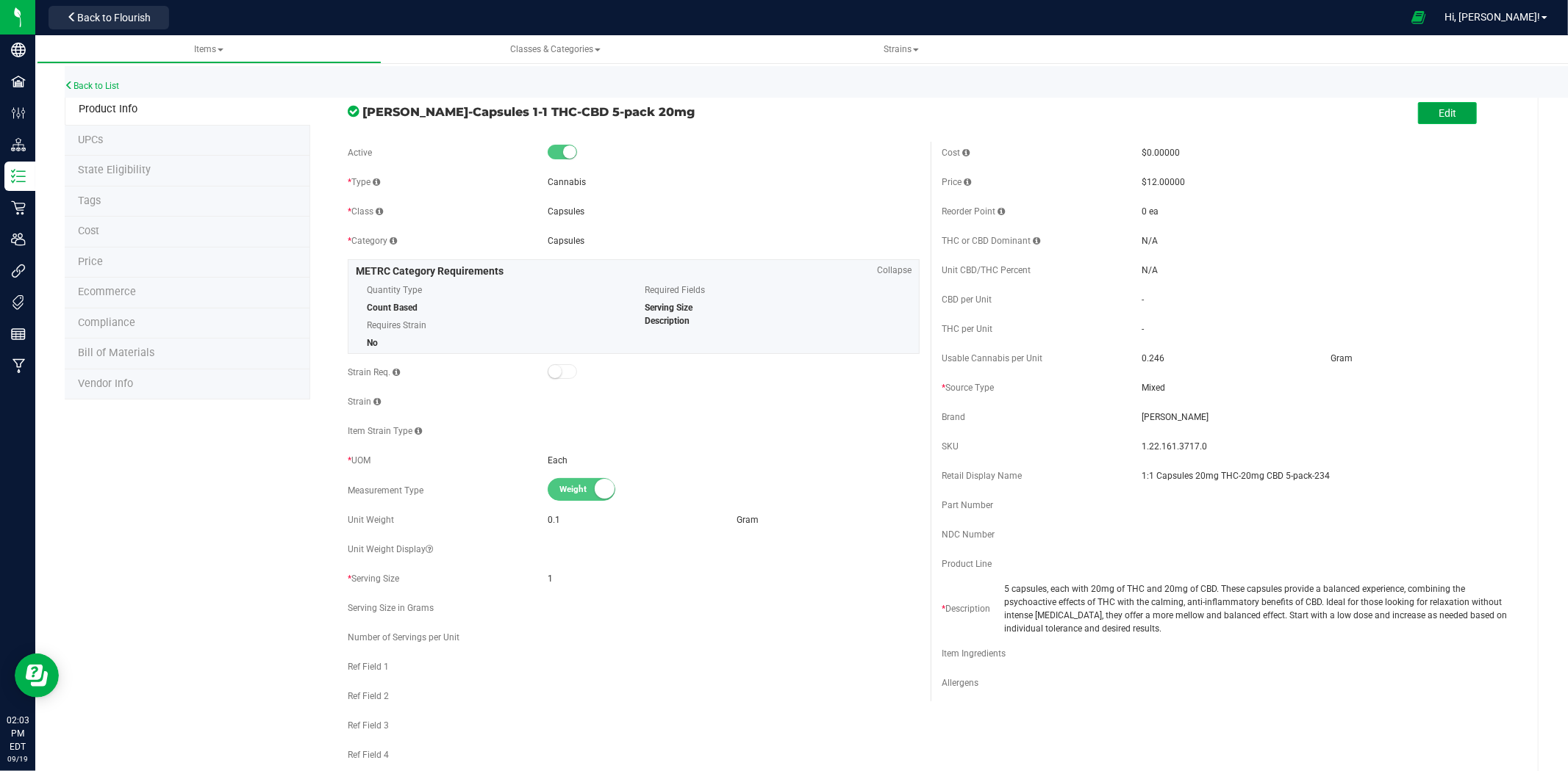
click at [1439, 114] on span "Edit" at bounding box center [1447, 113] width 17 height 12
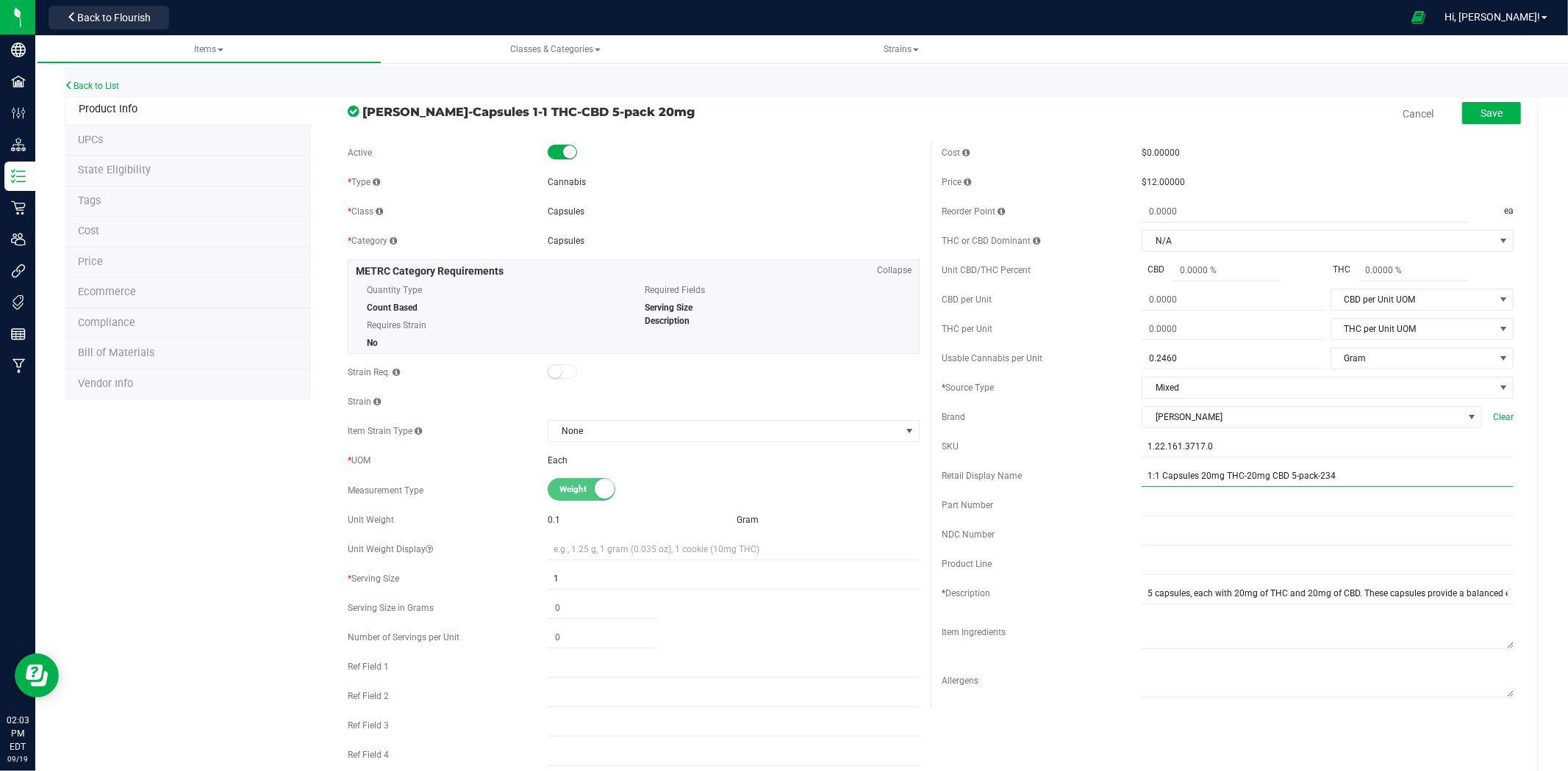
click at [1239, 474] on input "1:1 Capsules 20mg THC-20mg CBD 5-pack-234" at bounding box center [1327, 476] width 372 height 22
drag, startPoint x: 1196, startPoint y: 476, endPoint x: 1460, endPoint y: 476, distance: 264.0
click at [1196, 476] on input "1:1 Capsules 20mg THC-10mg CBD 5-pack-234" at bounding box center [1327, 476] width 372 height 22
type input "1:1 Capsules 10mg THC-10mg CBD 5-pack-234"
click at [1052, 391] on div "* Source Type" at bounding box center [1041, 387] width 200 height 13
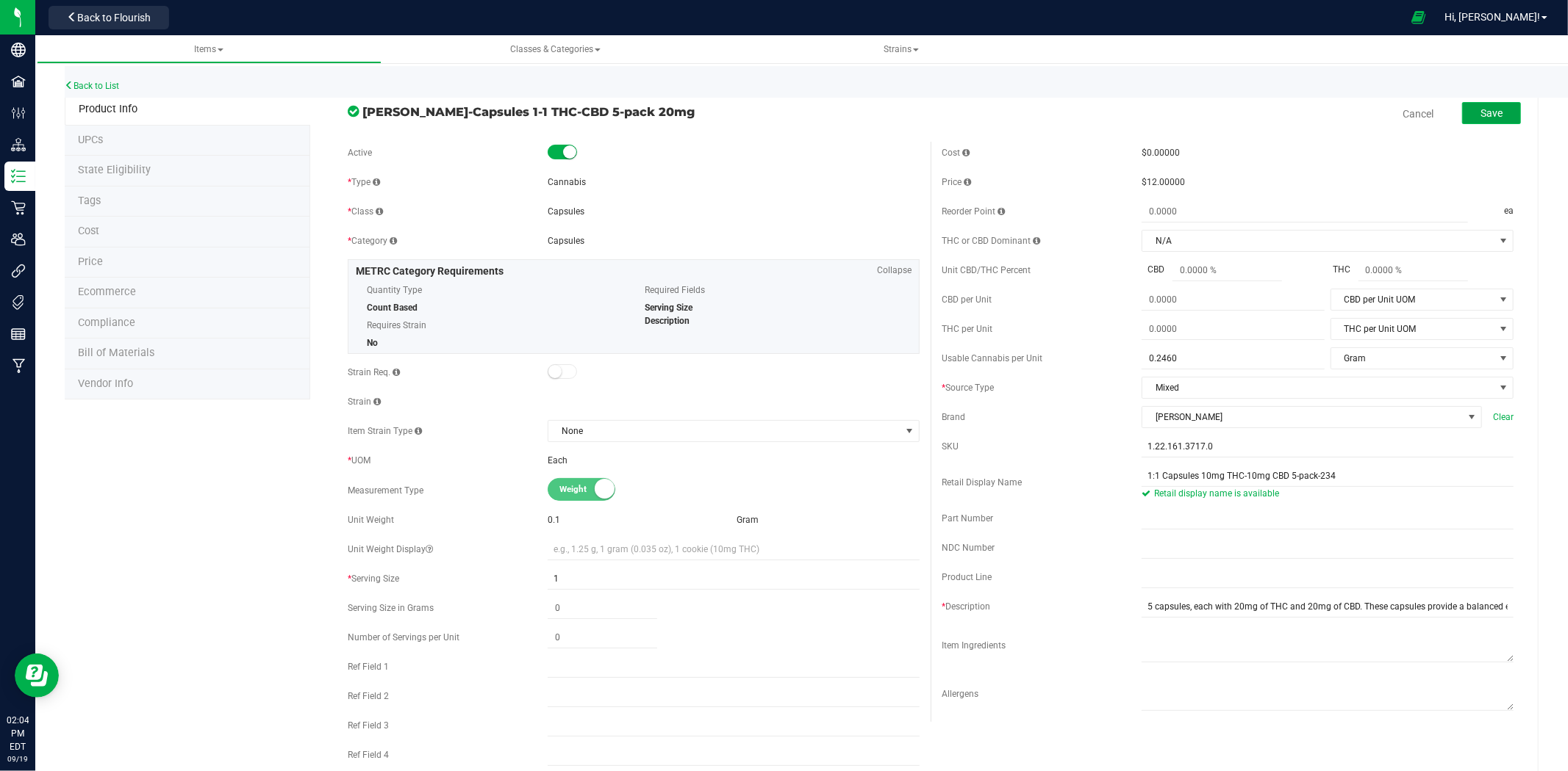
click at [1493, 103] on button "Save" at bounding box center [1491, 114] width 59 height 22
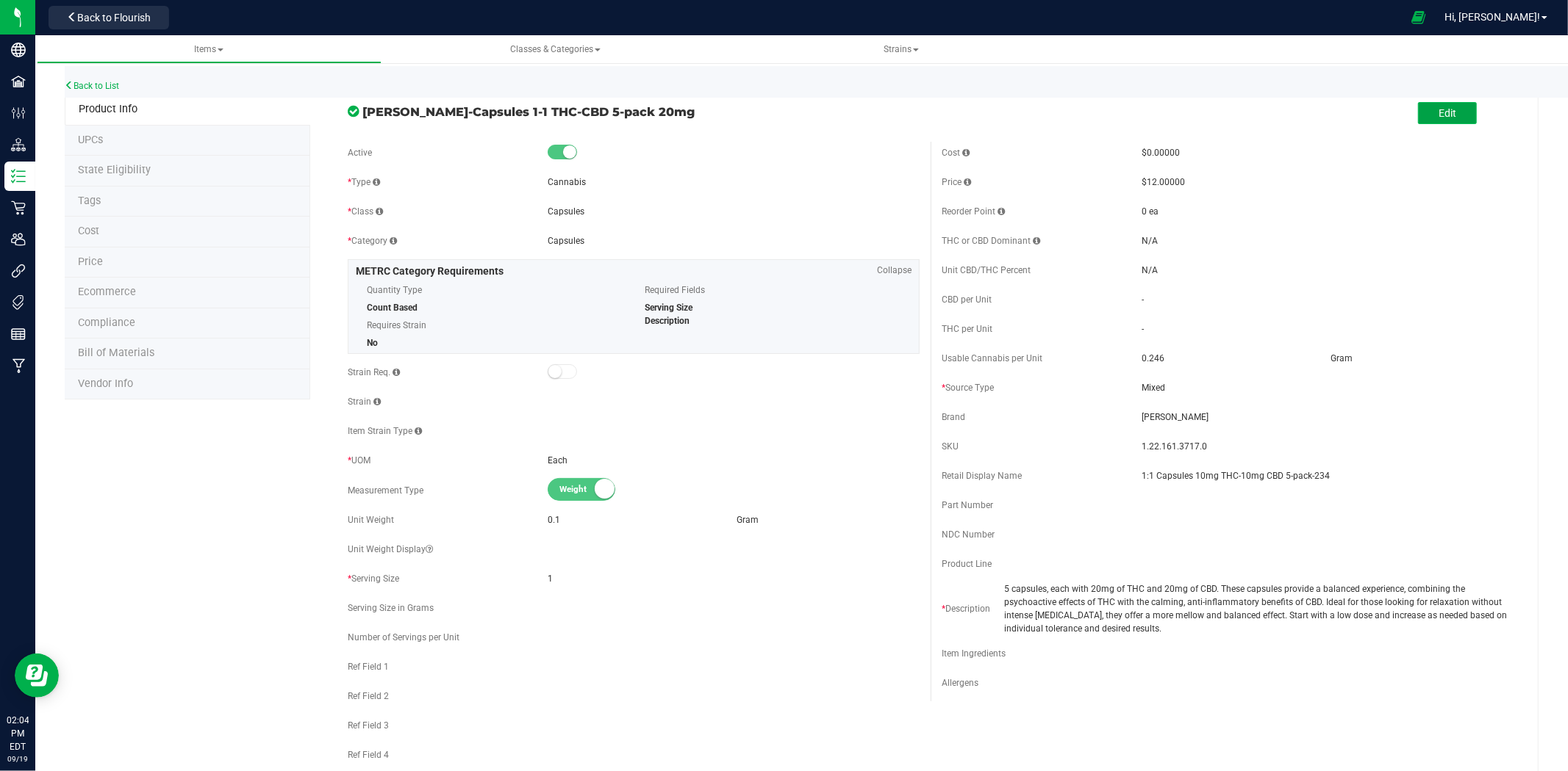
click at [1451, 110] on button "Edit" at bounding box center [1447, 114] width 59 height 22
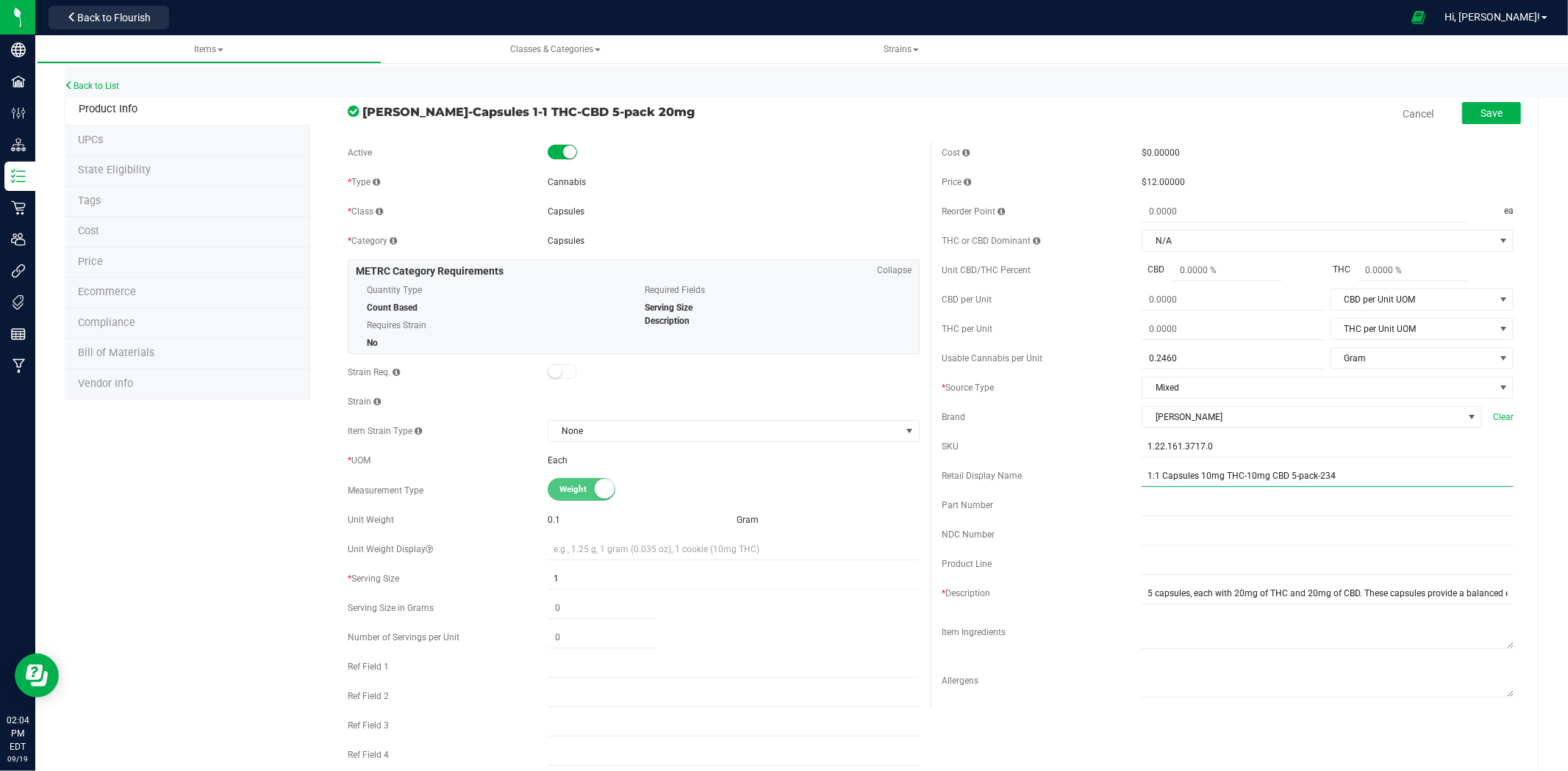
click at [1199, 476] on input "1:1 Capsules 10mg THC-10mg CBD 5-pack-234" at bounding box center [1327, 476] width 372 height 22
click at [1155, 476] on input "1:1 Capsules 10mg THC-10mg CBD 5-pack-234" at bounding box center [1327, 476] width 372 height 22
drag, startPoint x: 1150, startPoint y: 470, endPoint x: 1177, endPoint y: 472, distance: 27.1
click at [1154, 470] on input "1:1 Capsules 10mg THC-10mg CBD 5-pack-234" at bounding box center [1327, 476] width 372 height 22
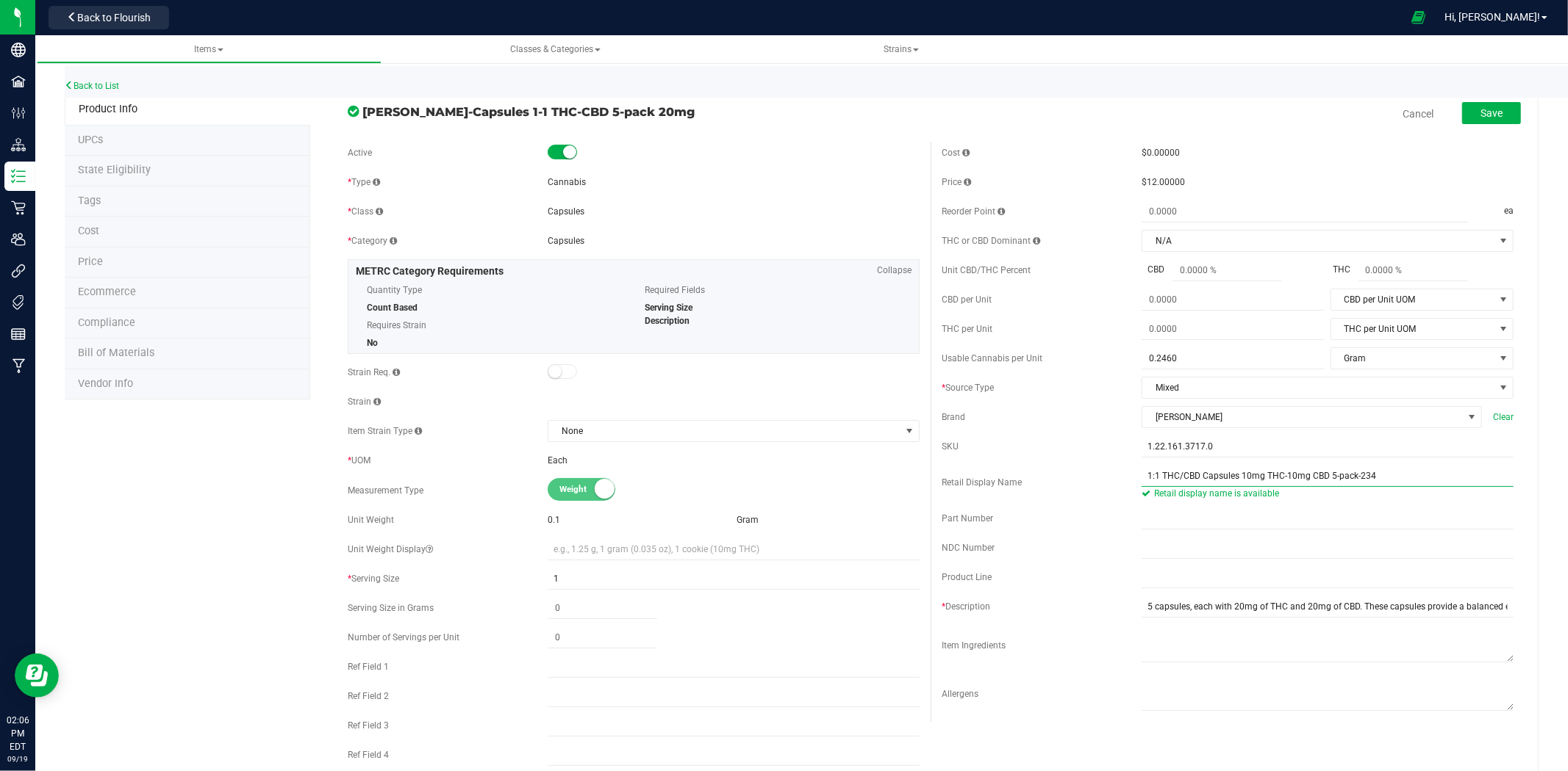
drag, startPoint x: 1235, startPoint y: 476, endPoint x: 1315, endPoint y: 468, distance: 80.4
click at [1315, 468] on input "1:1 THC/CBD Capsules 10mg THC-10mg CBD 5-pack-234" at bounding box center [1327, 476] width 372 height 22
type input "1:1 THC/CBD Capsules 20mg 5-pack-234"
click at [1493, 115] on button "Save" at bounding box center [1491, 114] width 59 height 22
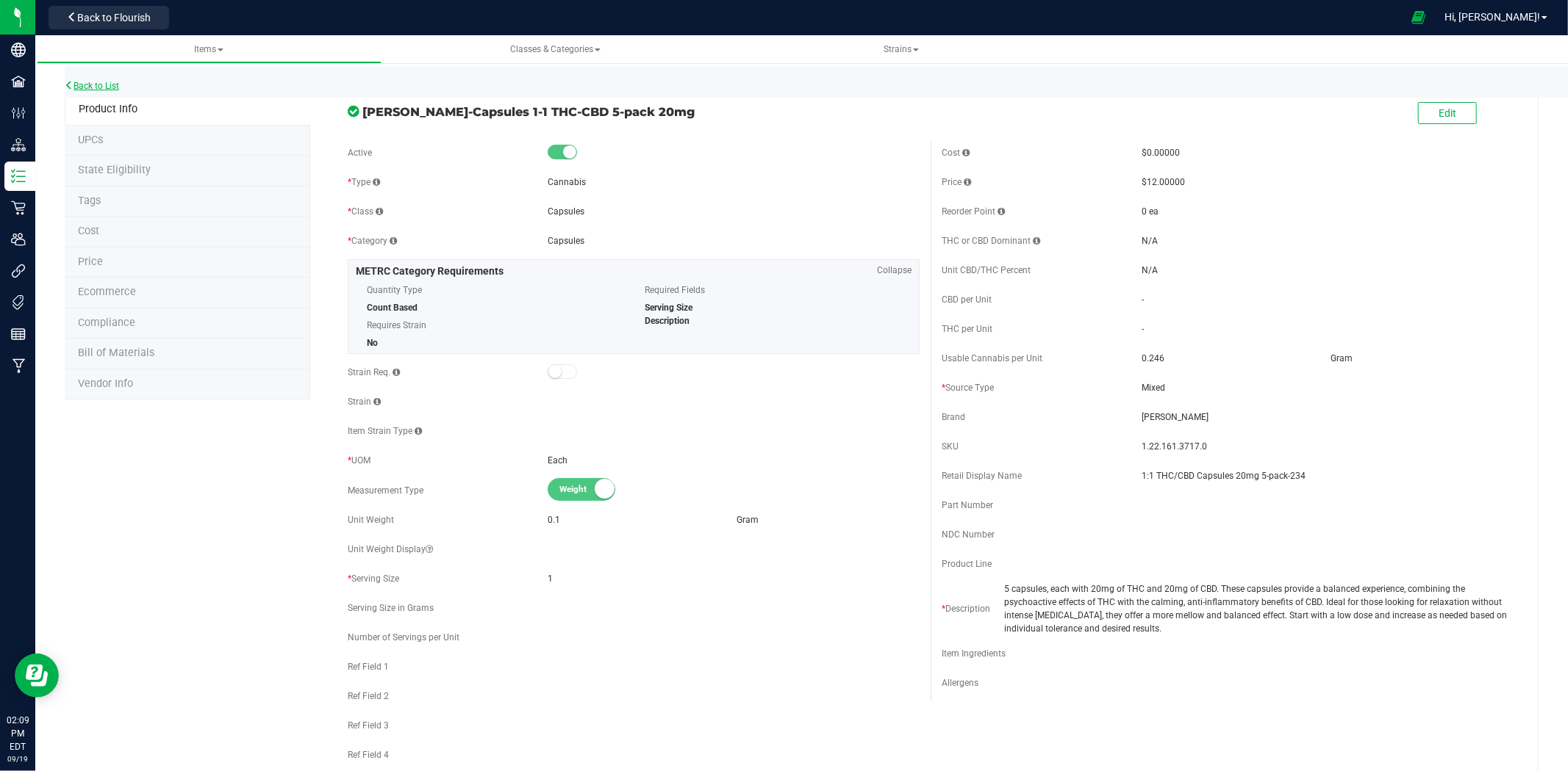
click at [112, 83] on link "Back to List" at bounding box center [91, 86] width 54 height 10
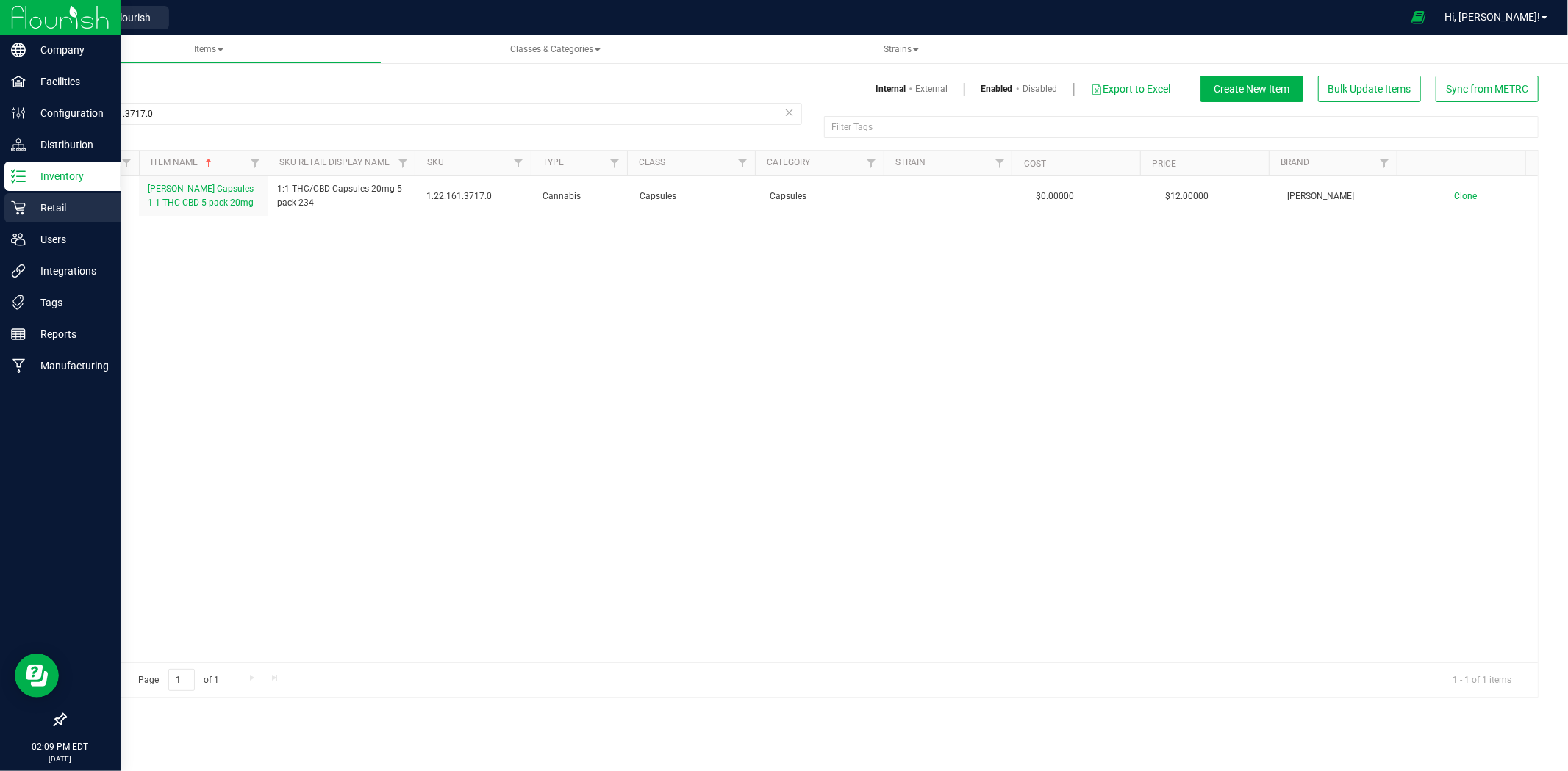
click at [30, 206] on p "Retail" at bounding box center [69, 208] width 88 height 17
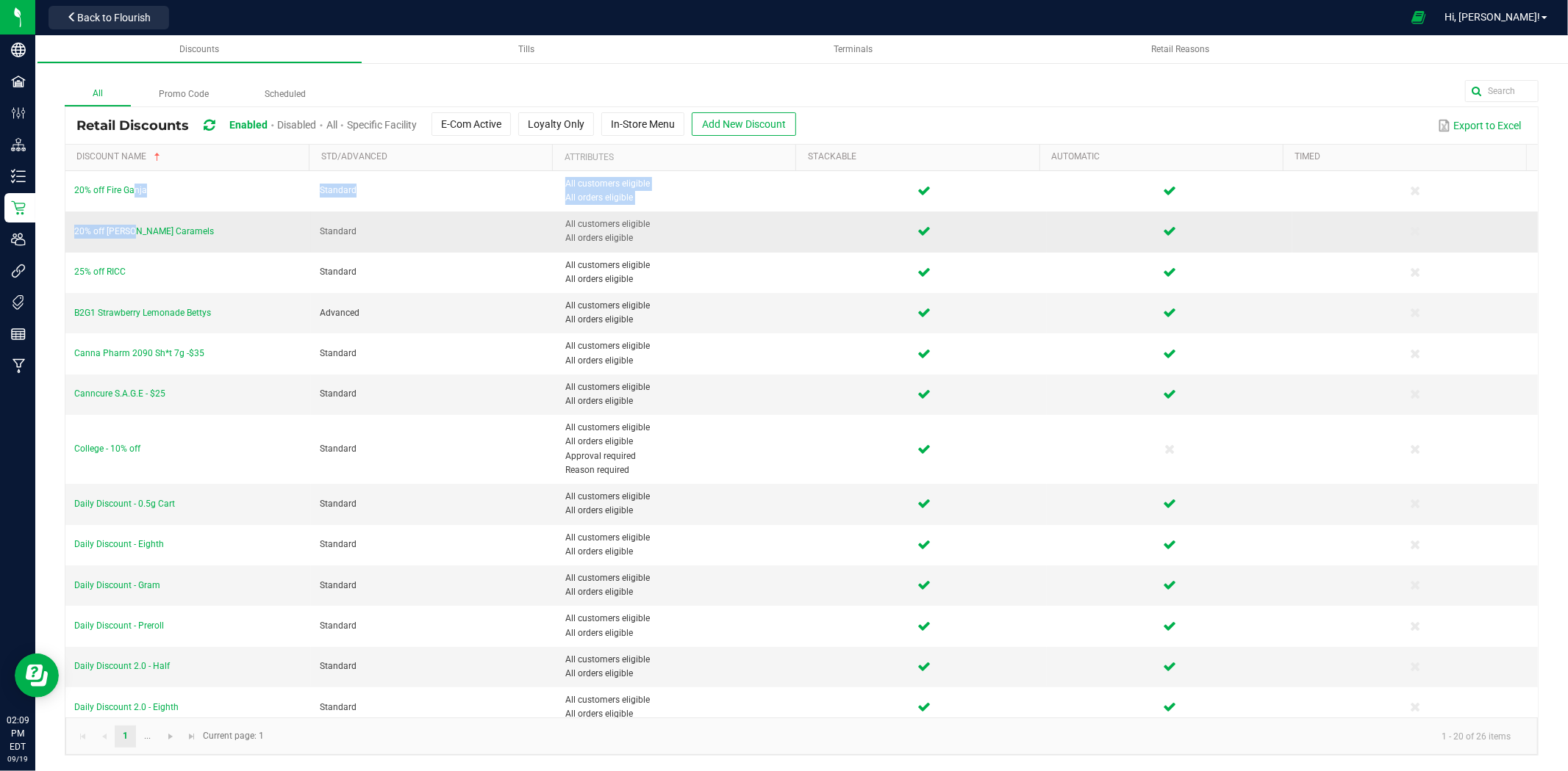
drag, startPoint x: 126, startPoint y: 194, endPoint x: 125, endPoint y: 224, distance: 30.0
click at [125, 224] on tbody "20% off Fire Ganja Standard All customers eligible All orders eligible 20% off …" at bounding box center [801, 627] width 1472 height 912
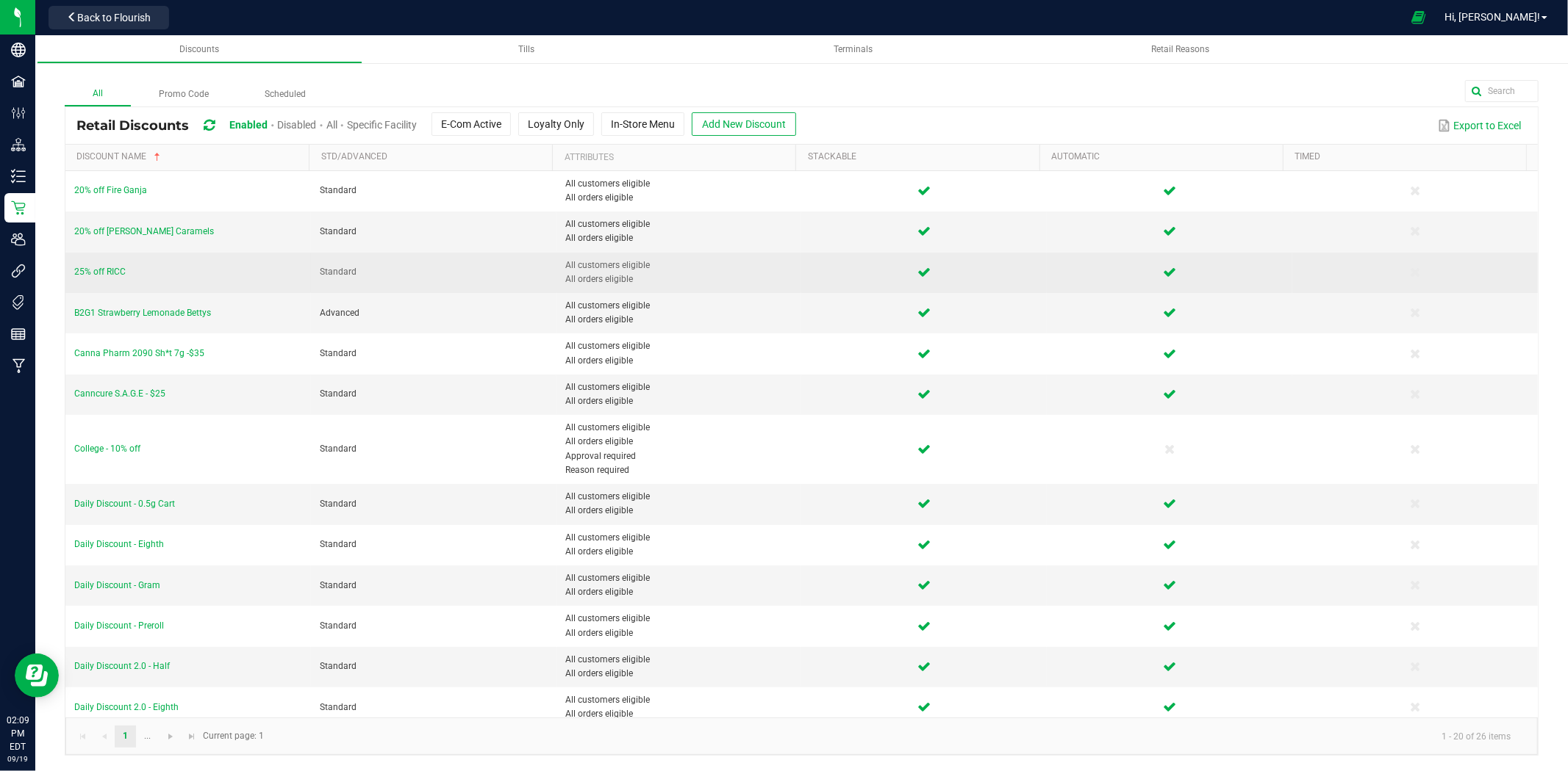
drag, startPoint x: 101, startPoint y: 265, endPoint x: 100, endPoint y: 279, distance: 14.0
click at [100, 269] on td "25% off RICC" at bounding box center [187, 272] width 245 height 40
click at [100, 279] on td "25% off RICC" at bounding box center [187, 272] width 245 height 40
click at [100, 276] on span "25% off RICC" at bounding box center [99, 272] width 52 height 10
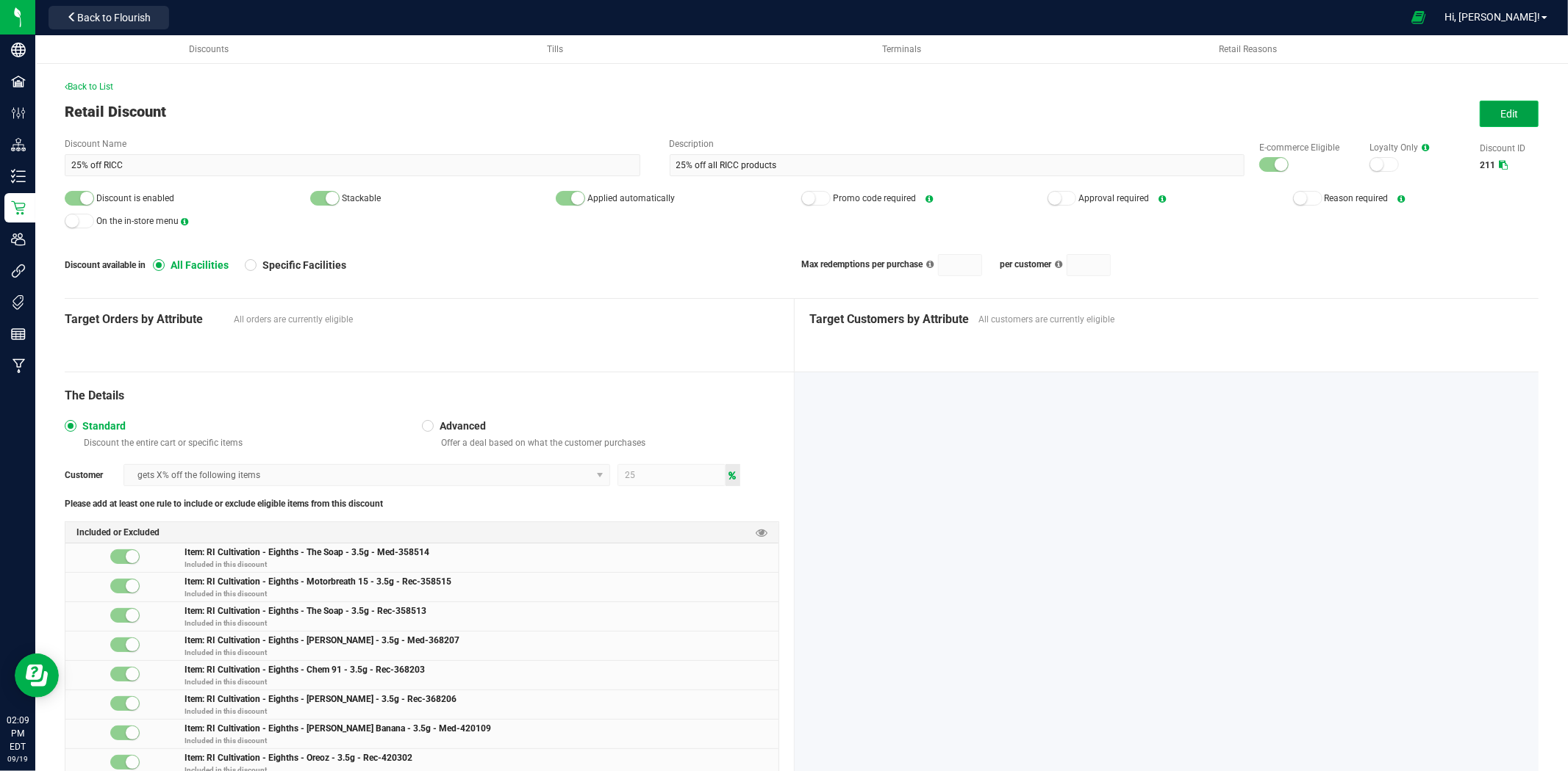
click at [1480, 116] on button "Edit" at bounding box center [1509, 114] width 59 height 26
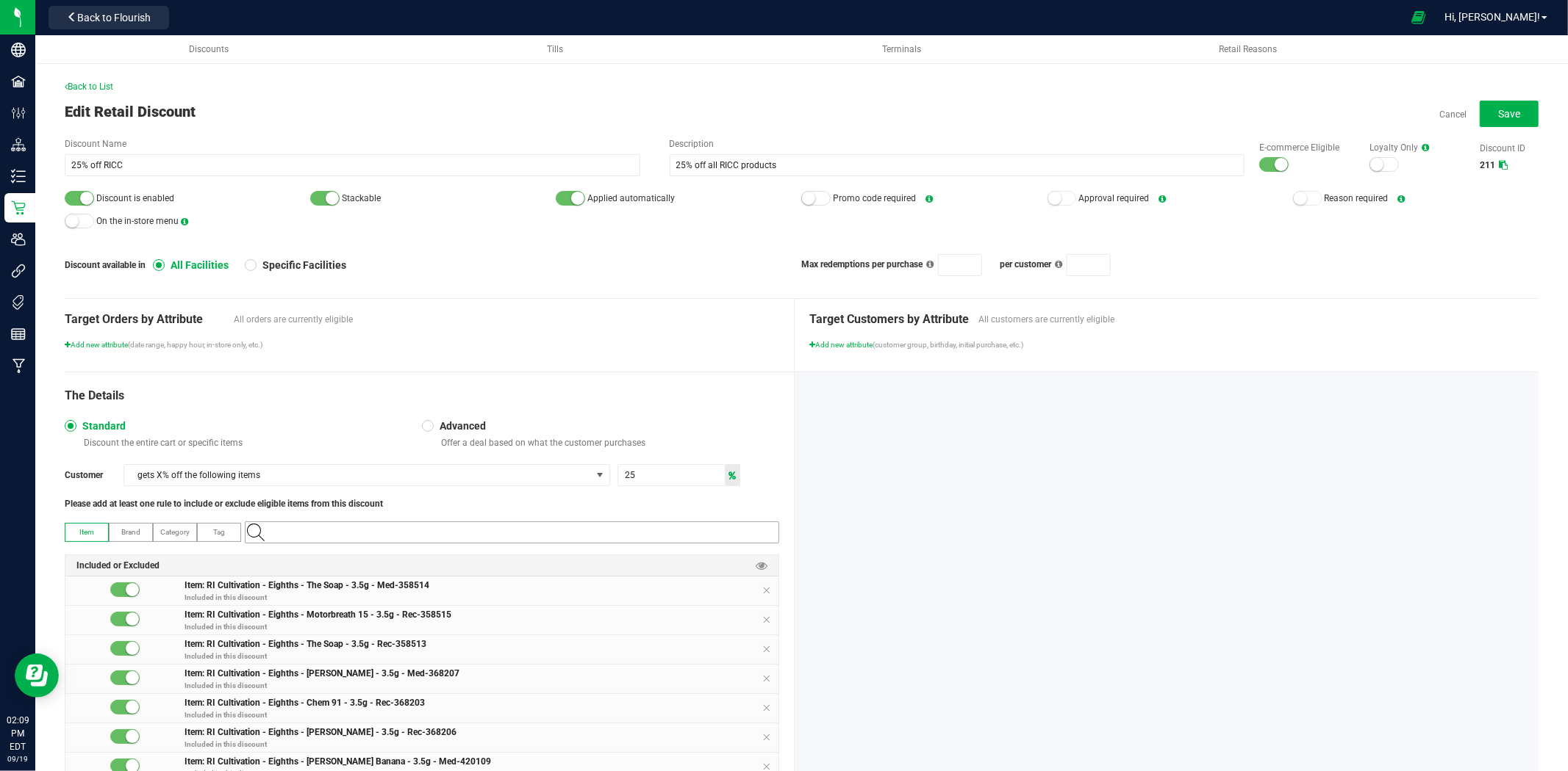
click at [497, 526] on input "NO DATA FOUND" at bounding box center [519, 533] width 518 height 21
paste input "High Octane 5-pack 1.2g-159"
type input "High Octane 5-pack 1.2g-159"
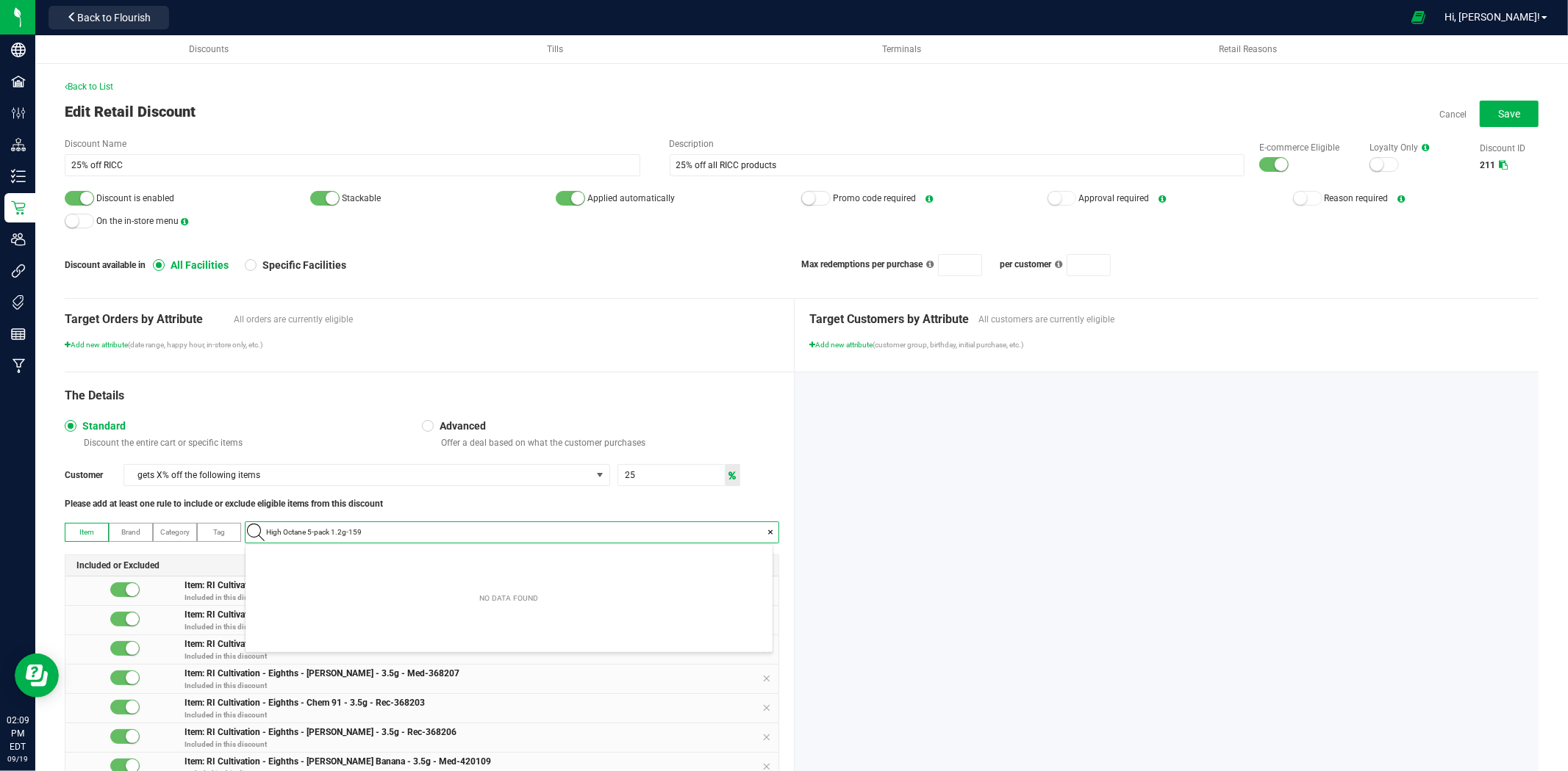
scroll to position [20, 526]
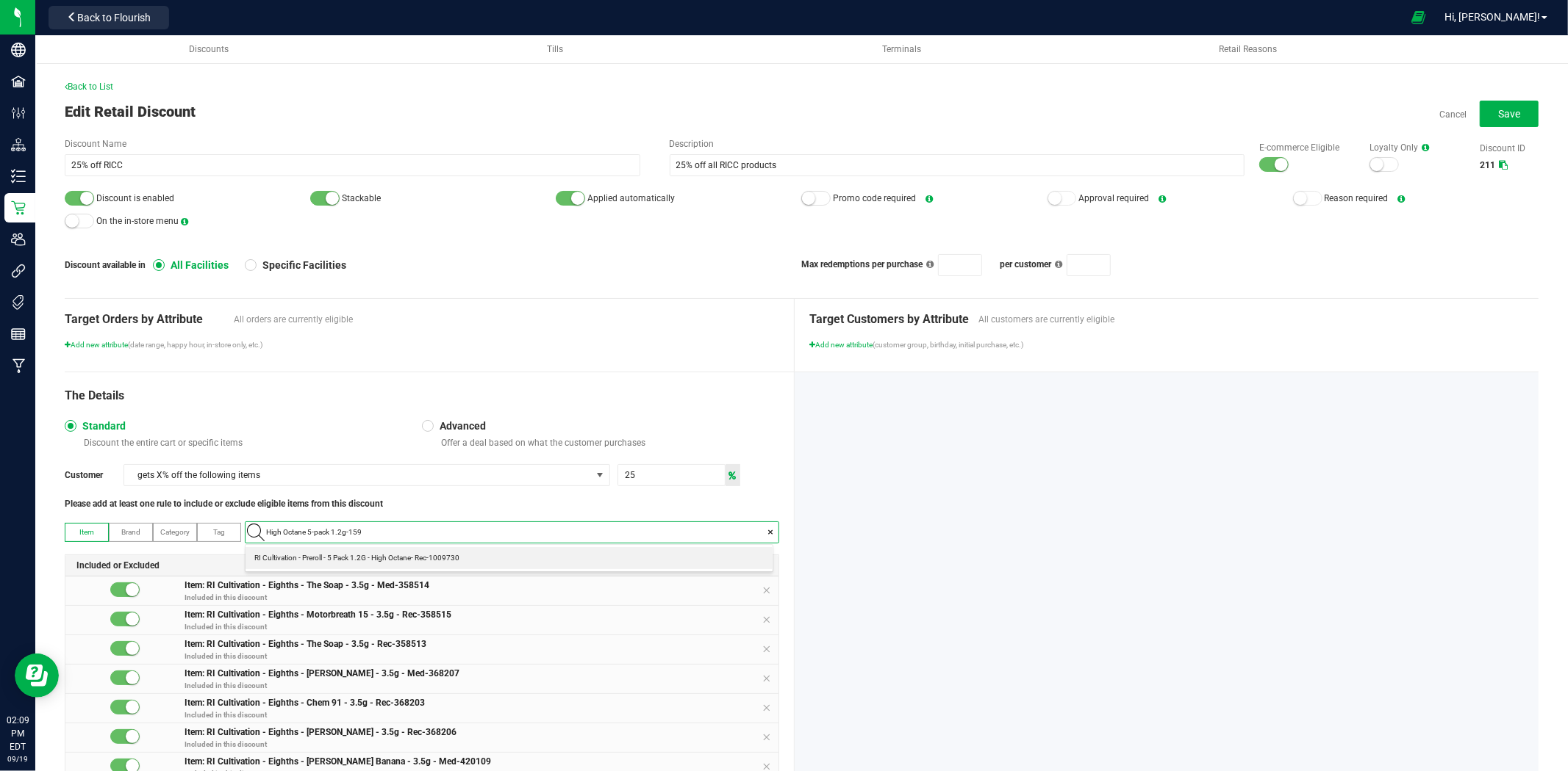
click at [456, 561] on span "RI Cultivation - Preroll - 5 Pack 1.2G - High Octane- Rec-1009730" at bounding box center [357, 558] width 205 height 15
click at [1504, 101] on button "Save" at bounding box center [1509, 114] width 59 height 26
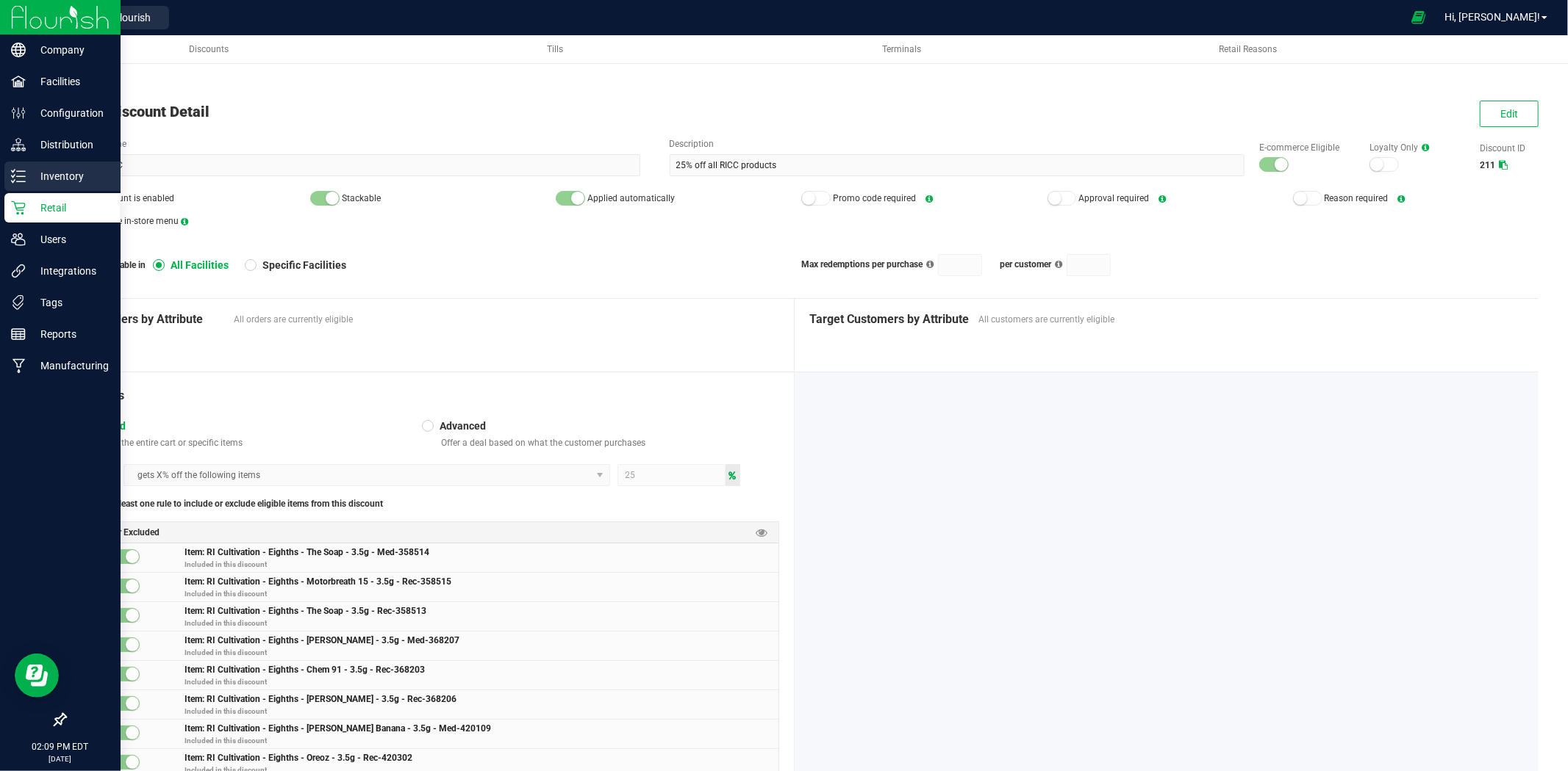
click at [24, 182] on line at bounding box center [21, 182] width 8 height 0
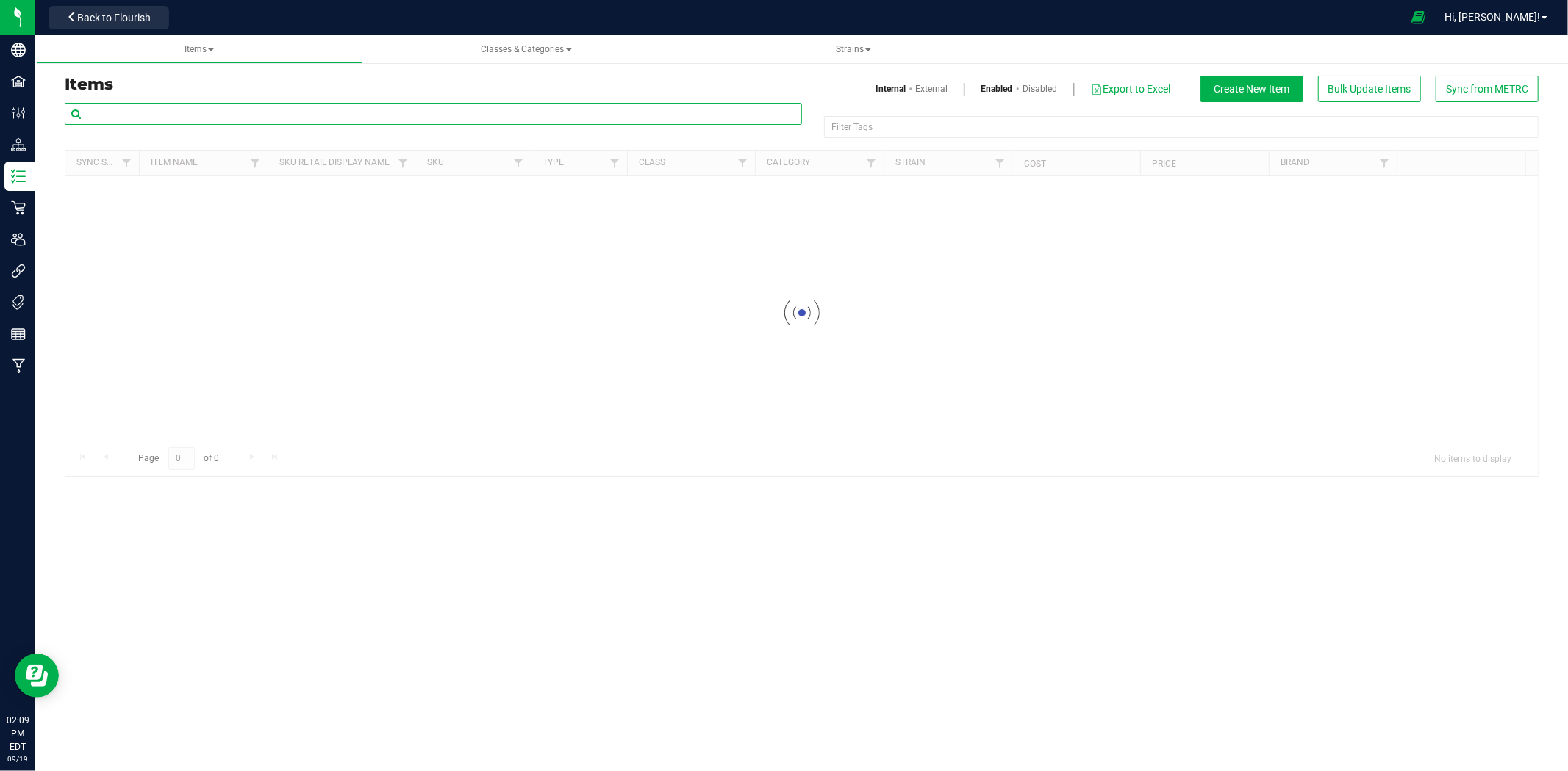
click at [231, 122] on input "text" at bounding box center [433, 114] width 737 height 22
paste input "High Octane 5-pack 1.2g-159"
type input "High Octane 5-pack 1.2g-159"
click at [917, 90] on link "External" at bounding box center [932, 89] width 33 height 13
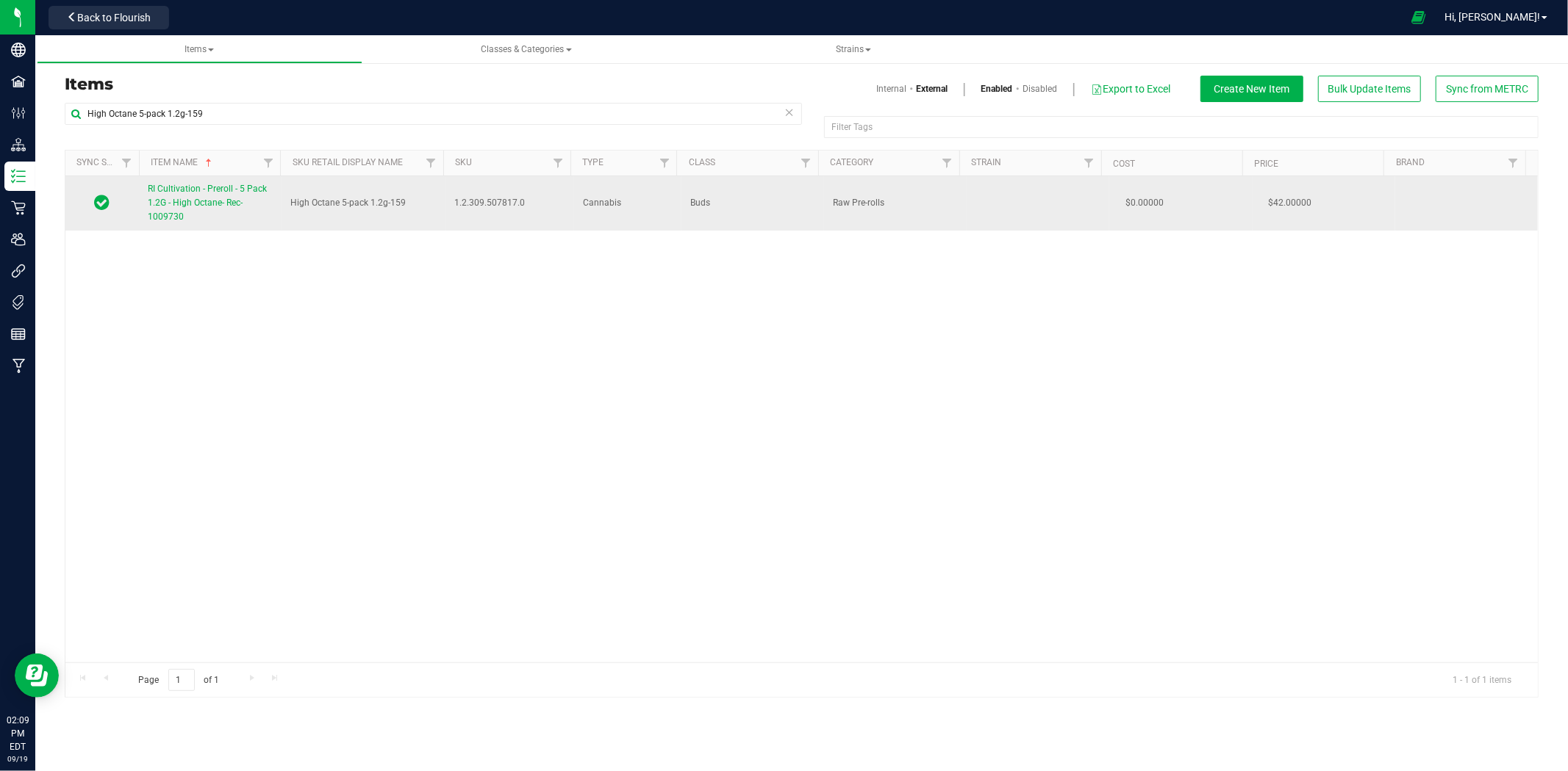
click at [253, 207] on link "RI Cultivation - Preroll - 5 Pack 1.2G - High Octane- Rec-1009730" at bounding box center [210, 203] width 125 height 43
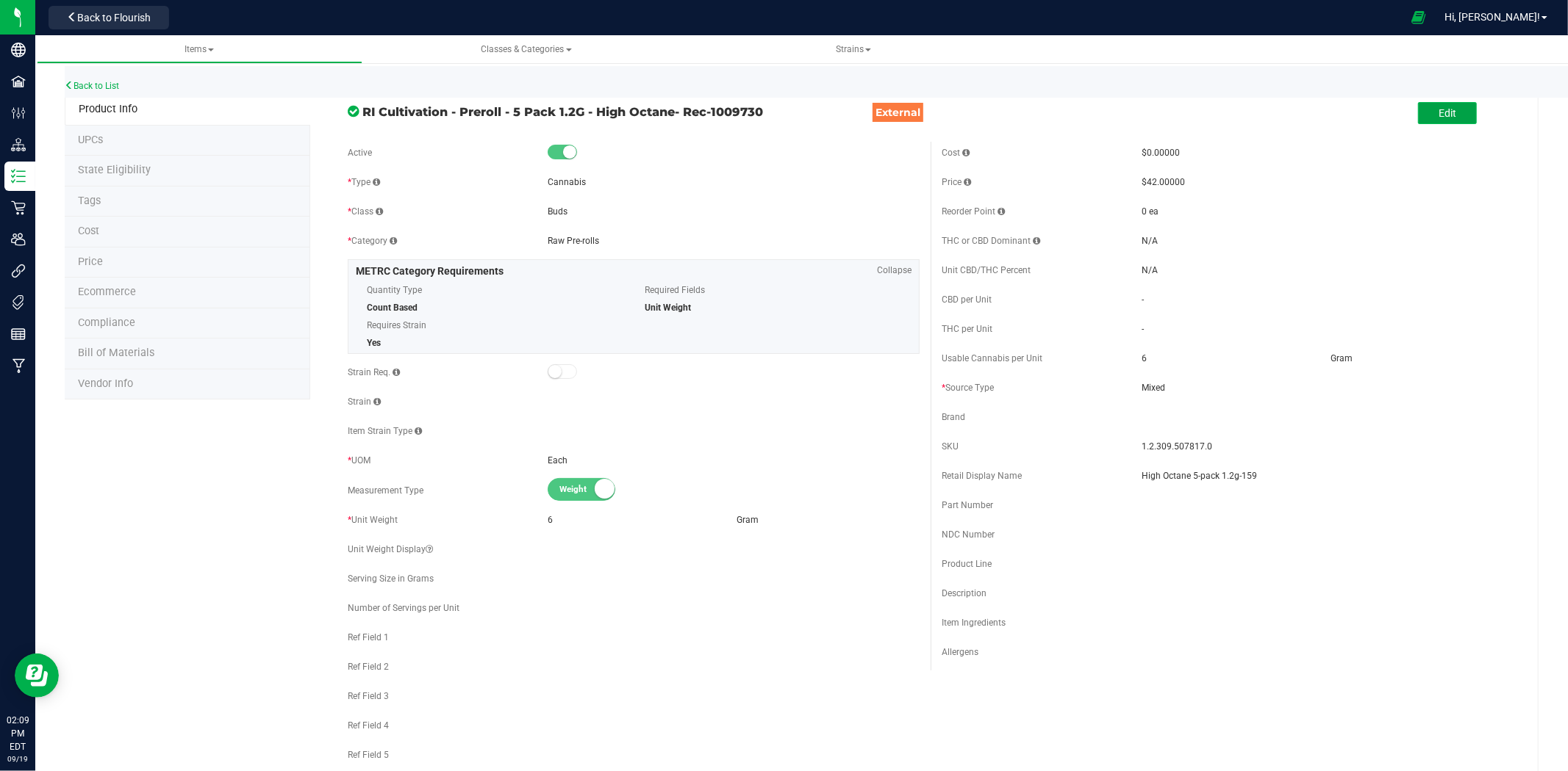
click at [1439, 113] on span "Edit" at bounding box center [1447, 113] width 17 height 12
click at [1195, 417] on span at bounding box center [1318, 418] width 352 height 21
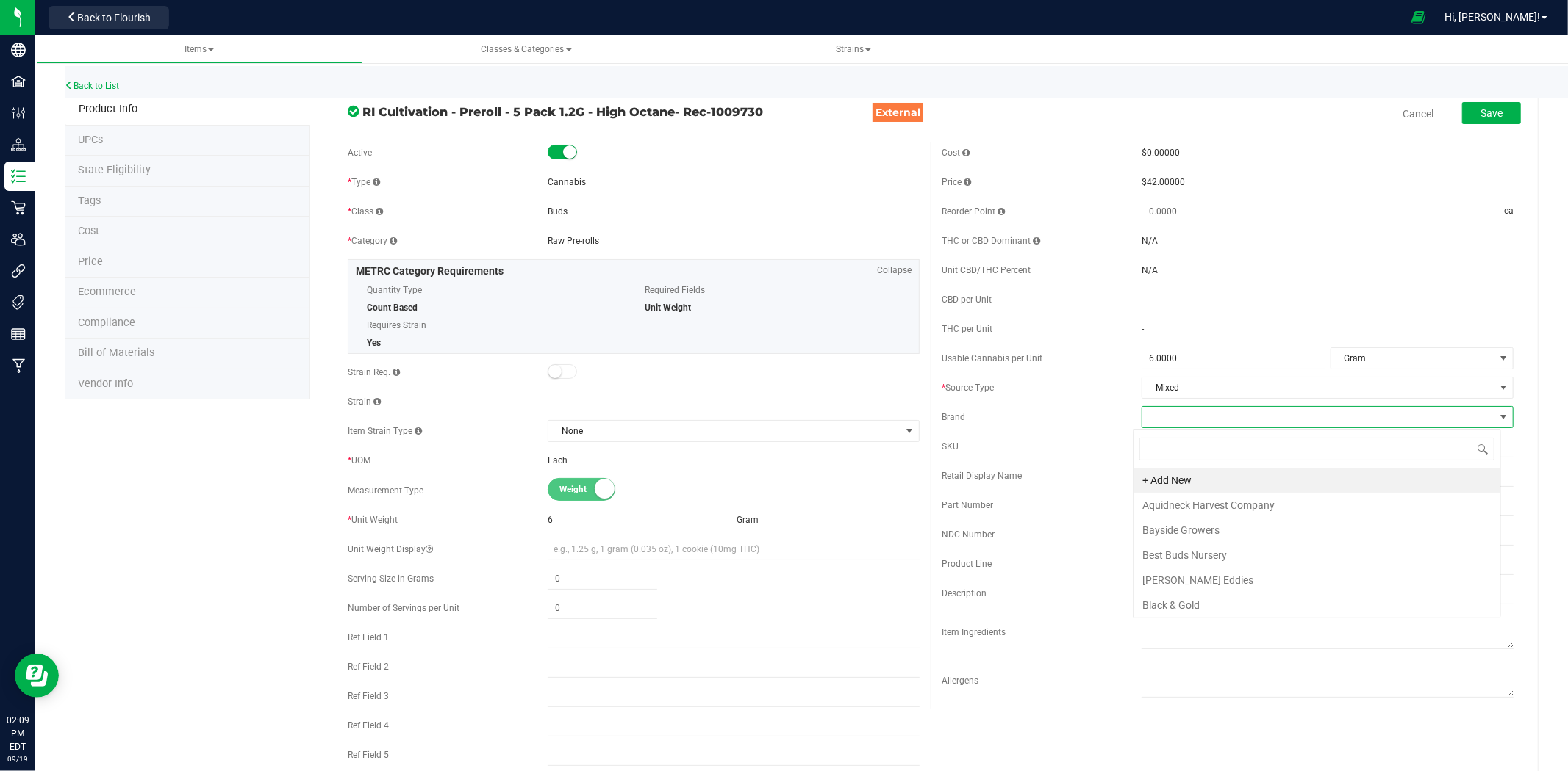
scroll to position [22, 369]
type input "RI C"
click at [1204, 516] on li "RI Cultivation Company" at bounding box center [1317, 505] width 367 height 25
click at [1233, 476] on input "High Octane 5-pack 1.2g-159" at bounding box center [1327, 476] width 372 height 22
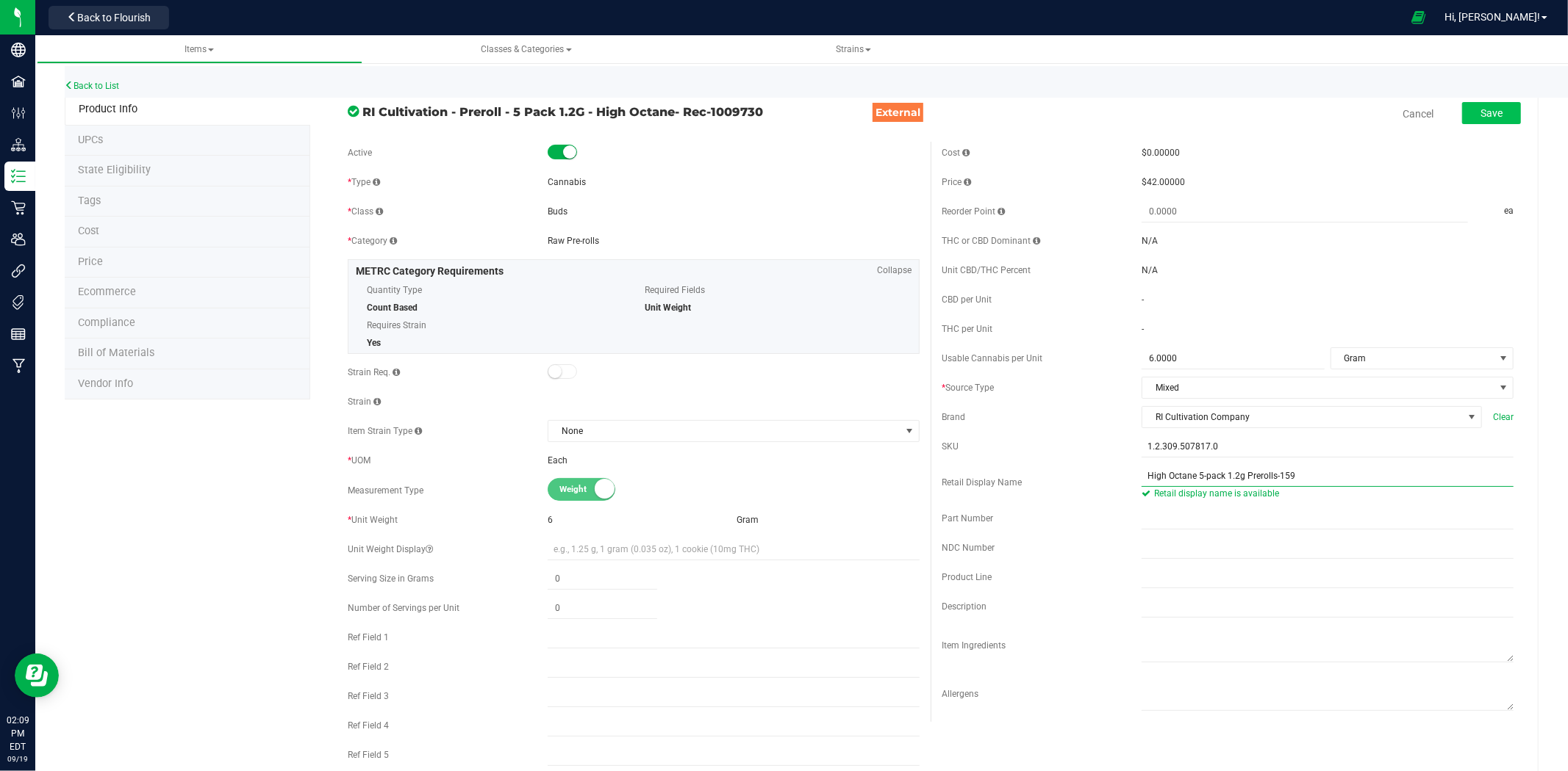
type input "High Octane 5-pack 1.2g Prerolls-159"
click at [1480, 108] on span "Save" at bounding box center [1491, 113] width 22 height 12
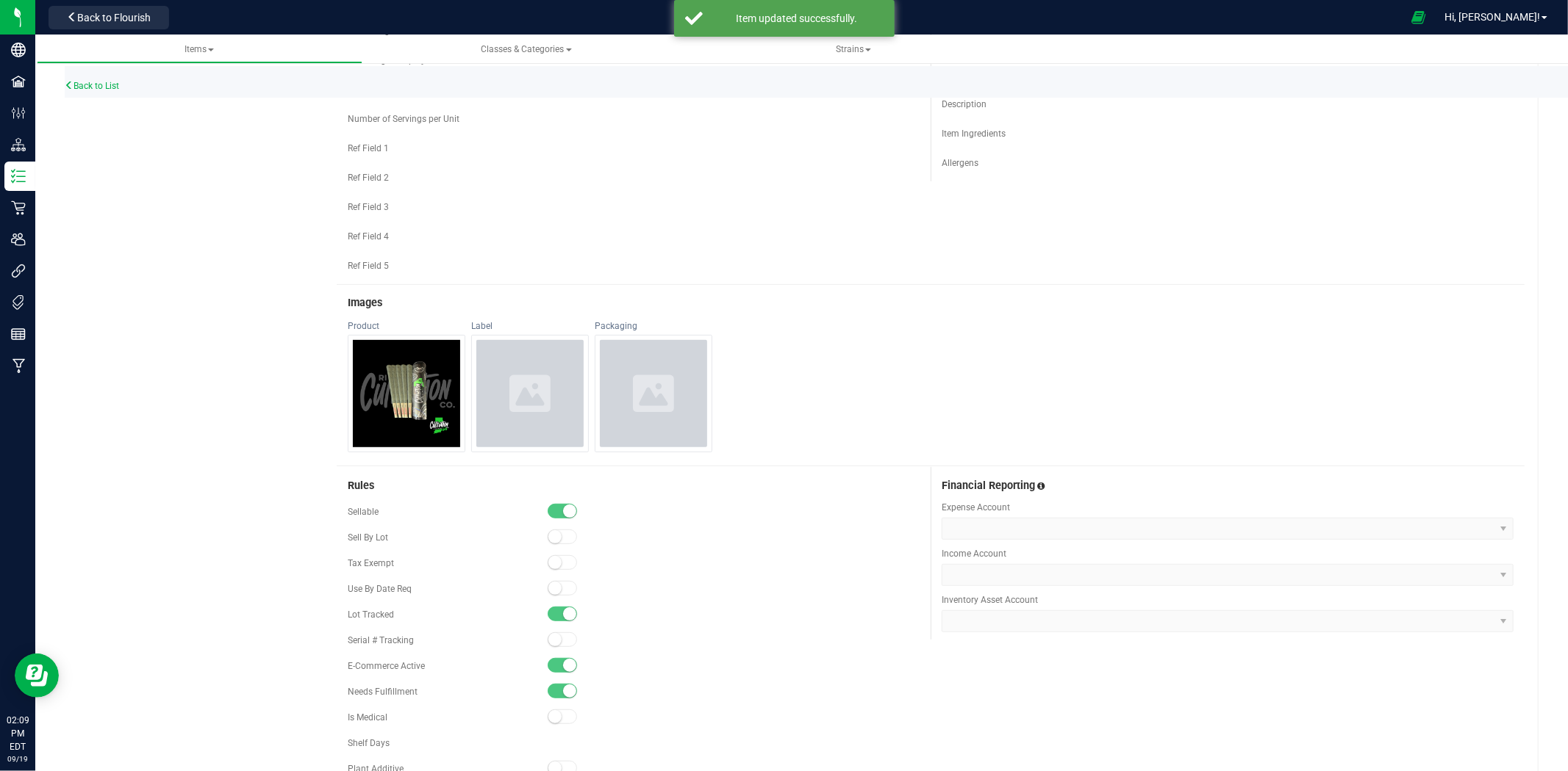
scroll to position [761, 0]
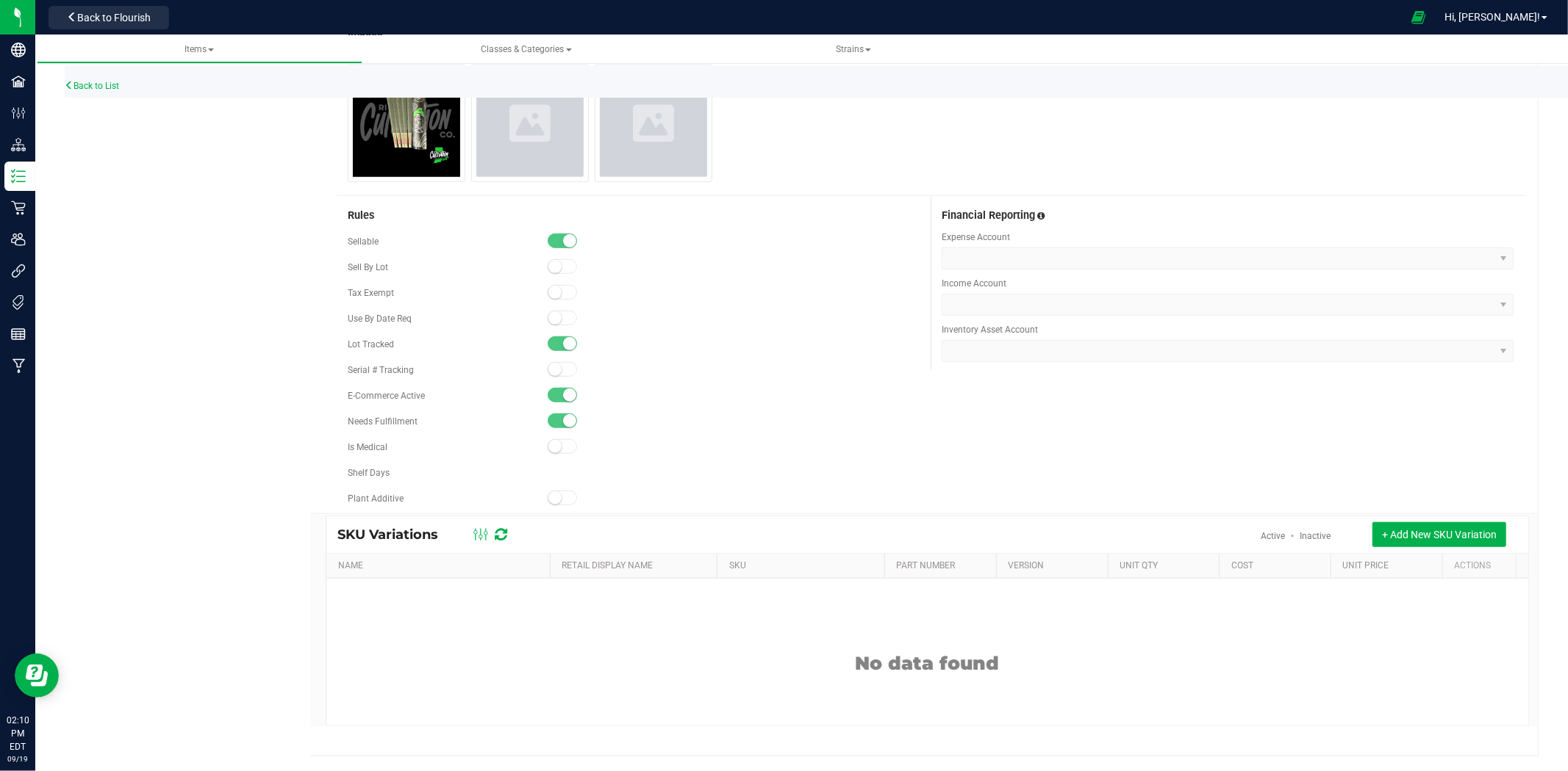
click at [97, 76] on div "Back to List" at bounding box center [848, 82] width 1568 height 32
click at [96, 92] on div "Back to List" at bounding box center [848, 82] width 1568 height 32
click at [102, 84] on link "Back to List" at bounding box center [91, 86] width 54 height 10
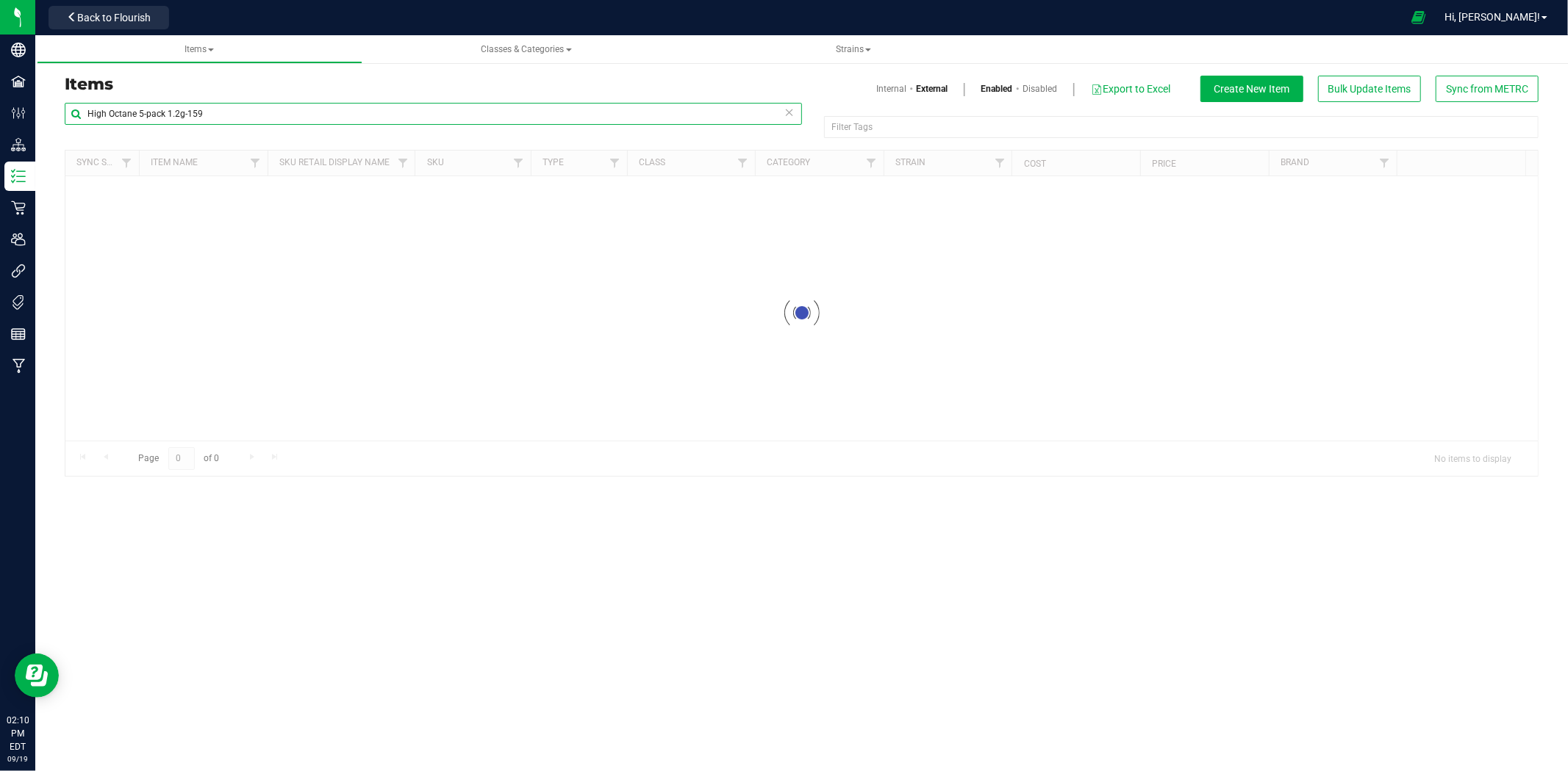
click at [253, 116] on input "High Octane 5-pack 1.2g-159" at bounding box center [433, 114] width 737 height 22
paste input "Gary Payton Liquid Diamond 510 Vape Cart 0.5g-24"
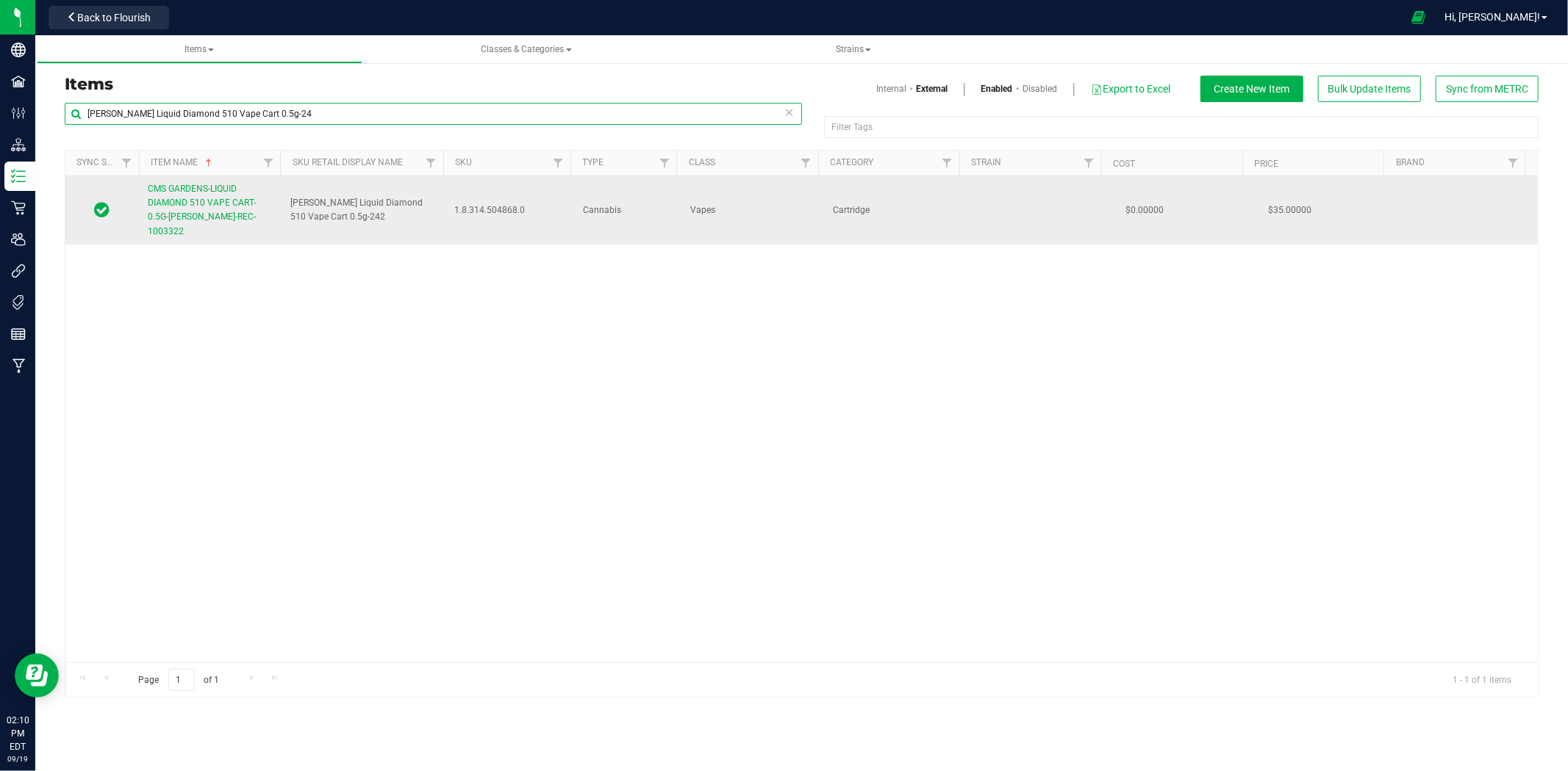
type input "Gary Payton Liquid Diamond 510 Vape Cart 0.5g-24"
click at [195, 183] on span "CMS GARDENS-LIQUID DIAMOND 510 VAPE CART-0.5G-GARY PAYTON-REC-1003322" at bounding box center [202, 210] width 108 height 53
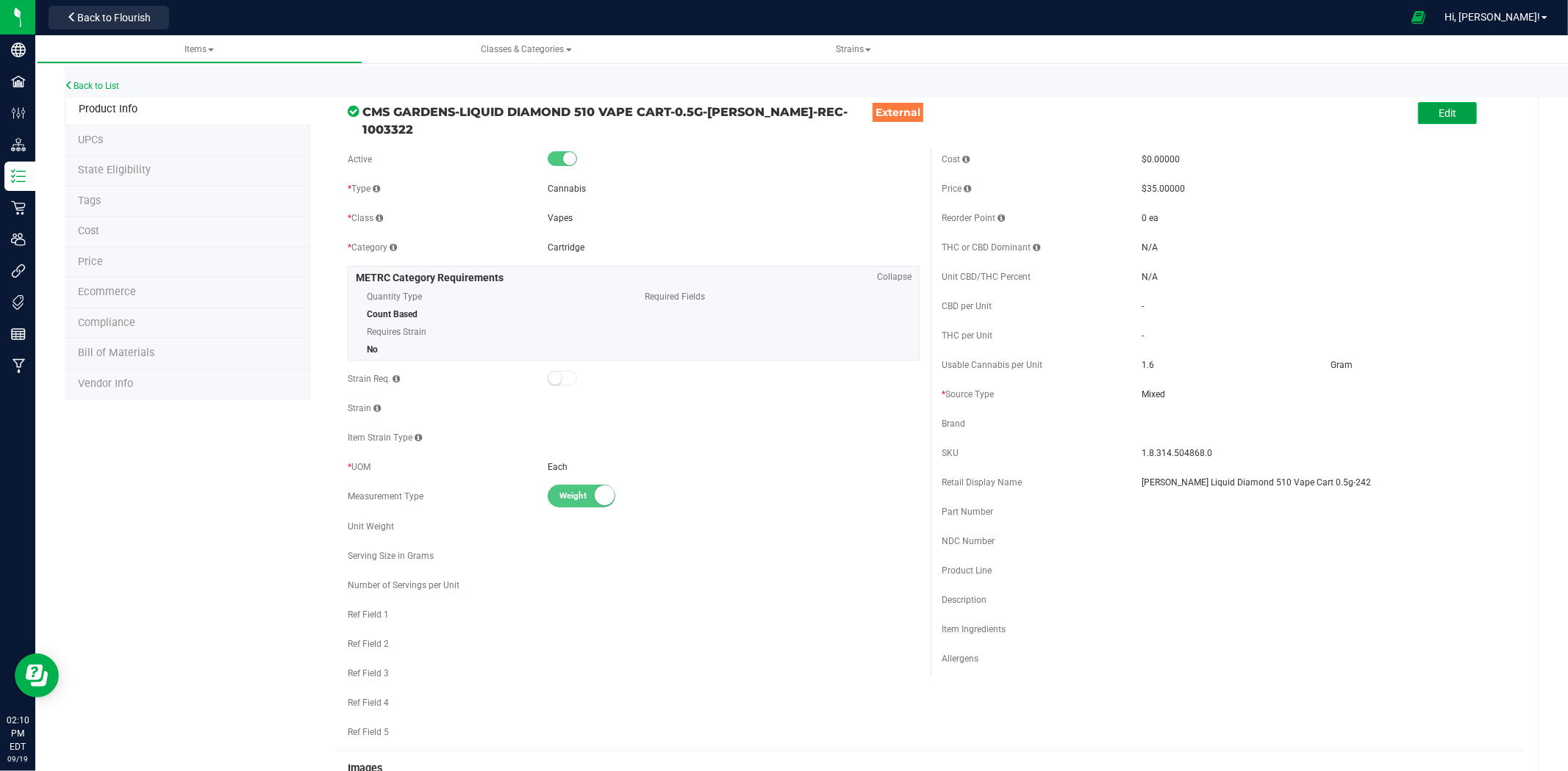
click at [1458, 122] on button "Edit" at bounding box center [1447, 114] width 59 height 22
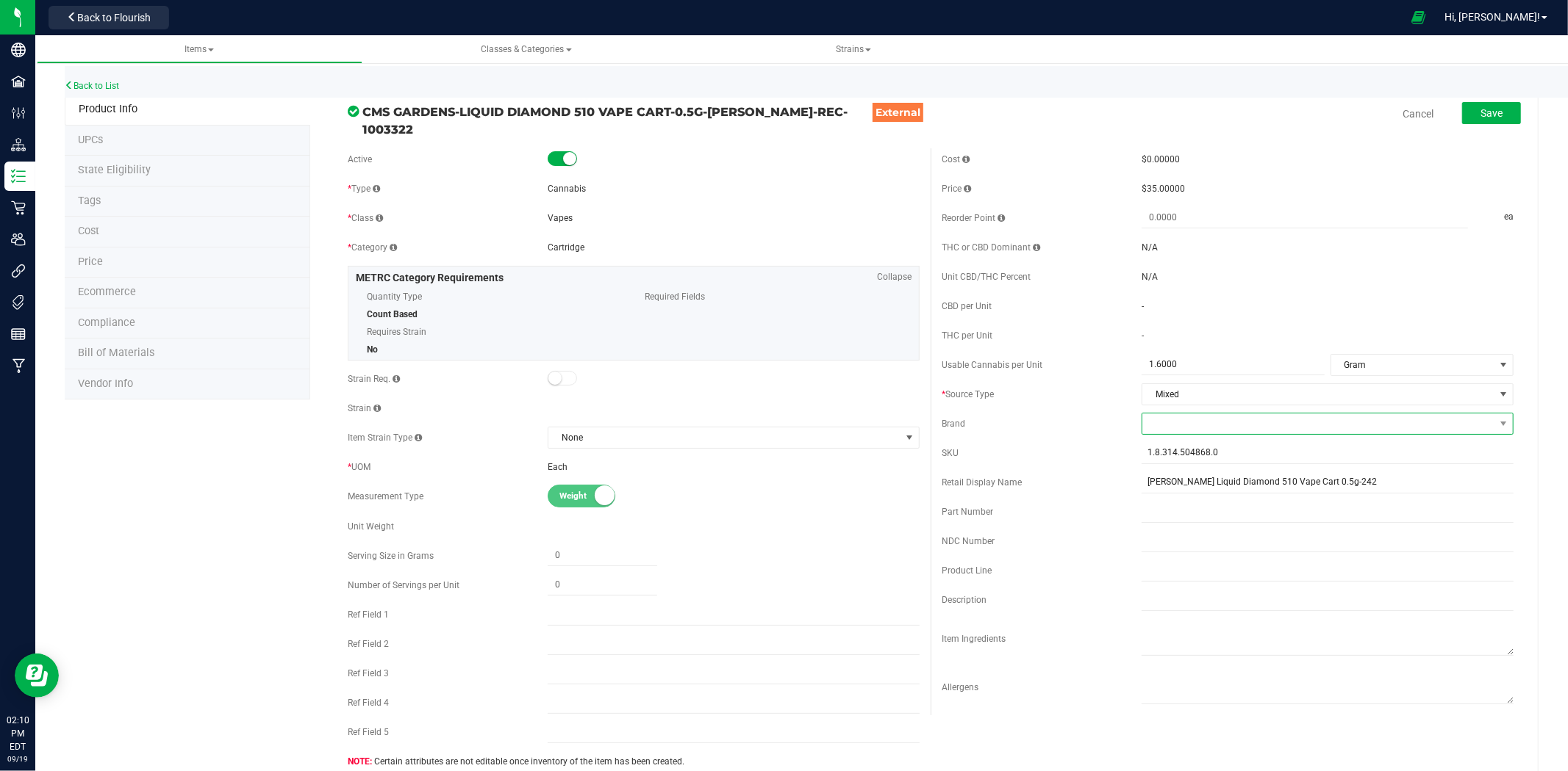
click at [1199, 424] on span at bounding box center [1318, 424] width 352 height 21
type input "CMS"
click at [1191, 507] on li "CMS Gardens" at bounding box center [1317, 511] width 367 height 25
click at [1501, 119] on button "Save" at bounding box center [1491, 114] width 59 height 22
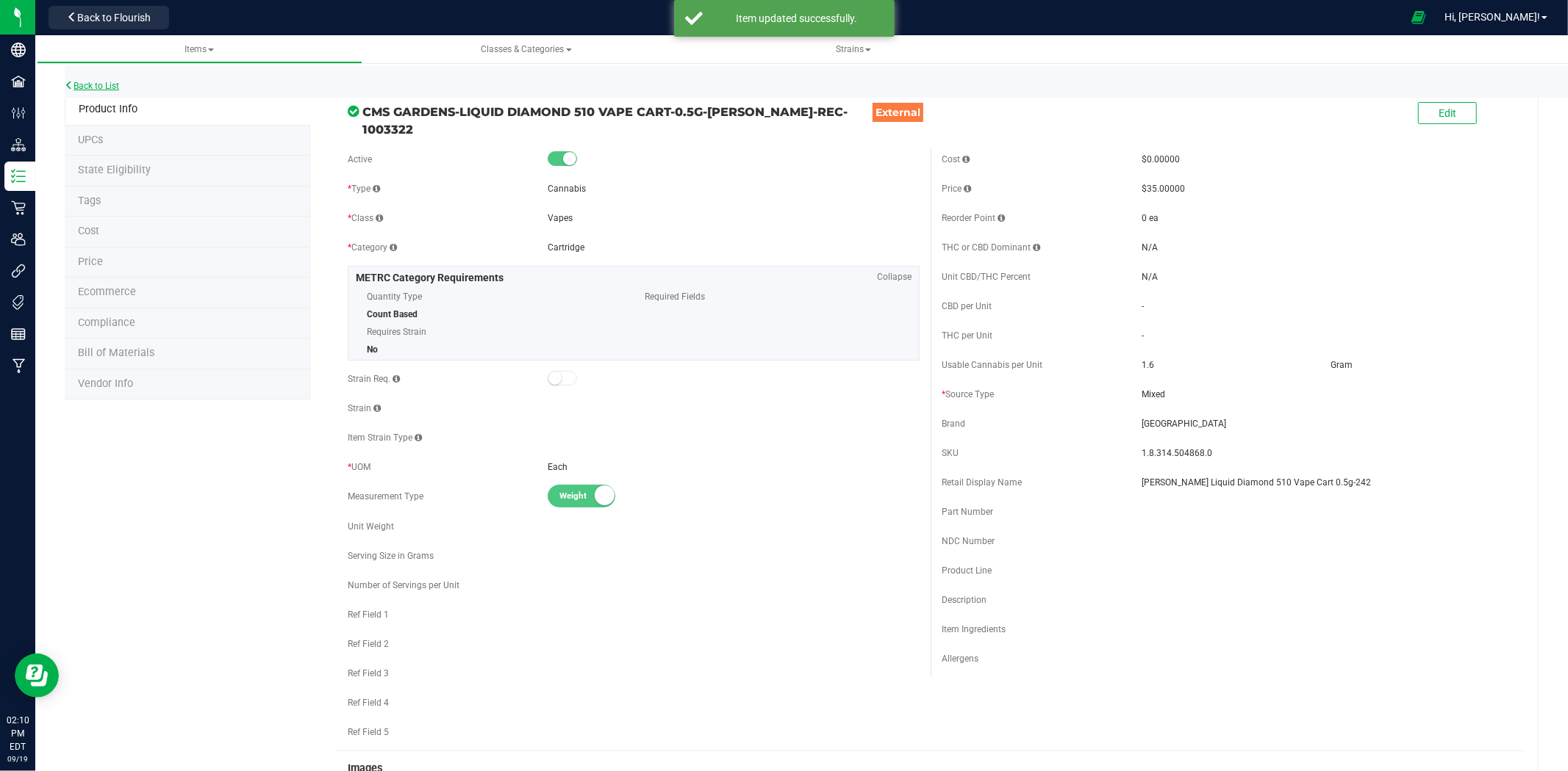
click at [118, 88] on link "Back to List" at bounding box center [91, 86] width 54 height 10
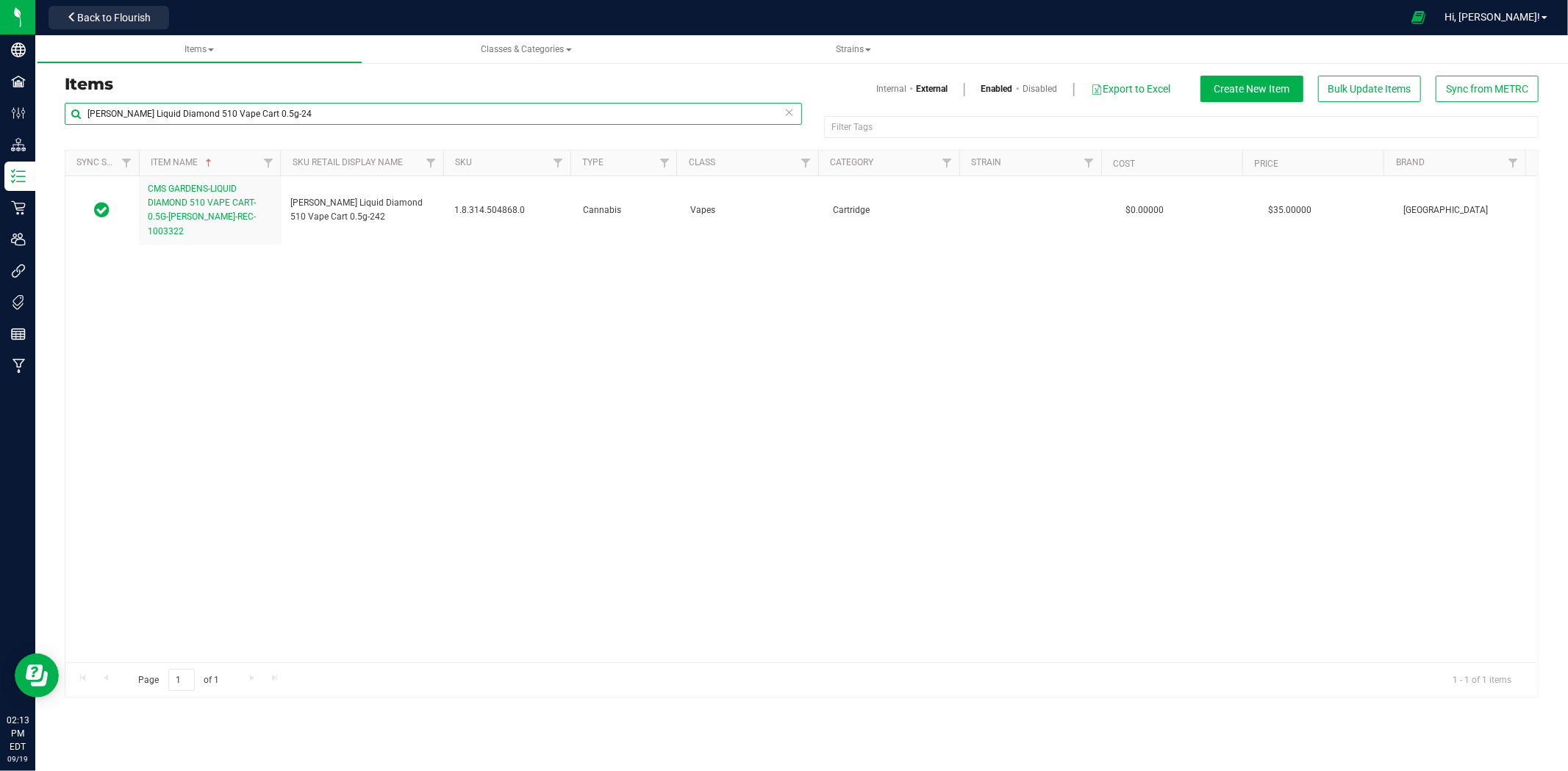
click at [242, 120] on input "Gary Payton Liquid Diamond 510 Vape Cart 0.5g-24" at bounding box center [433, 114] width 737 height 22
paste input "Raw Three Tree Holder"
type input "Raw Three Tree Holder"
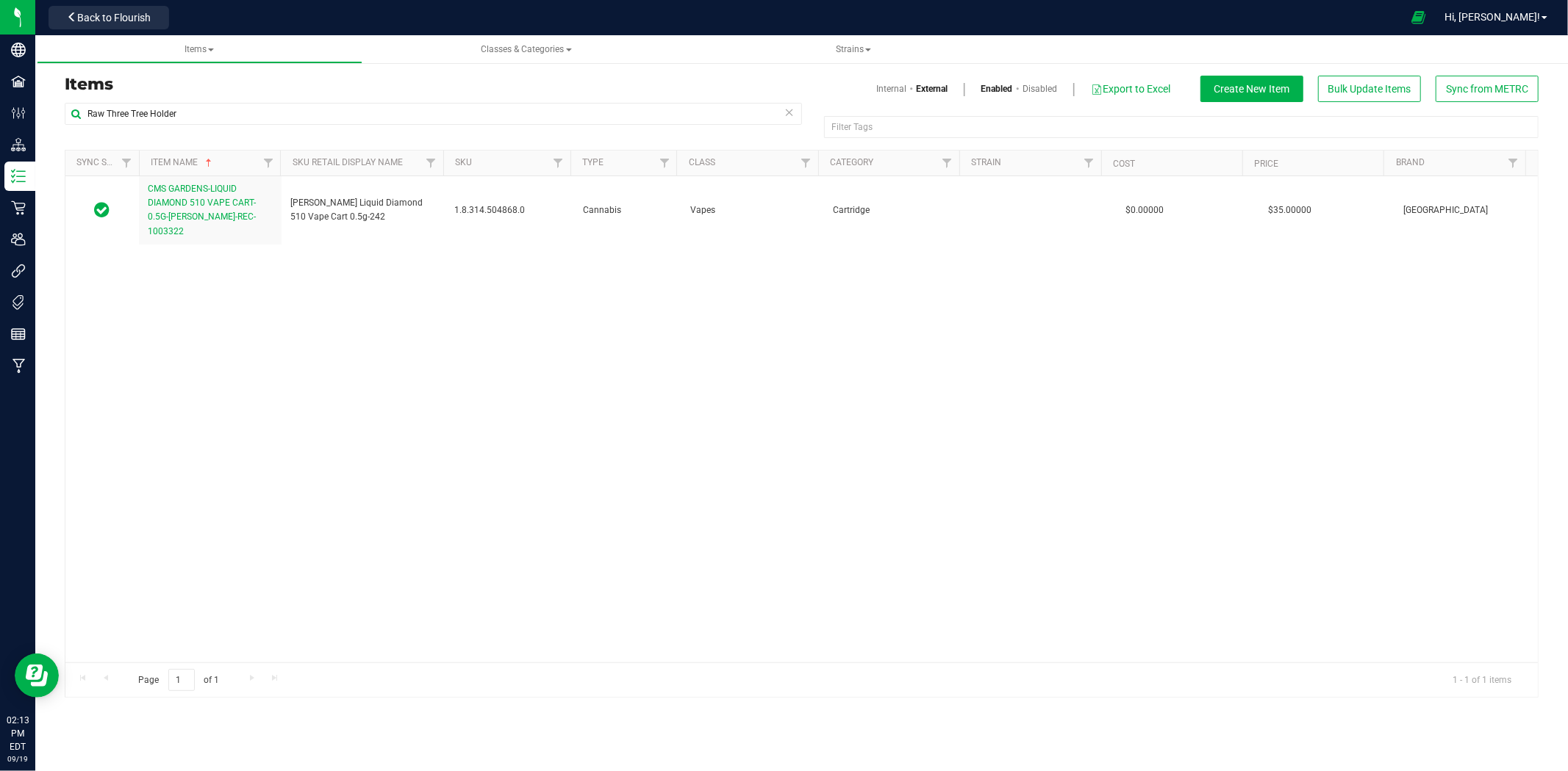
click at [906, 83] on span at bounding box center [911, 89] width 10 height 13
click at [892, 85] on link "Internal" at bounding box center [891, 89] width 30 height 13
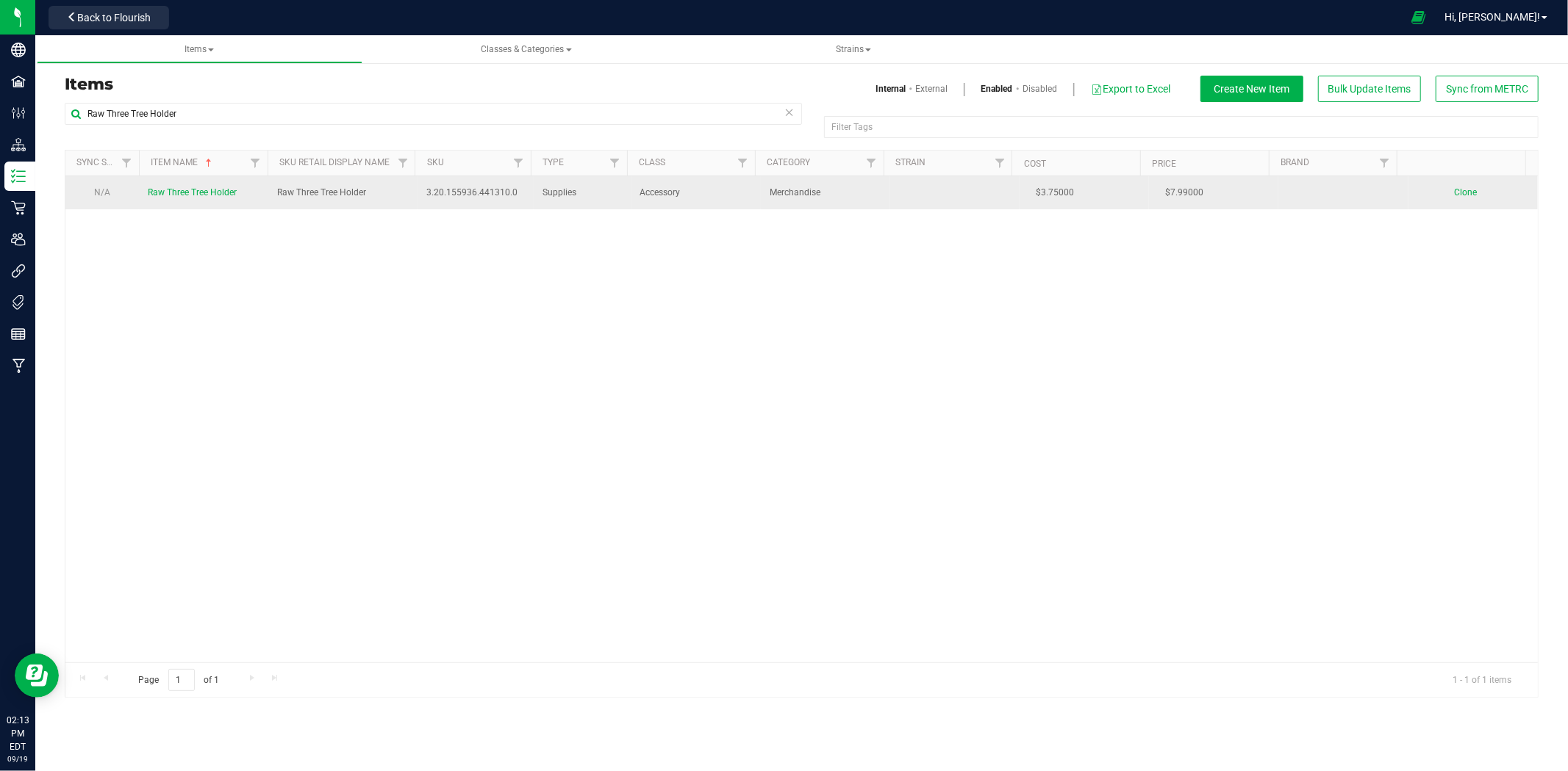
click at [191, 200] on link "Raw Three Tree Holder" at bounding box center [192, 193] width 89 height 14
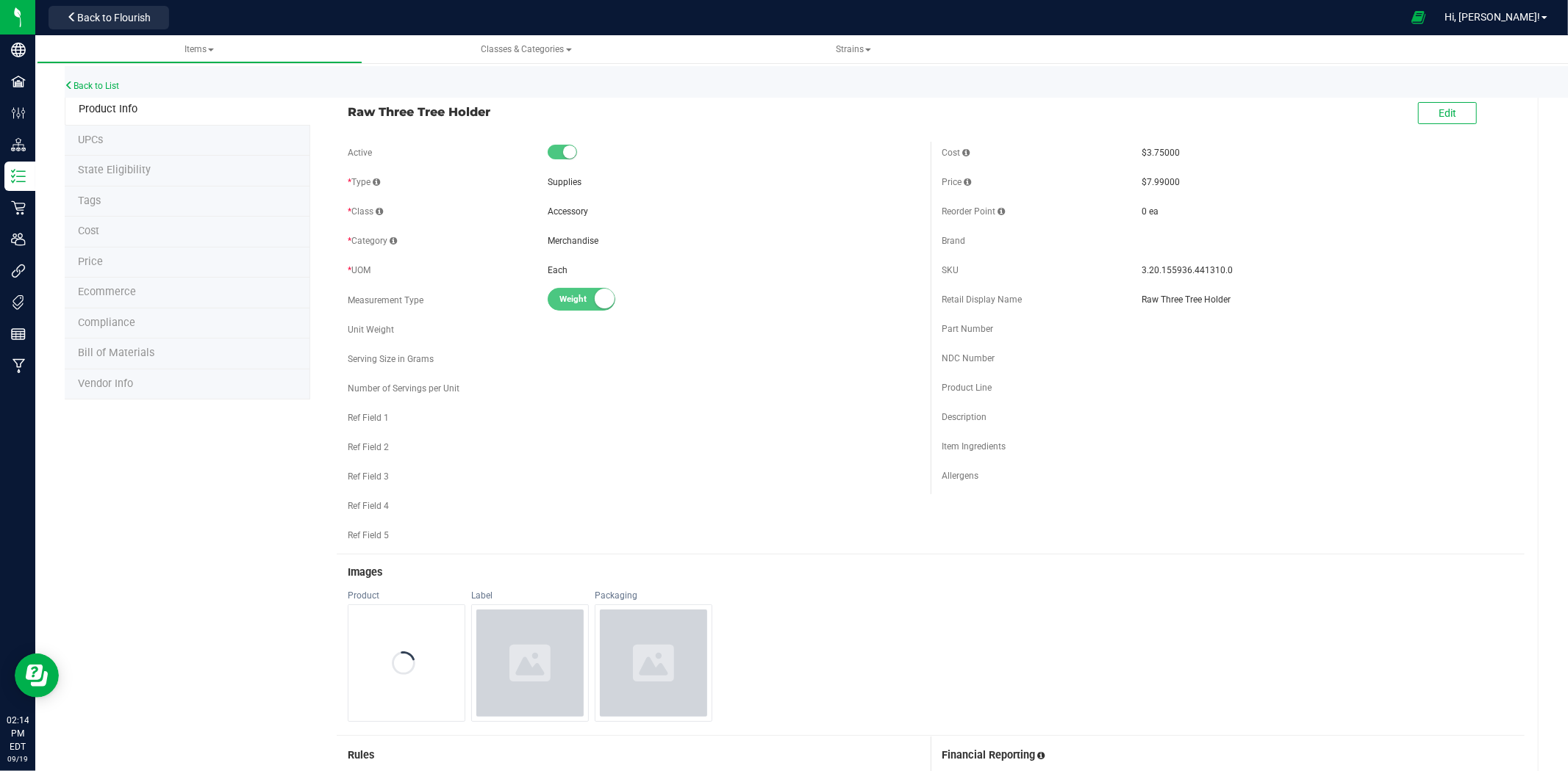
click at [1451, 125] on div "Edit" at bounding box center [1447, 114] width 59 height 30
click at [1452, 115] on button "Edit" at bounding box center [1447, 114] width 59 height 22
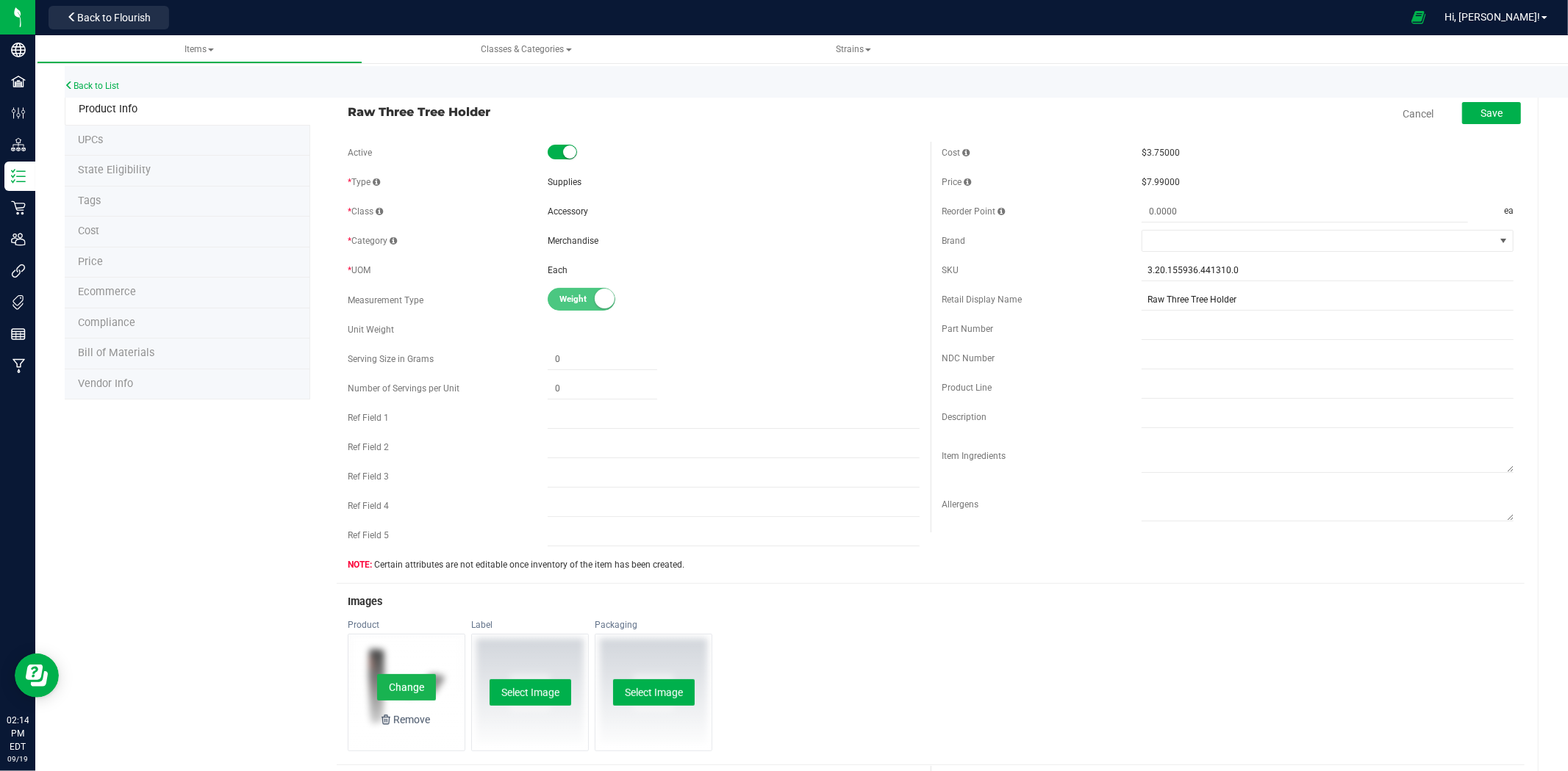
click at [388, 680] on button "Change" at bounding box center [407, 687] width 59 height 26
click at [1493, 113] on button "Save" at bounding box center [1491, 114] width 59 height 22
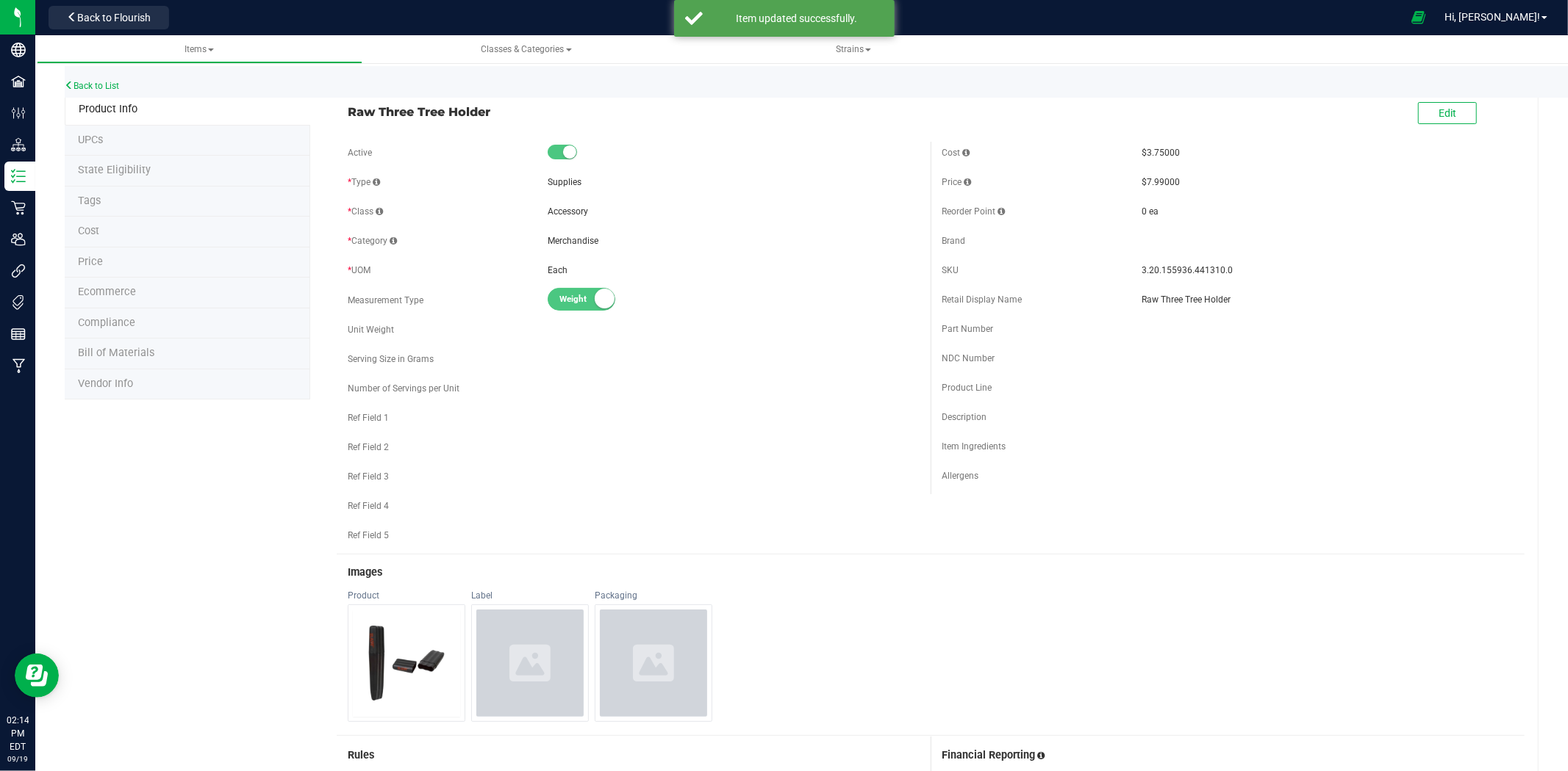
click at [94, 91] on div "Back to List" at bounding box center [848, 82] width 1568 height 32
click at [99, 85] on link "Back to List" at bounding box center [91, 86] width 54 height 10
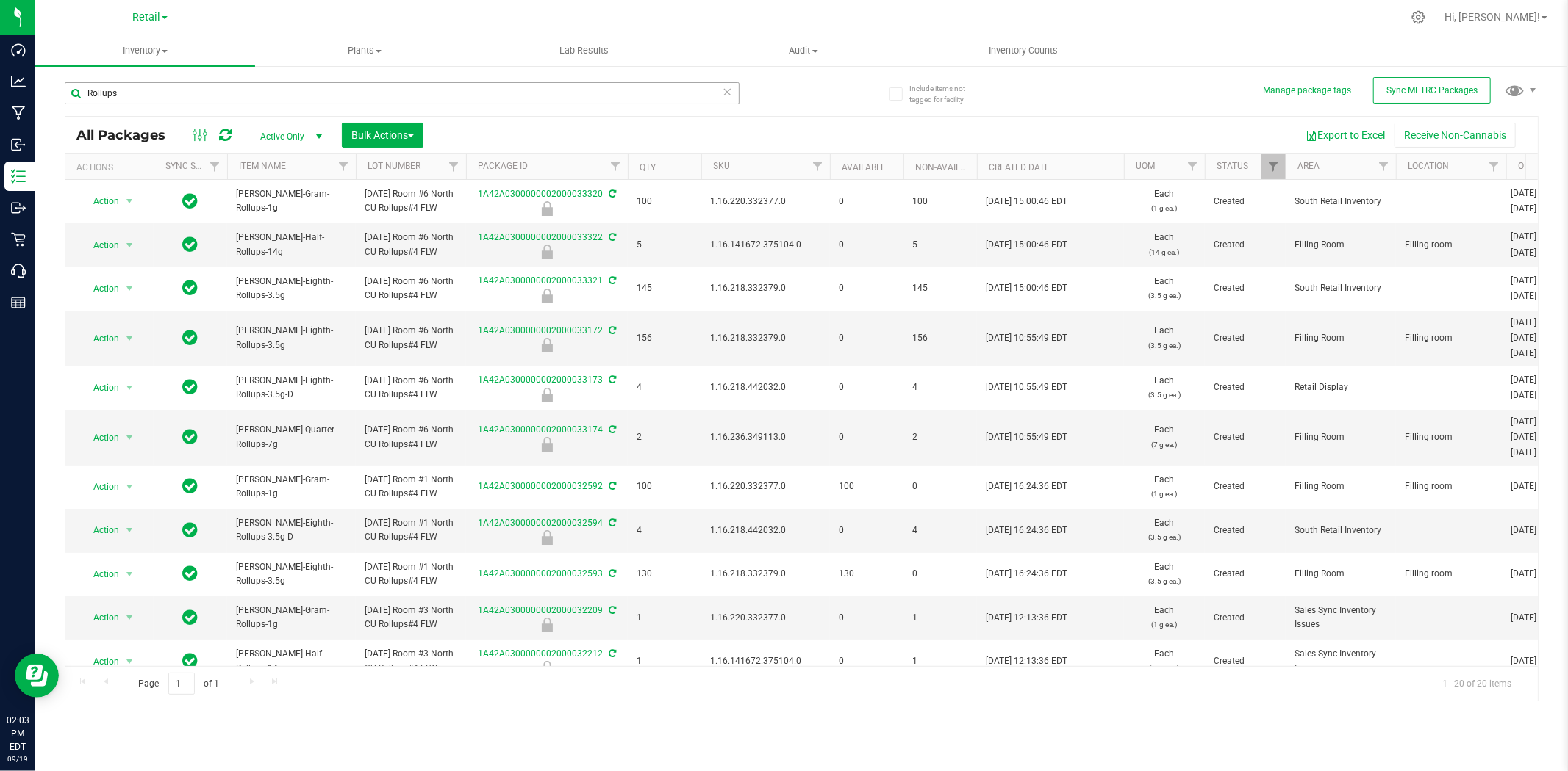
scroll to position [129, 0]
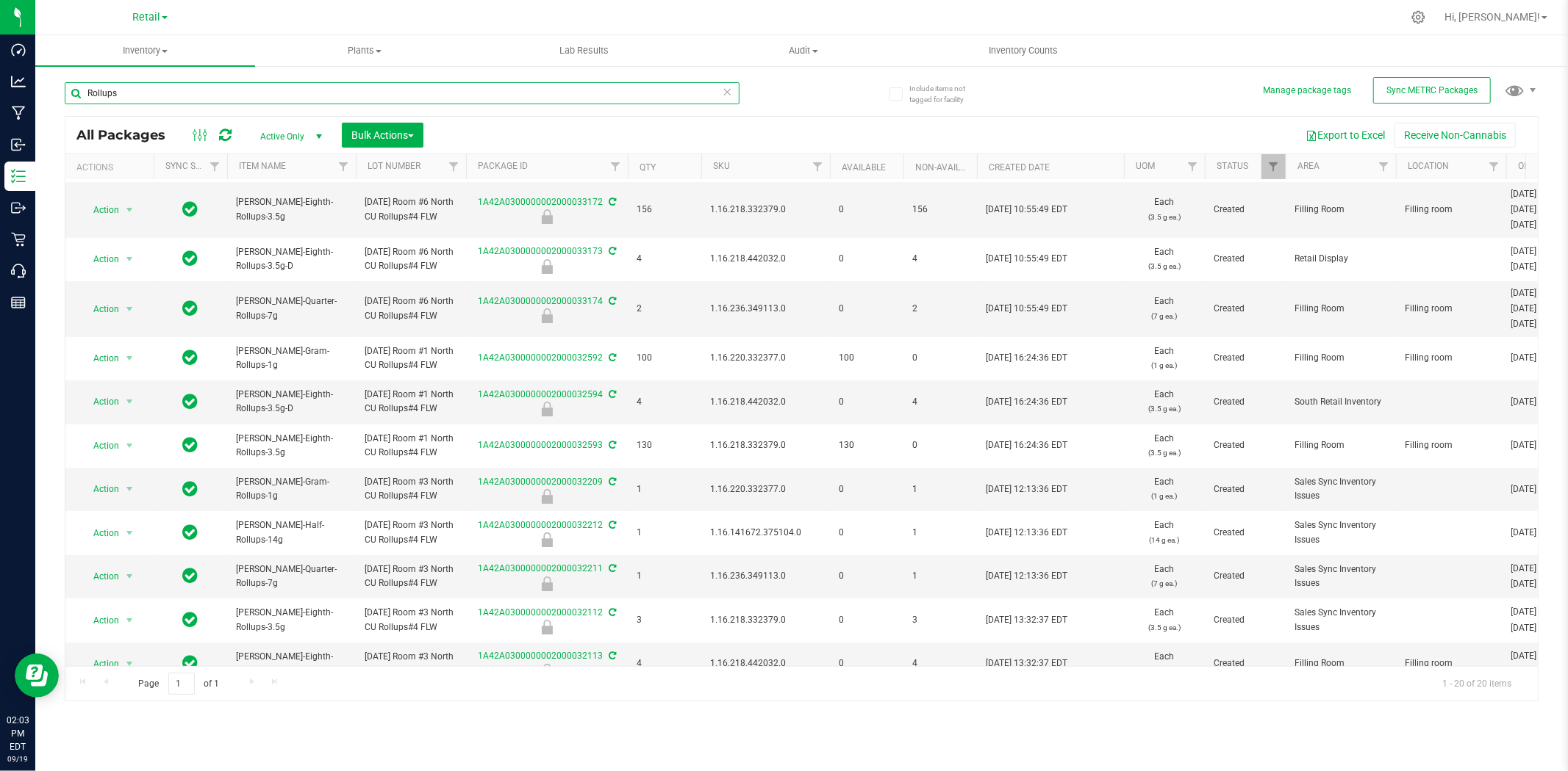
click at [175, 86] on input "Rollups" at bounding box center [401, 94] width 674 height 22
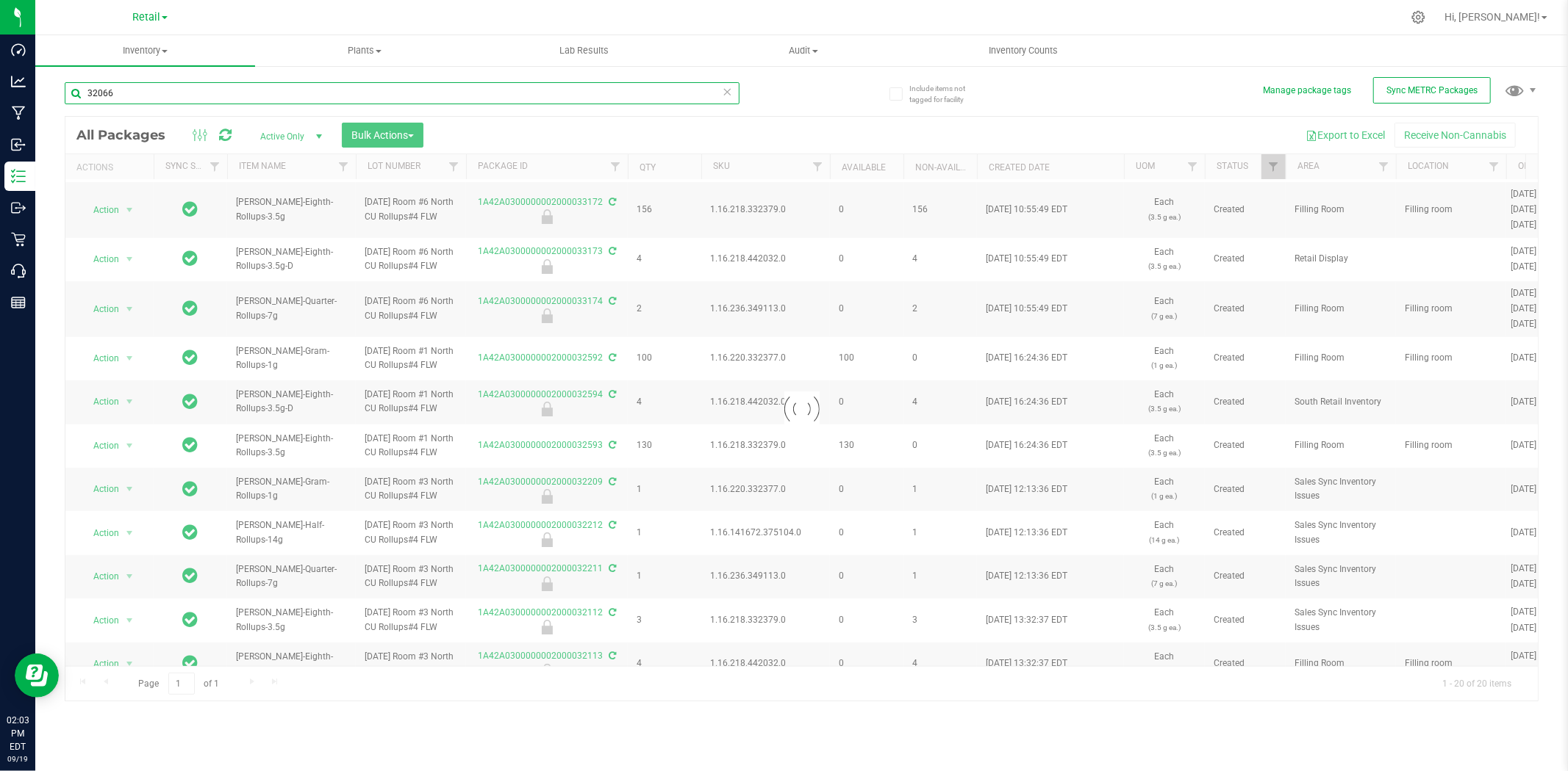
type input "32066"
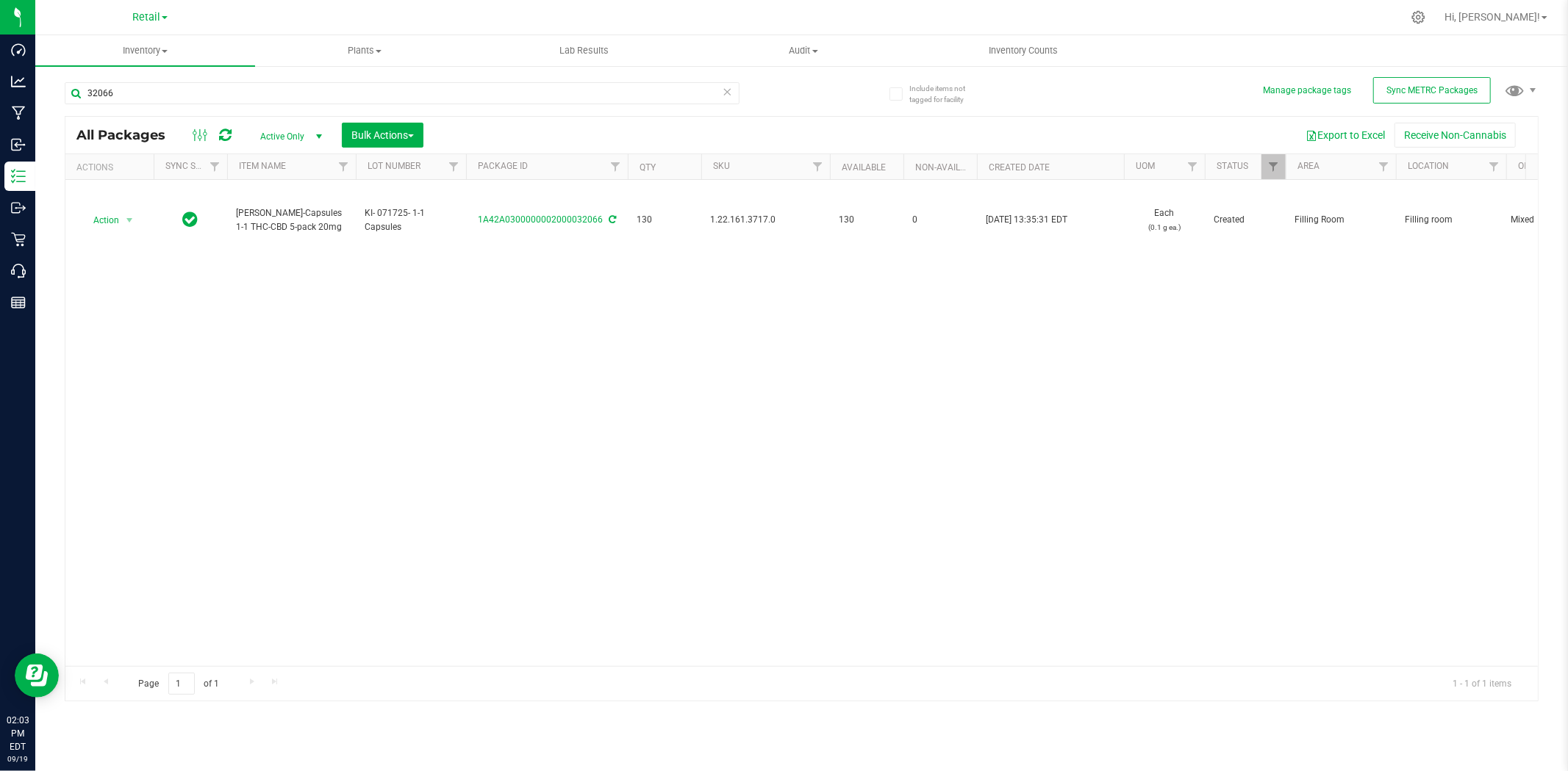
click at [762, 218] on span "1.22.161.3717.0" at bounding box center [766, 220] width 111 height 14
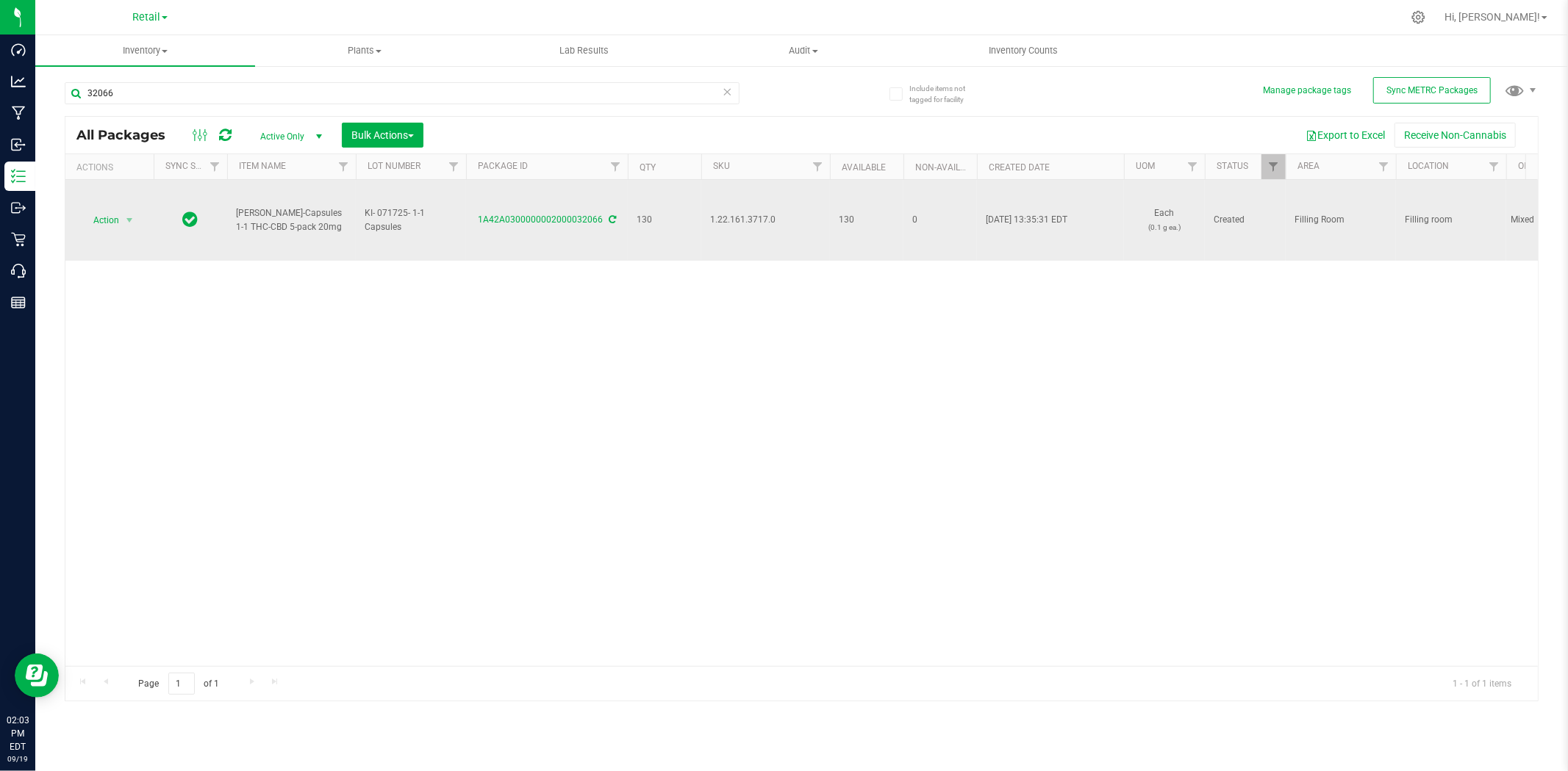
copy span "1.22.161.3717.0"
click at [545, 229] on td "1A42A0300000002000032066" at bounding box center [547, 221] width 162 height 81
click at [548, 222] on link "1A42A0300000002000032066" at bounding box center [539, 219] width 125 height 10
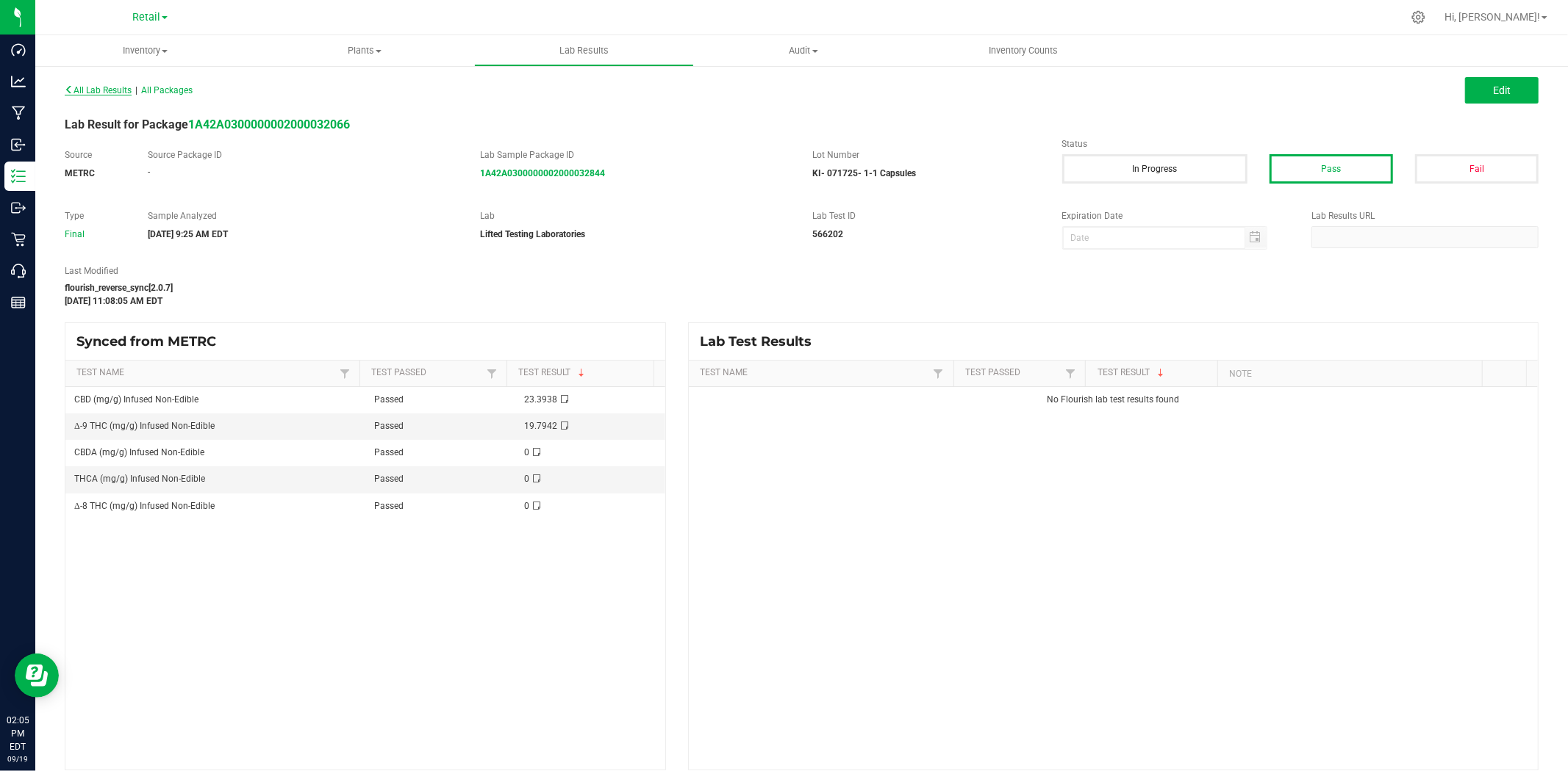
click at [101, 90] on span "All Lab Results" at bounding box center [98, 90] width 67 height 10
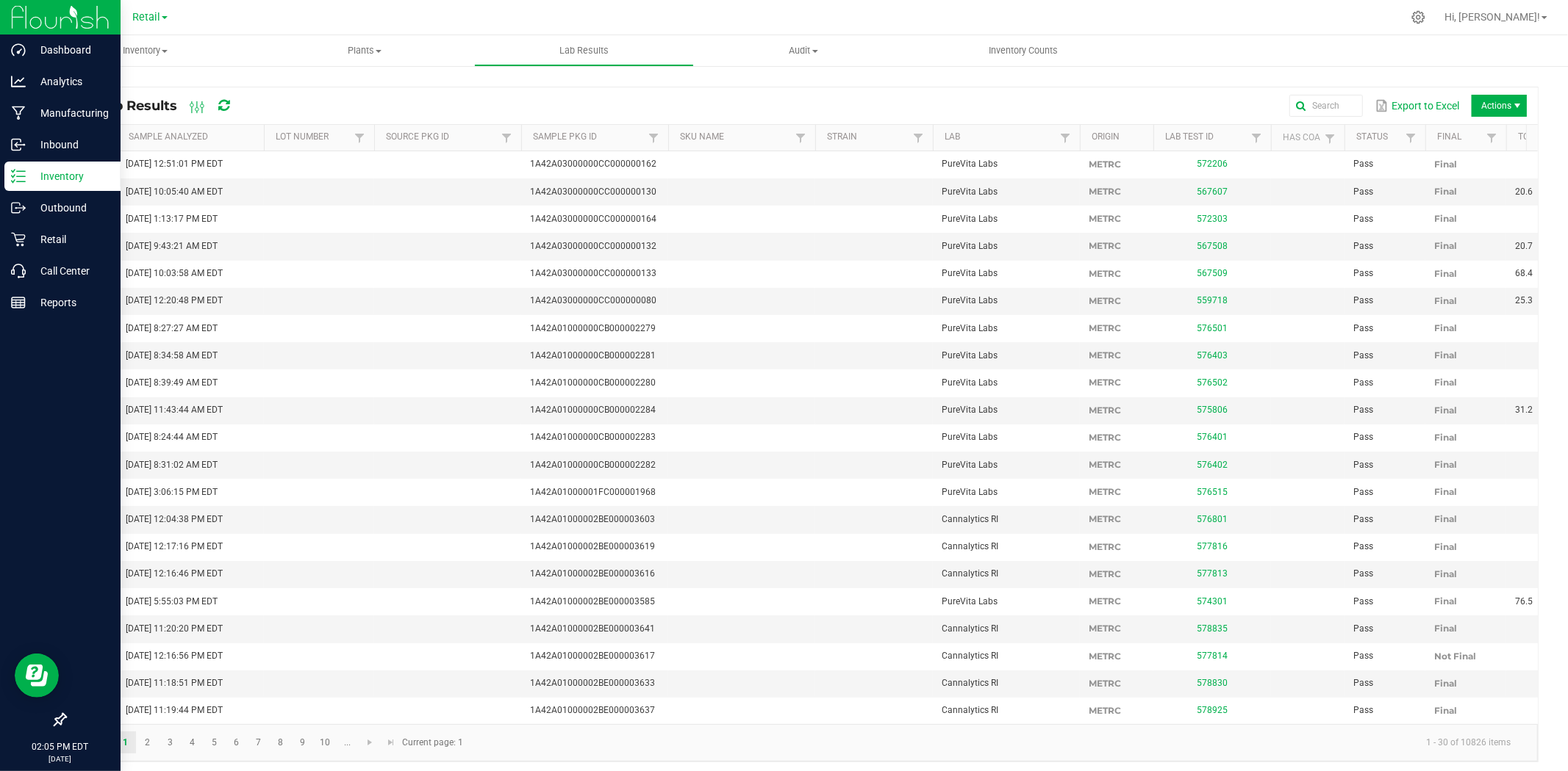
click at [35, 178] on p "Inventory" at bounding box center [69, 176] width 88 height 17
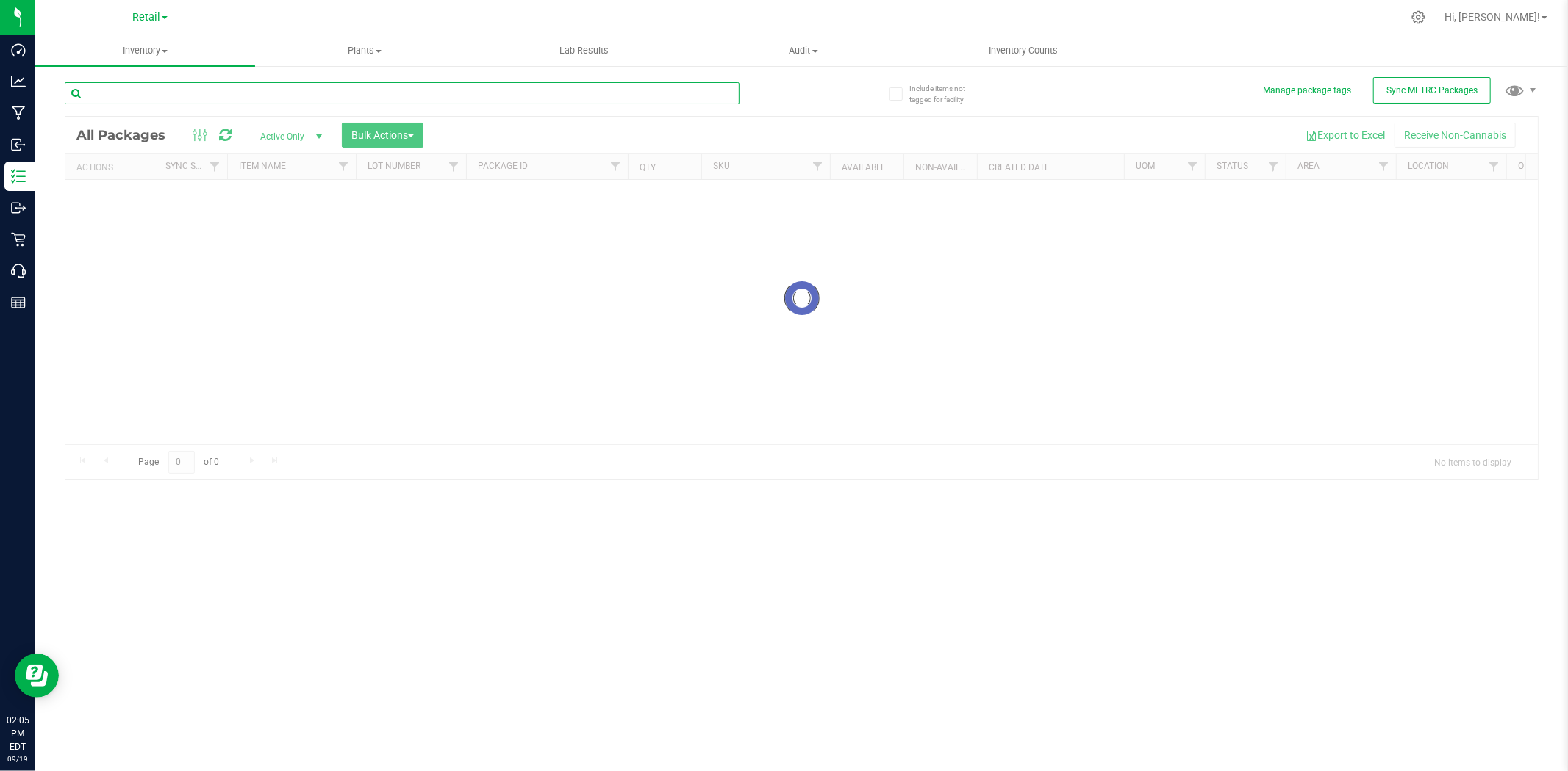
click at [223, 93] on input "text" at bounding box center [401, 94] width 674 height 22
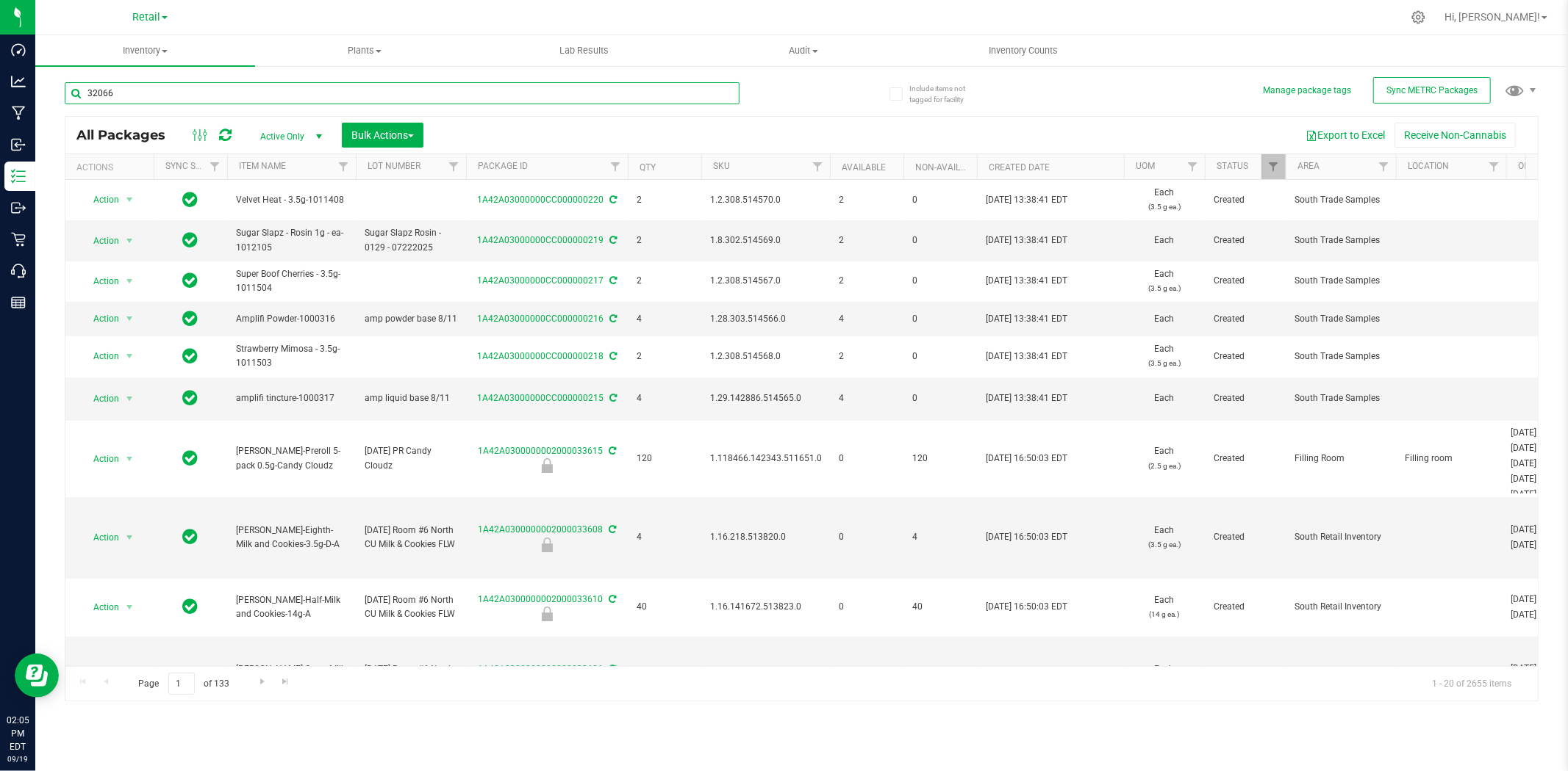
type input "32066"
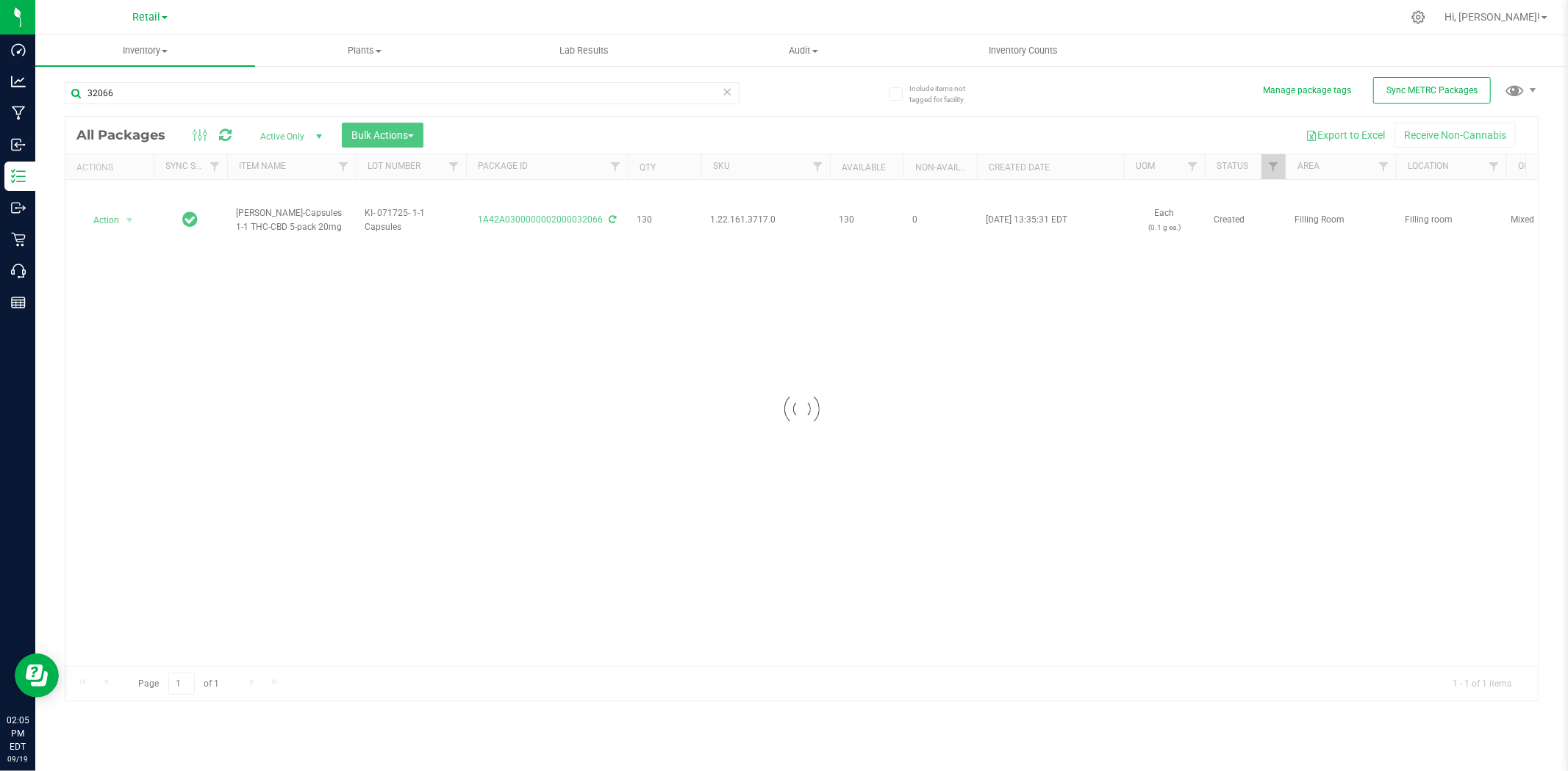
click at [744, 224] on div at bounding box center [801, 409] width 1472 height 584
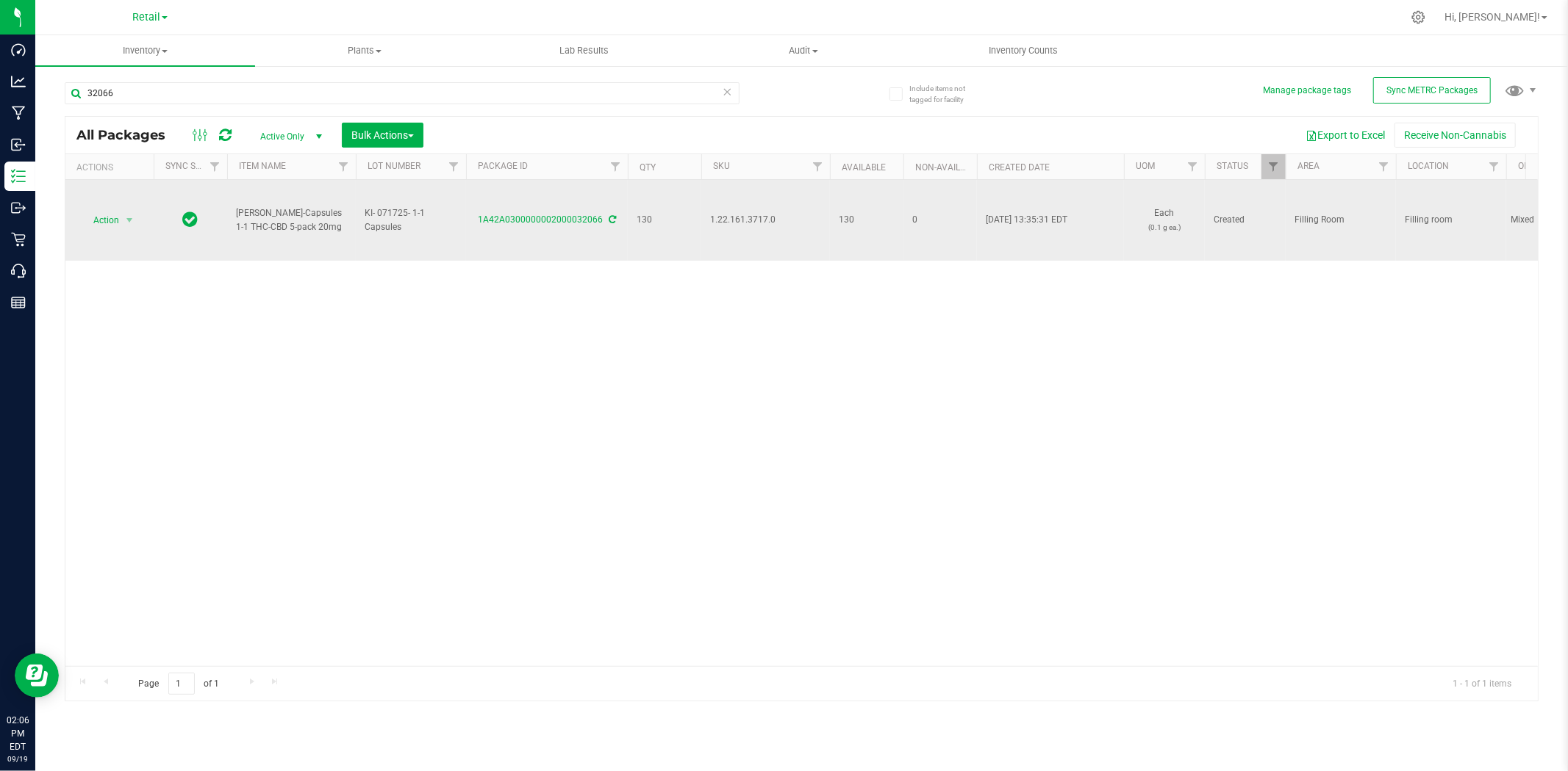
drag, startPoint x: 752, startPoint y: 229, endPoint x: 733, endPoint y: 213, distance: 24.8
click at [733, 213] on span "1.22.161.3717.0" at bounding box center [766, 220] width 111 height 14
click at [744, 211] on td "1.22.161.3717.0" at bounding box center [766, 221] width 129 height 81
click at [721, 213] on span "1.22.161.3717.0" at bounding box center [766, 220] width 111 height 14
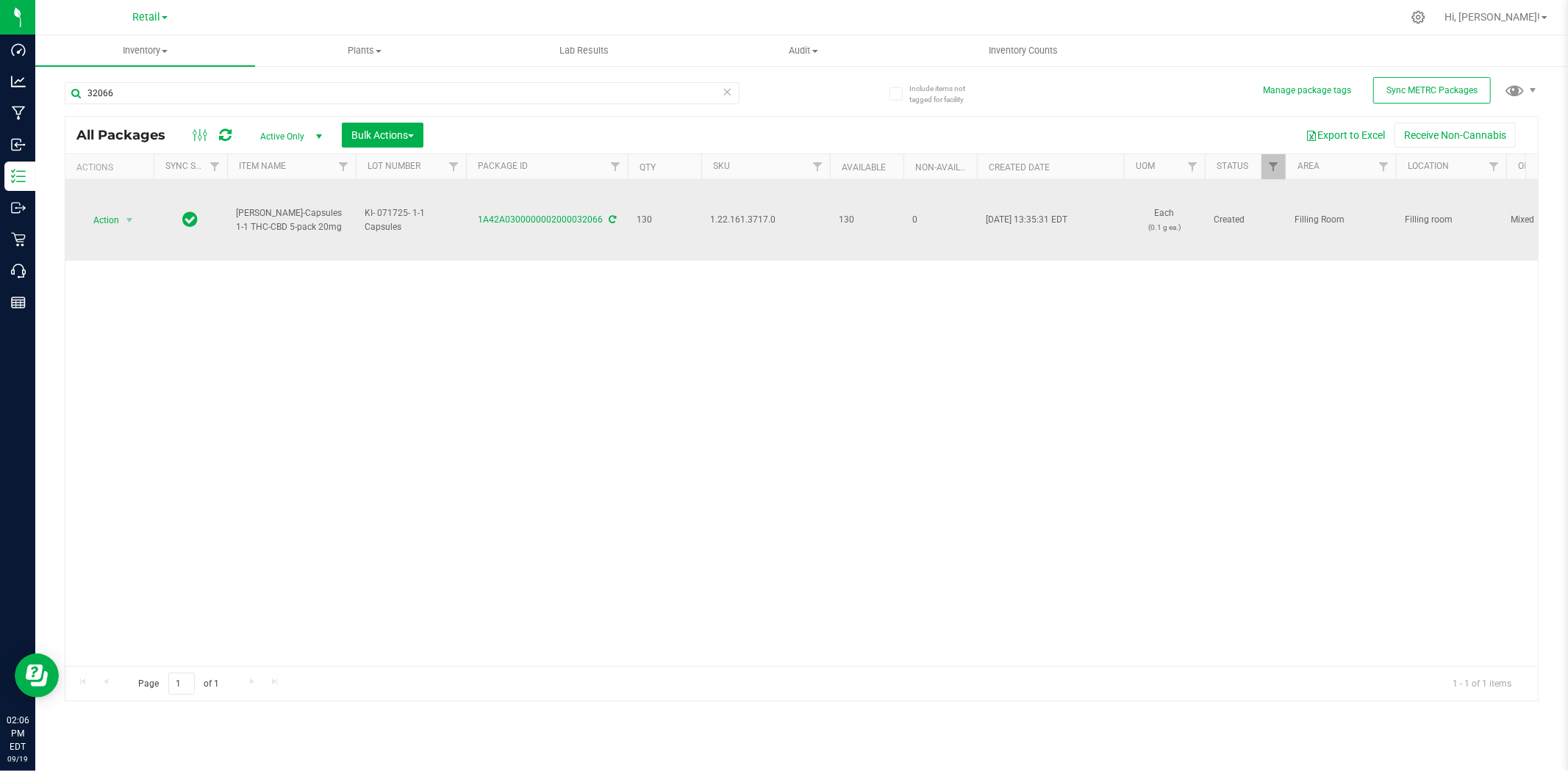
click at [720, 222] on span "1.22.161.3717.0" at bounding box center [766, 220] width 111 height 14
copy span "1.22.161.3717.0"
